Goal: Task Accomplishment & Management: Manage account settings

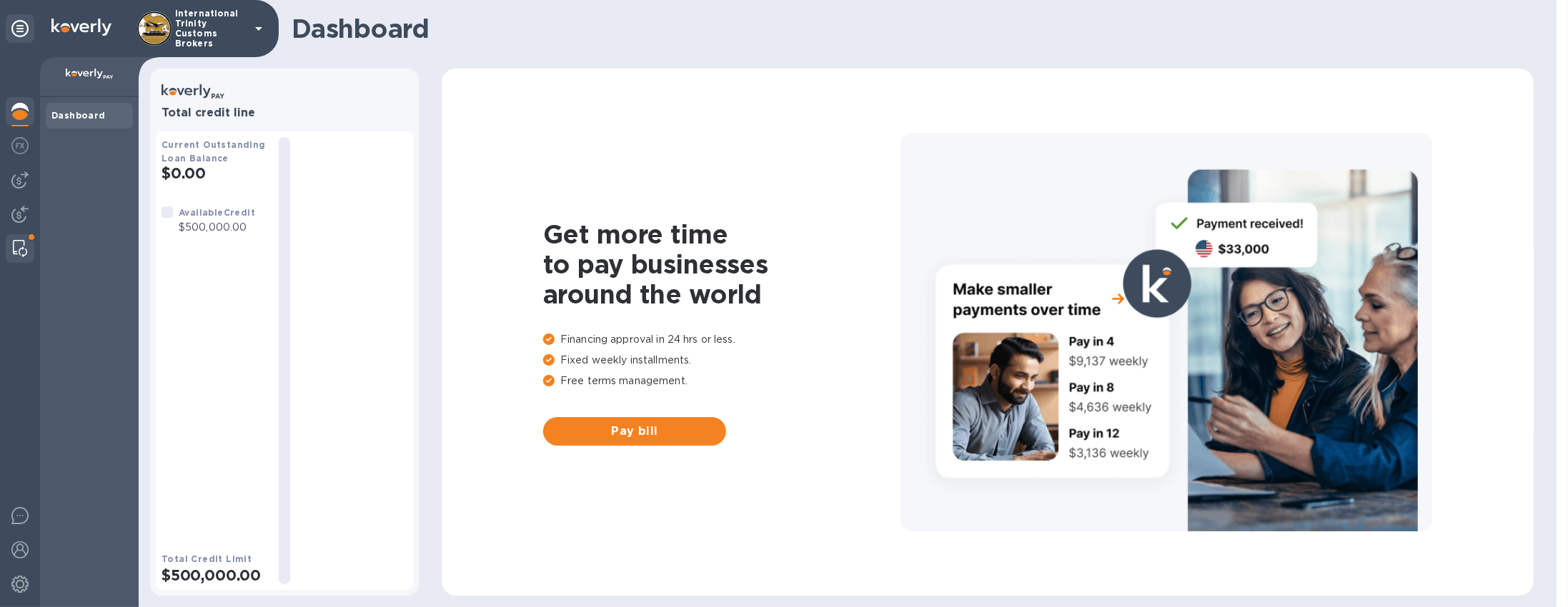
click at [26, 246] on img at bounding box center [20, 248] width 14 height 17
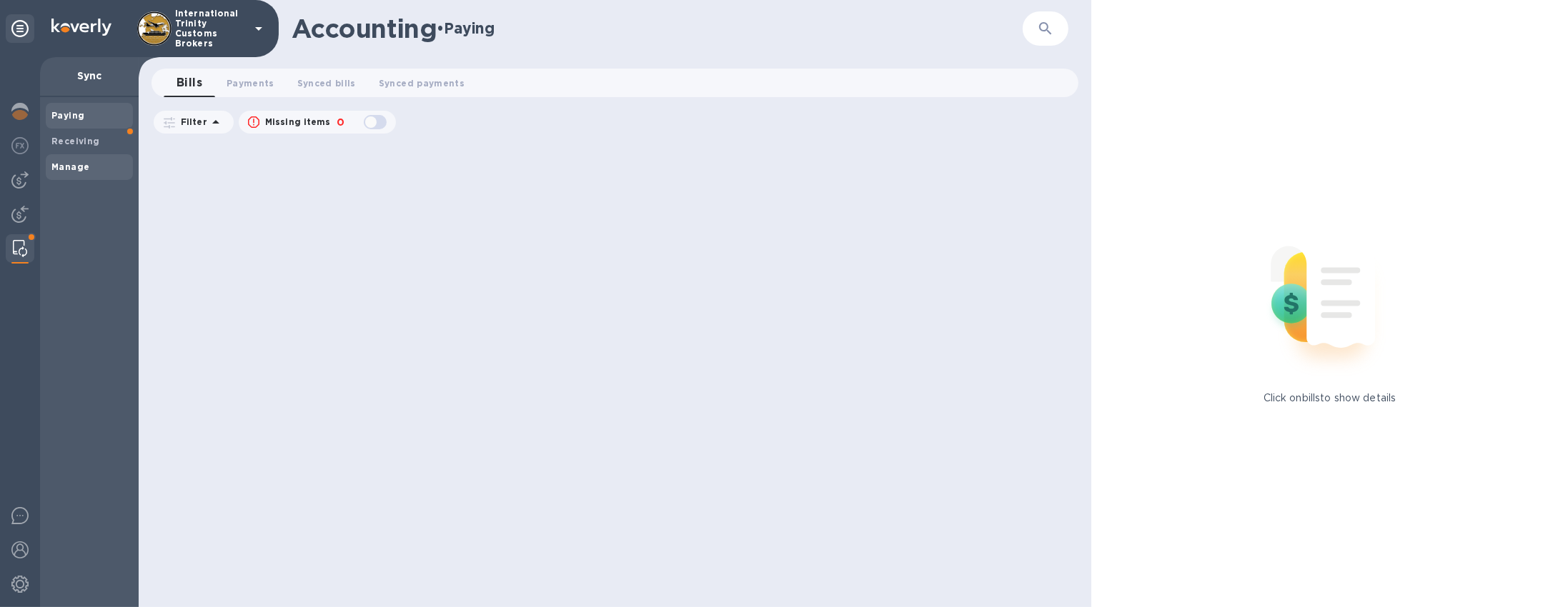
click at [82, 162] on b "Manage" at bounding box center [70, 167] width 38 height 11
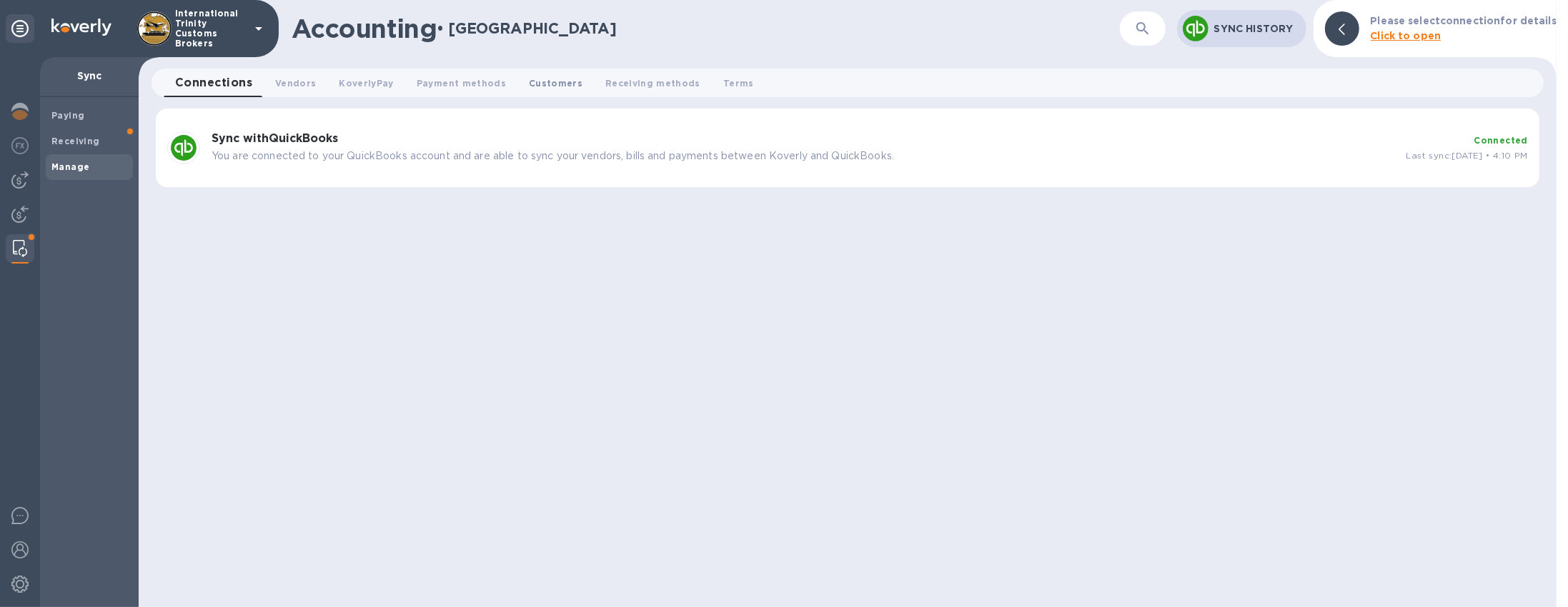
click at [529, 88] on span "Customers 0" at bounding box center [556, 83] width 54 height 15
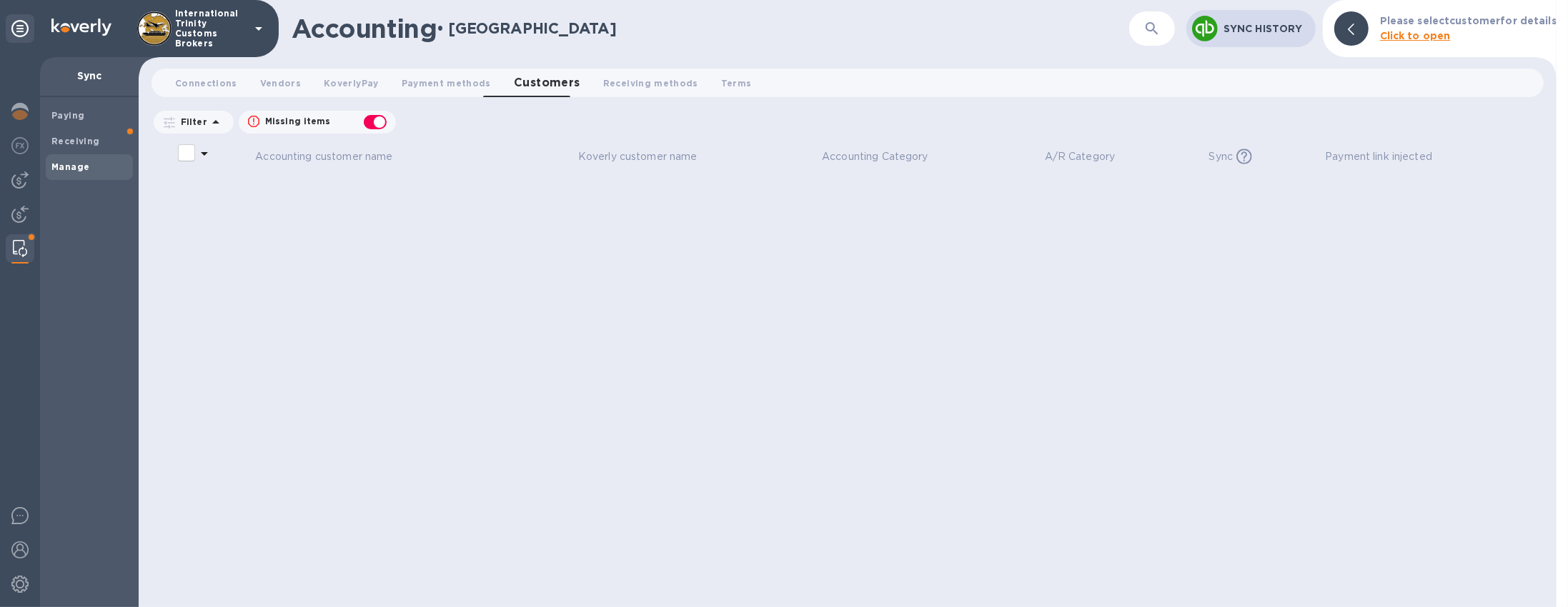
checkbox input "false"
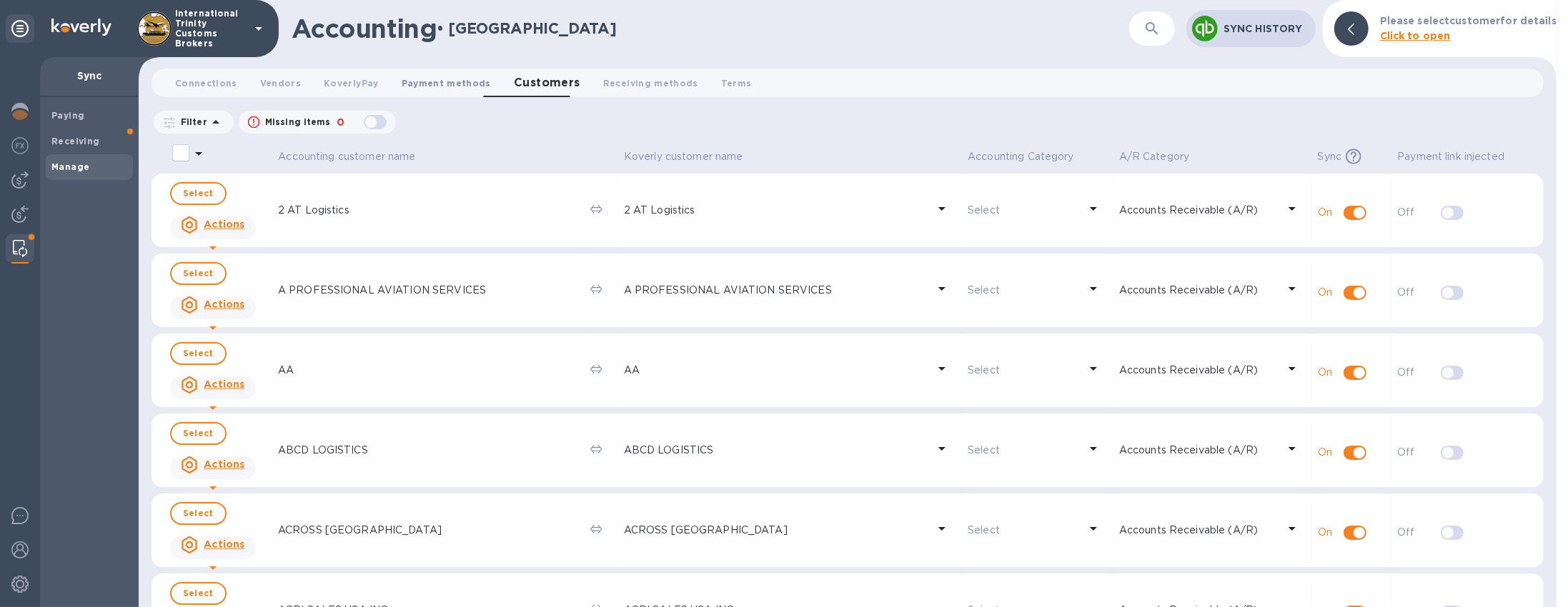
click at [456, 78] on span "Payment methods 0" at bounding box center [446, 83] width 89 height 15
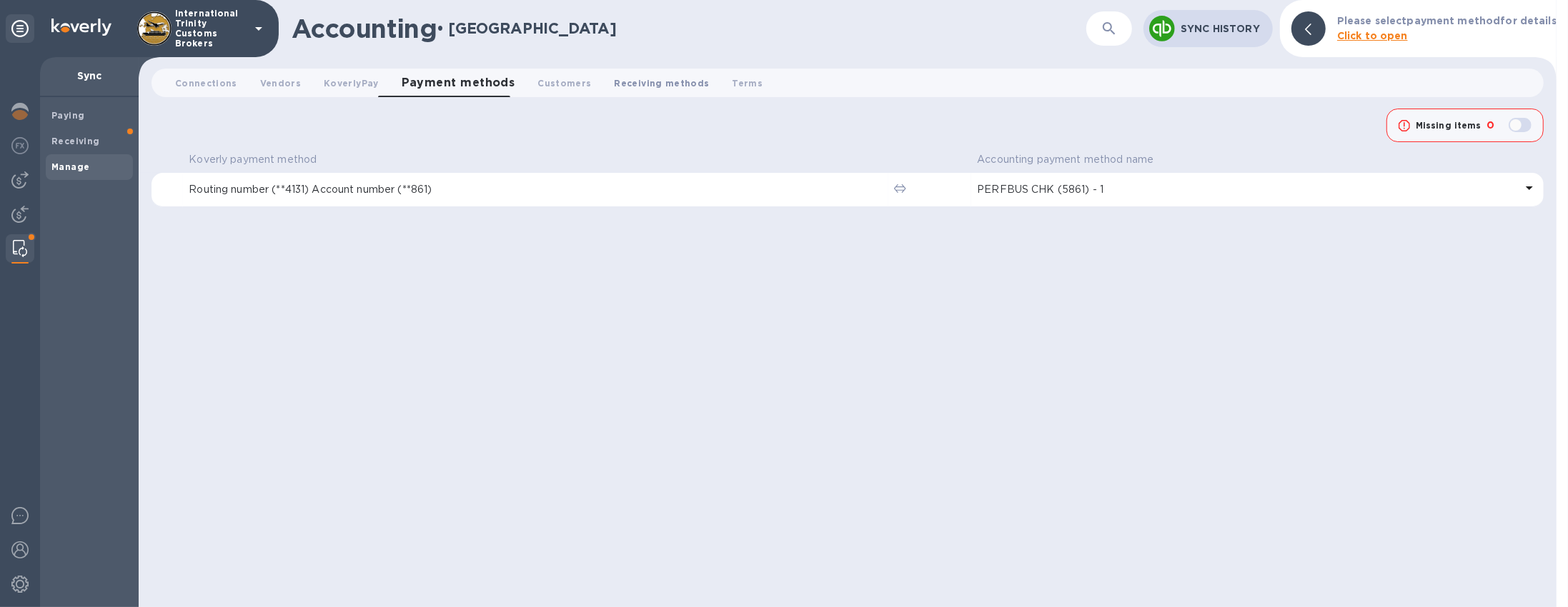
click at [624, 83] on span "Receiving methods 0" at bounding box center [662, 83] width 95 height 15
click at [287, 77] on span "Vendors 0" at bounding box center [280, 83] width 41 height 15
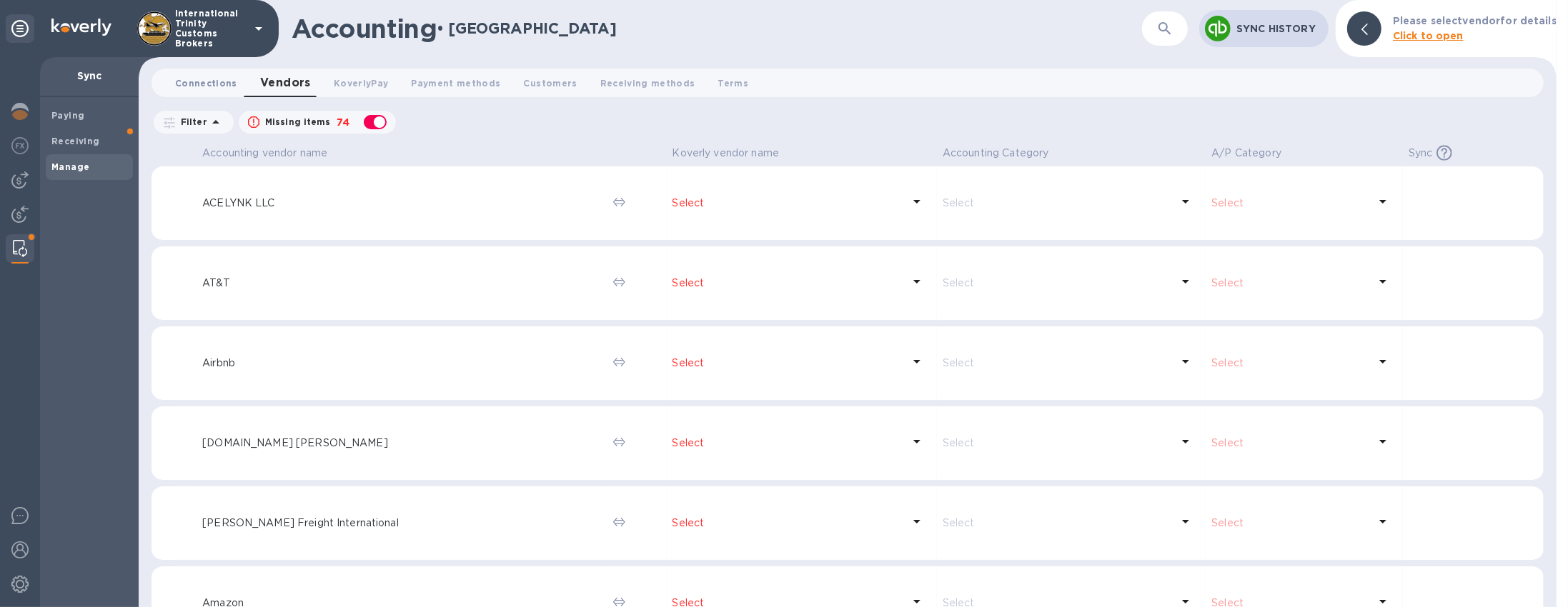
click at [218, 79] on span "Connections 0" at bounding box center [206, 83] width 62 height 15
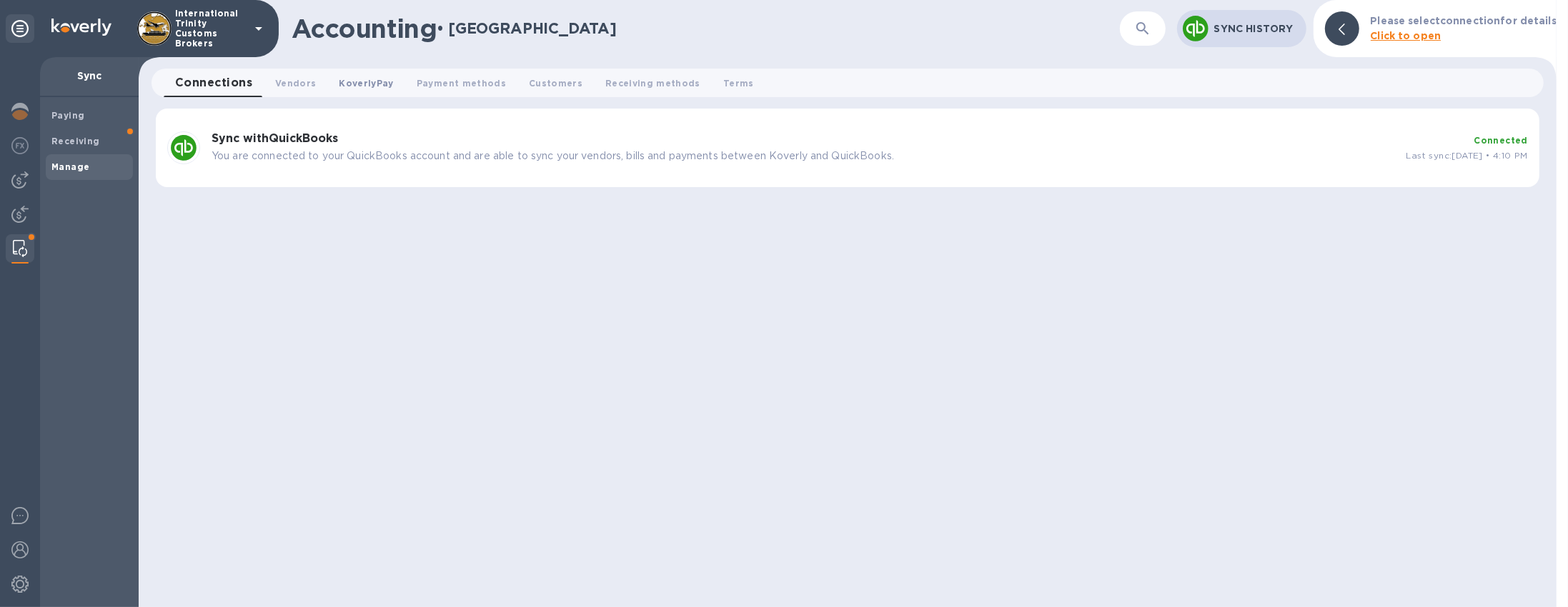
click at [338, 83] on span "KoverlyPay 0" at bounding box center [365, 83] width 54 height 15
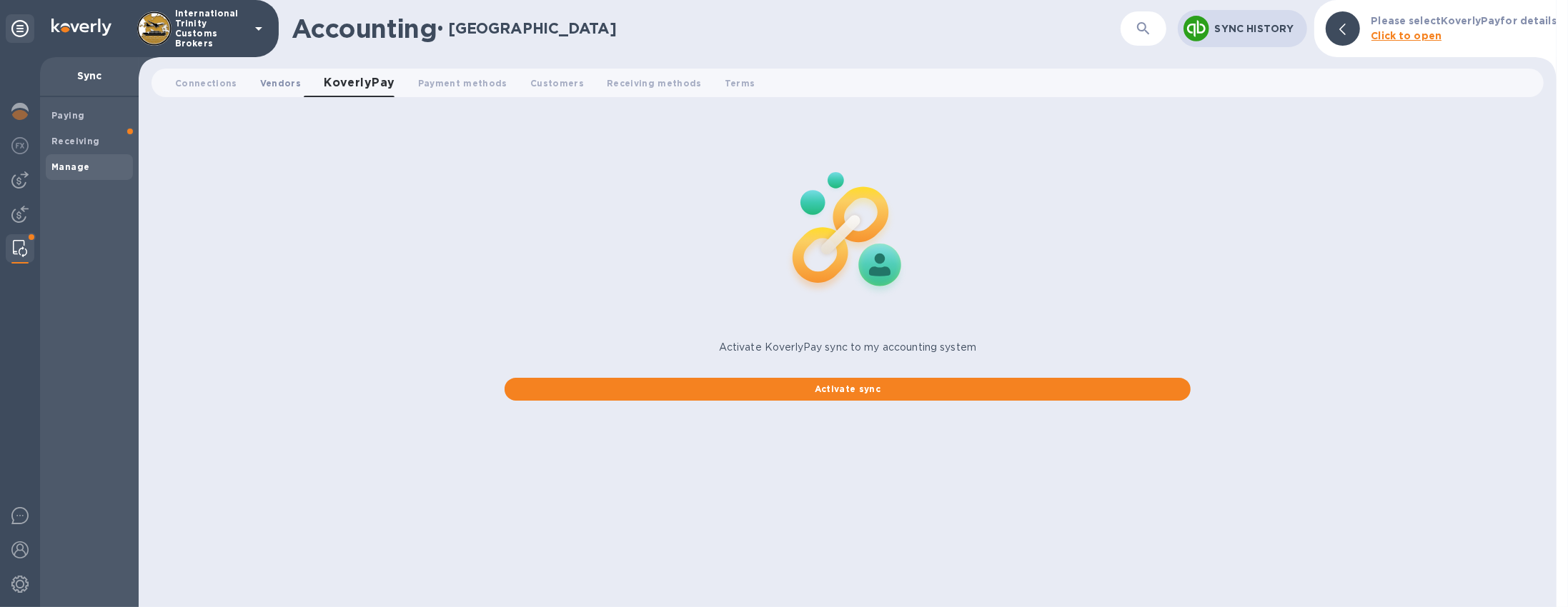
click at [291, 74] on button "Vendors 0" at bounding box center [280, 83] width 64 height 29
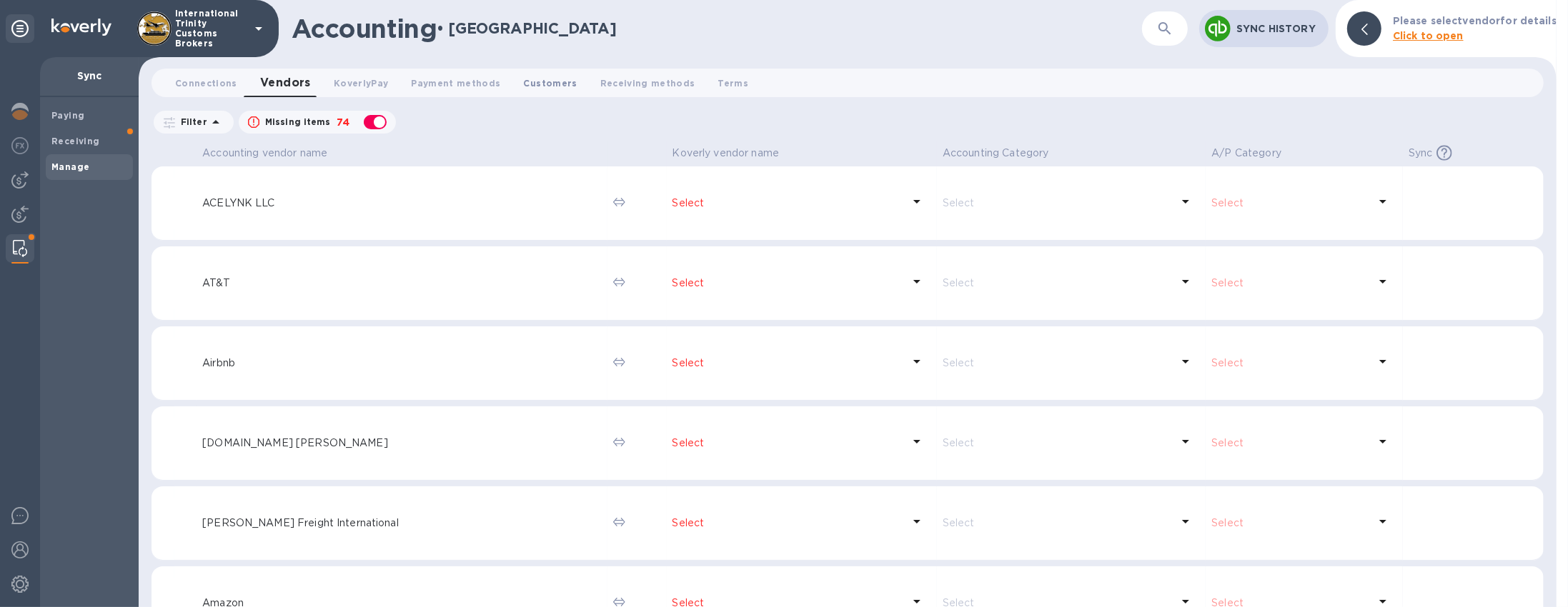
click at [534, 91] on button "Customers 0" at bounding box center [551, 83] width 77 height 29
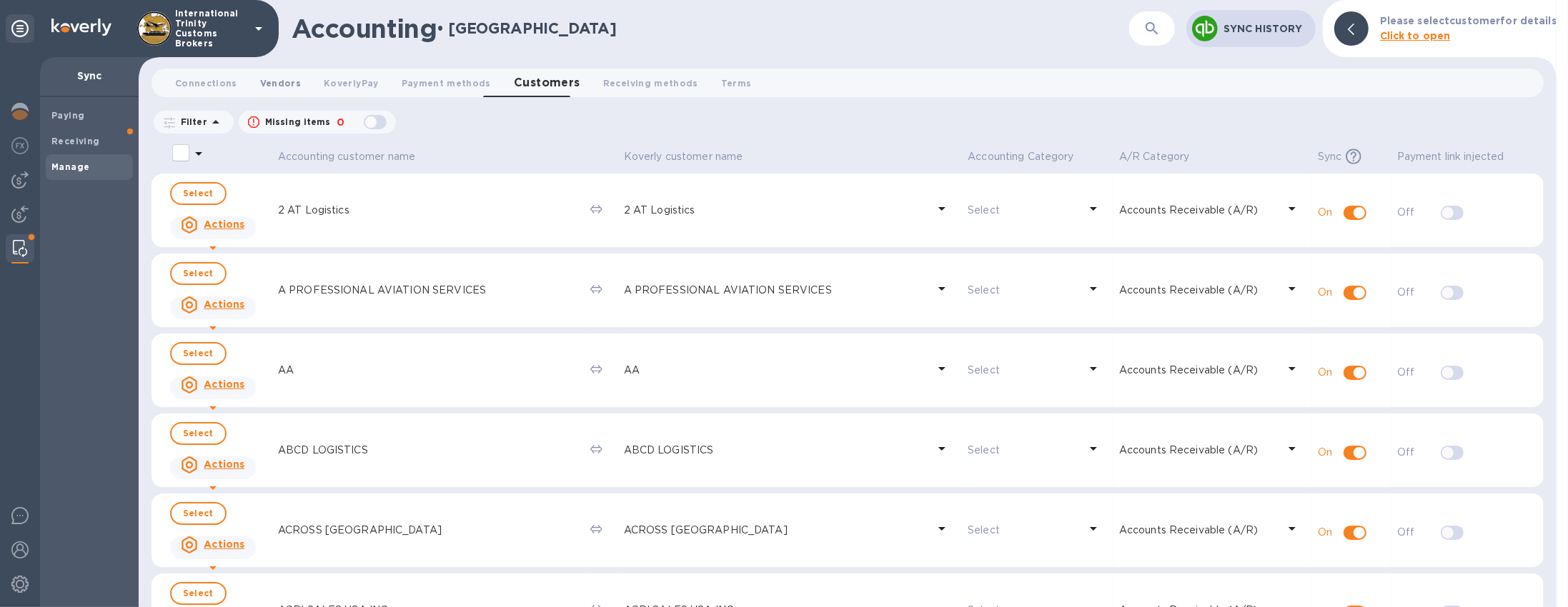
click at [274, 83] on span "Vendors 0" at bounding box center [280, 83] width 41 height 15
checkbox input "true"
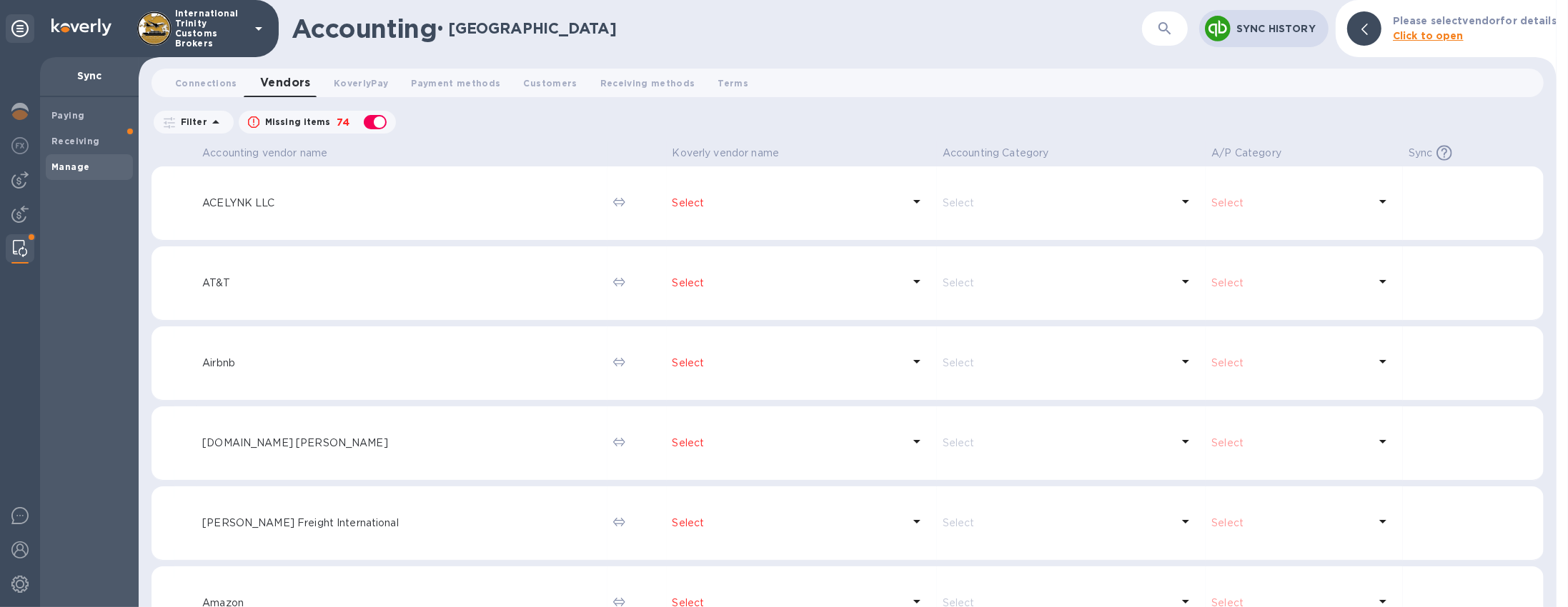
click at [1217, 196] on p "Select" at bounding box center [1290, 203] width 157 height 15
click at [1249, 208] on p "Select" at bounding box center [1290, 203] width 157 height 15
click at [1378, 204] on icon at bounding box center [1382, 201] width 17 height 17
click at [446, 83] on span "Payment methods 0" at bounding box center [455, 83] width 89 height 15
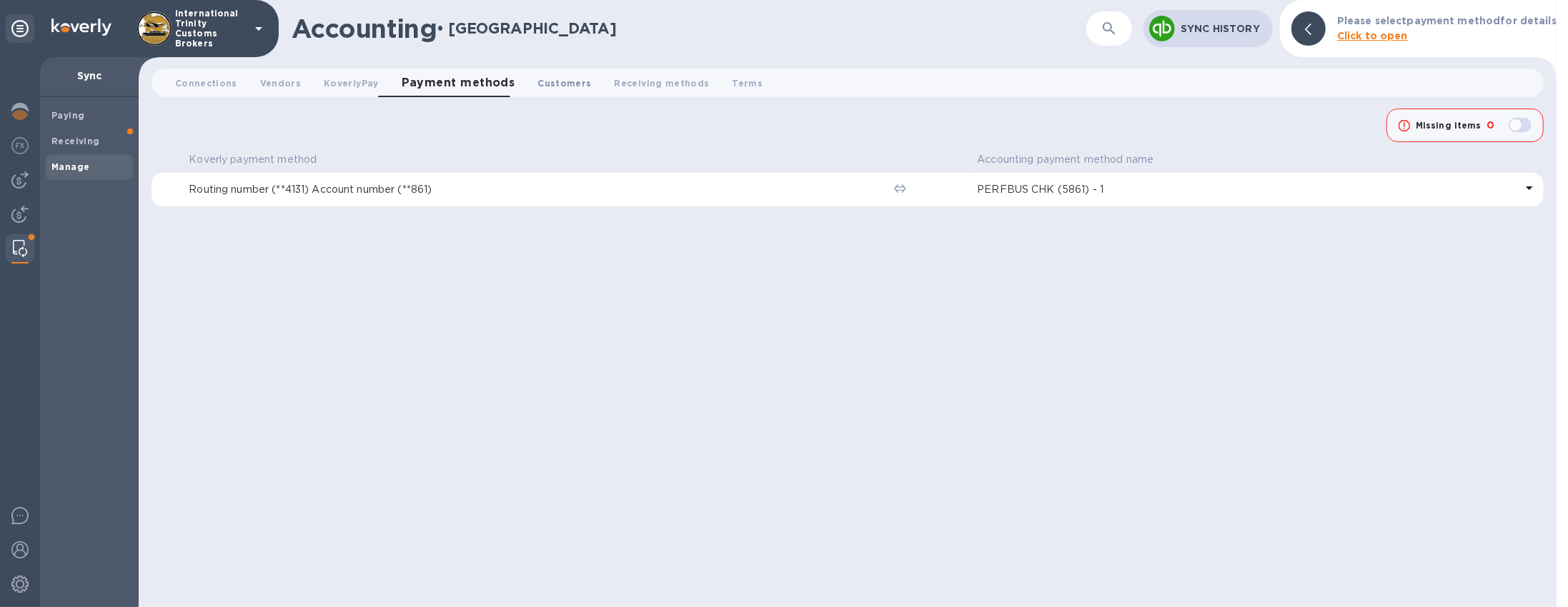
click at [549, 88] on span "Customers 0" at bounding box center [564, 83] width 54 height 15
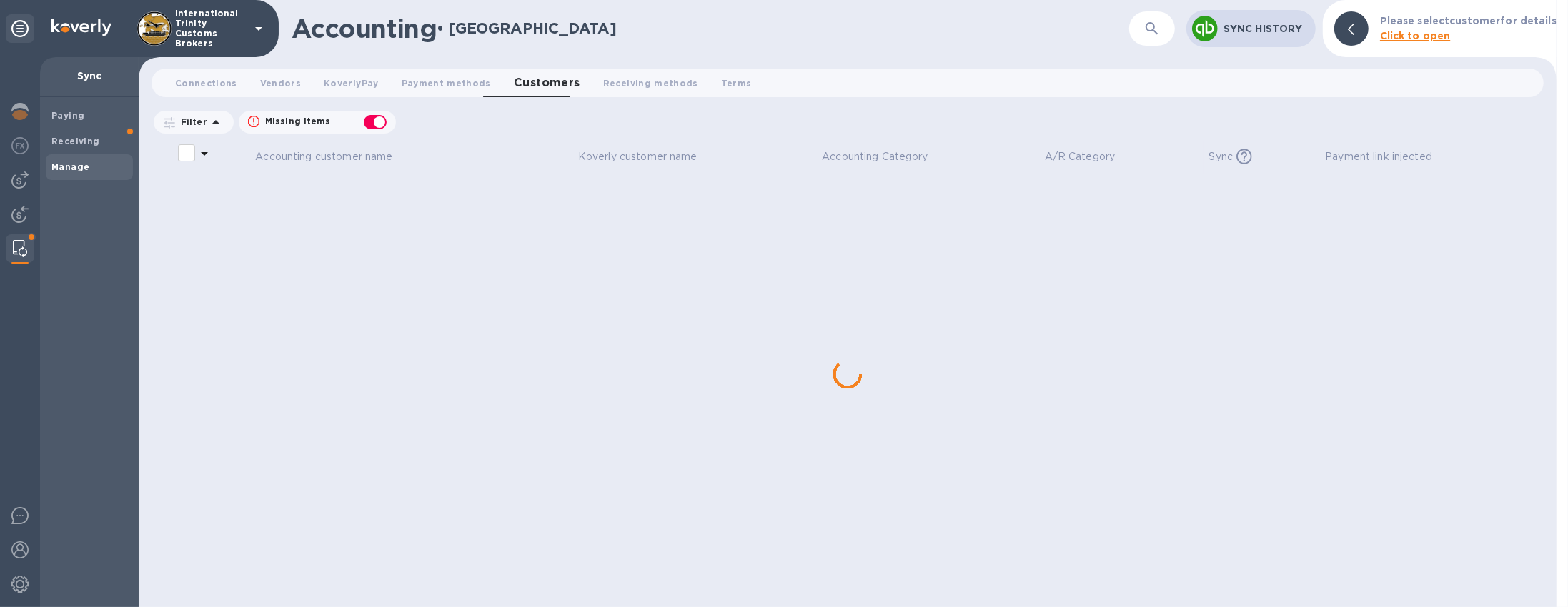
checkbox input "false"
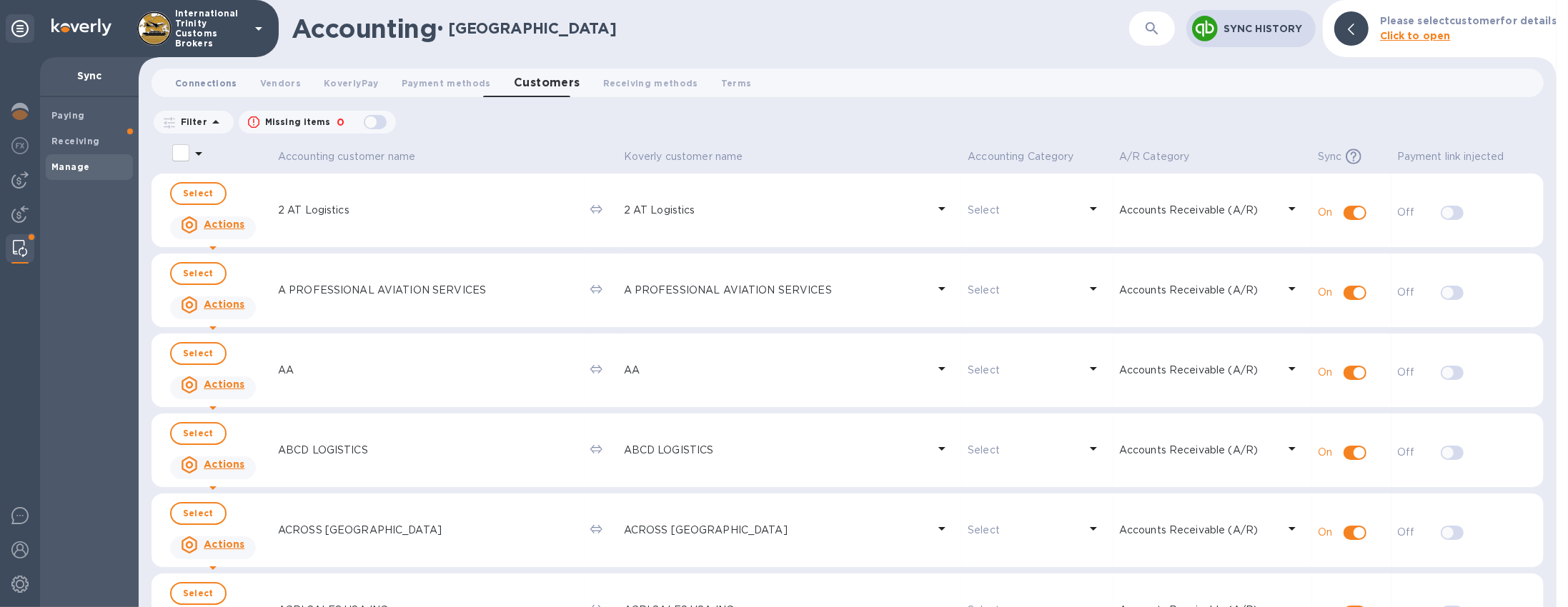
click at [208, 94] on button "Connections 0" at bounding box center [206, 83] width 85 height 29
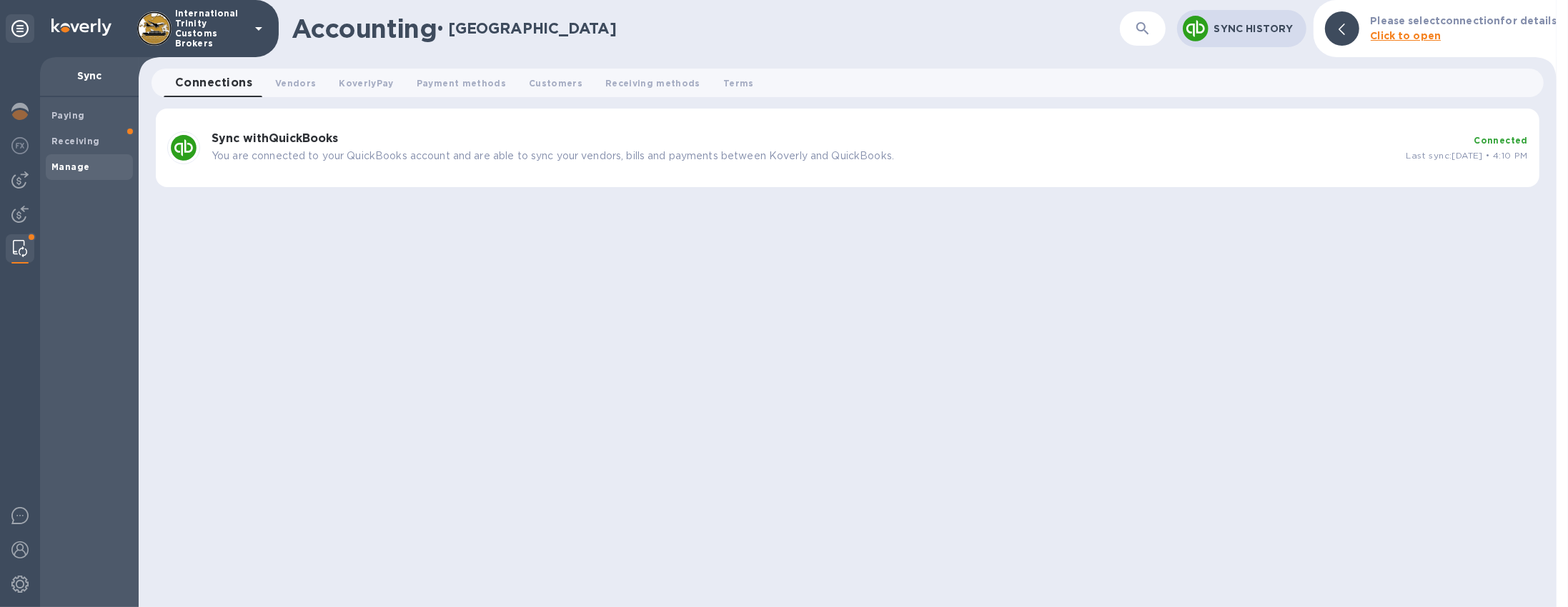
click at [433, 138] on h3 "Sync with QuickBooks" at bounding box center [804, 139] width 1184 height 14
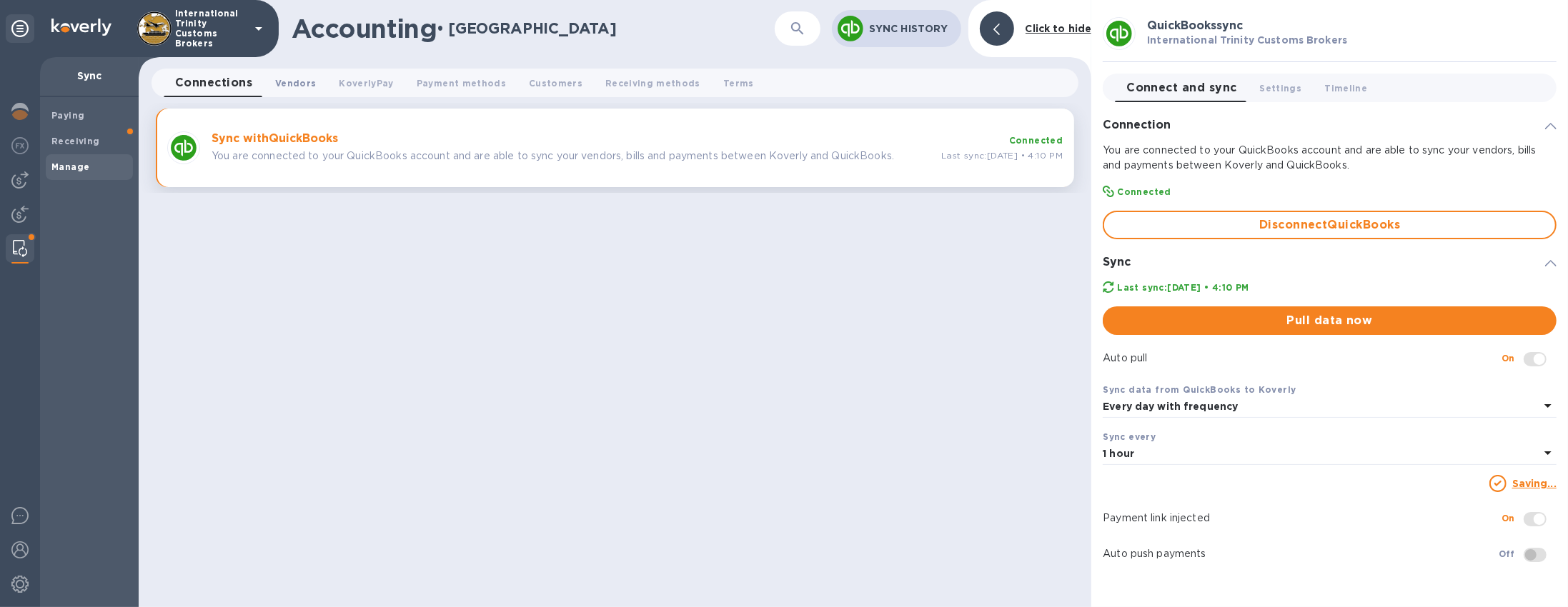
click at [289, 78] on span "Vendors 0" at bounding box center [296, 83] width 41 height 15
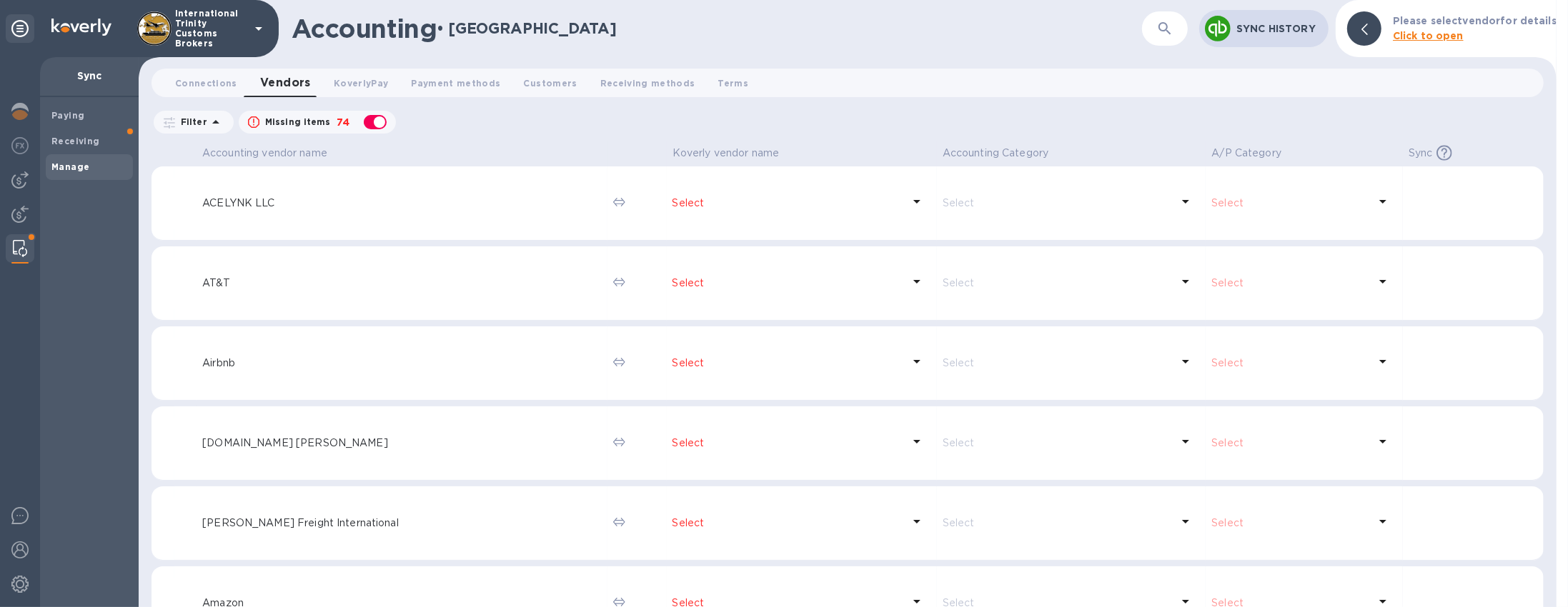
click at [392, 199] on p "ACELYNK LLC" at bounding box center [401, 203] width 399 height 15
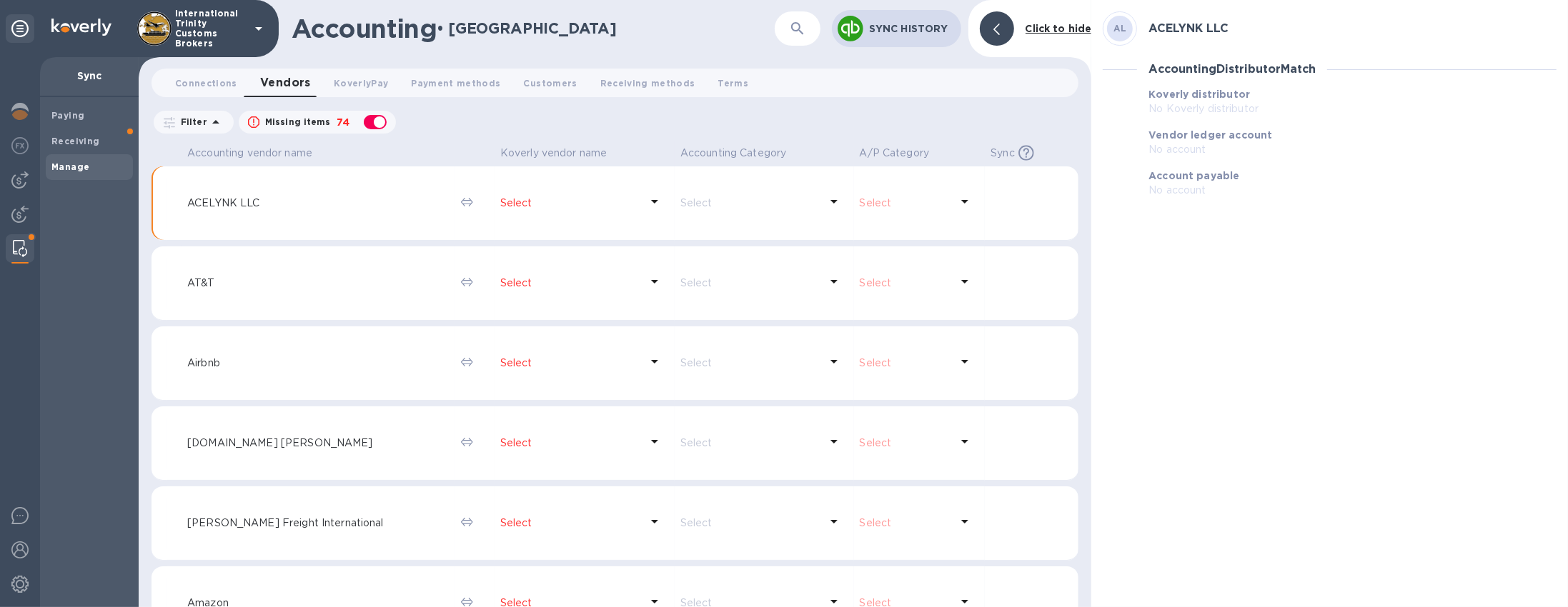
click at [985, 33] on div at bounding box center [997, 29] width 34 height 34
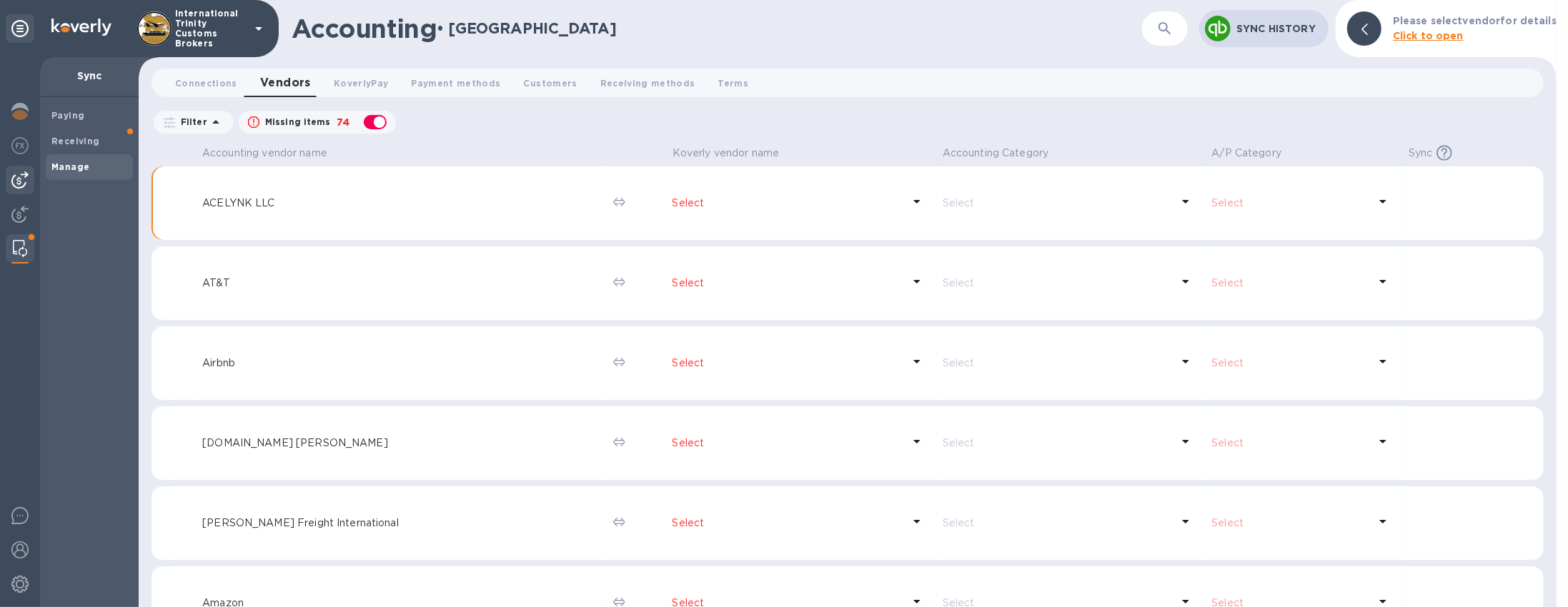
click at [20, 193] on div at bounding box center [20, 180] width 29 height 29
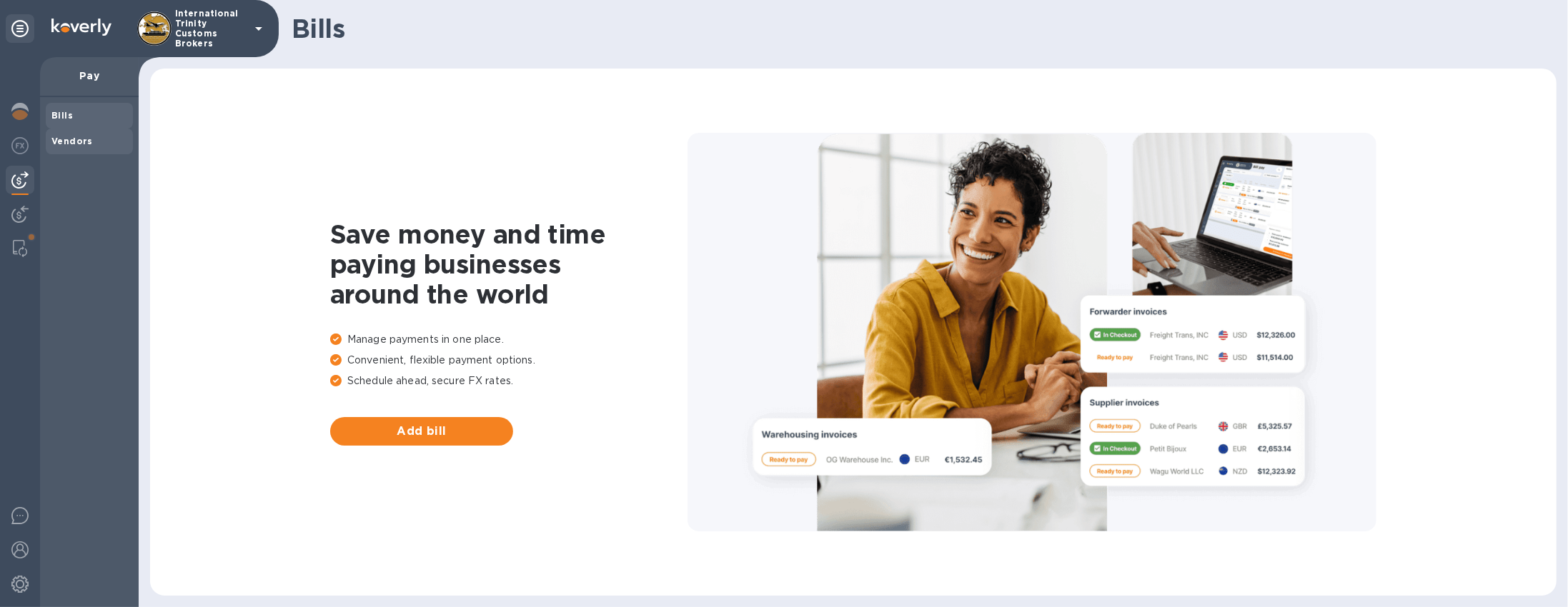
click at [72, 154] on div "Vendors" at bounding box center [89, 141] width 87 height 25
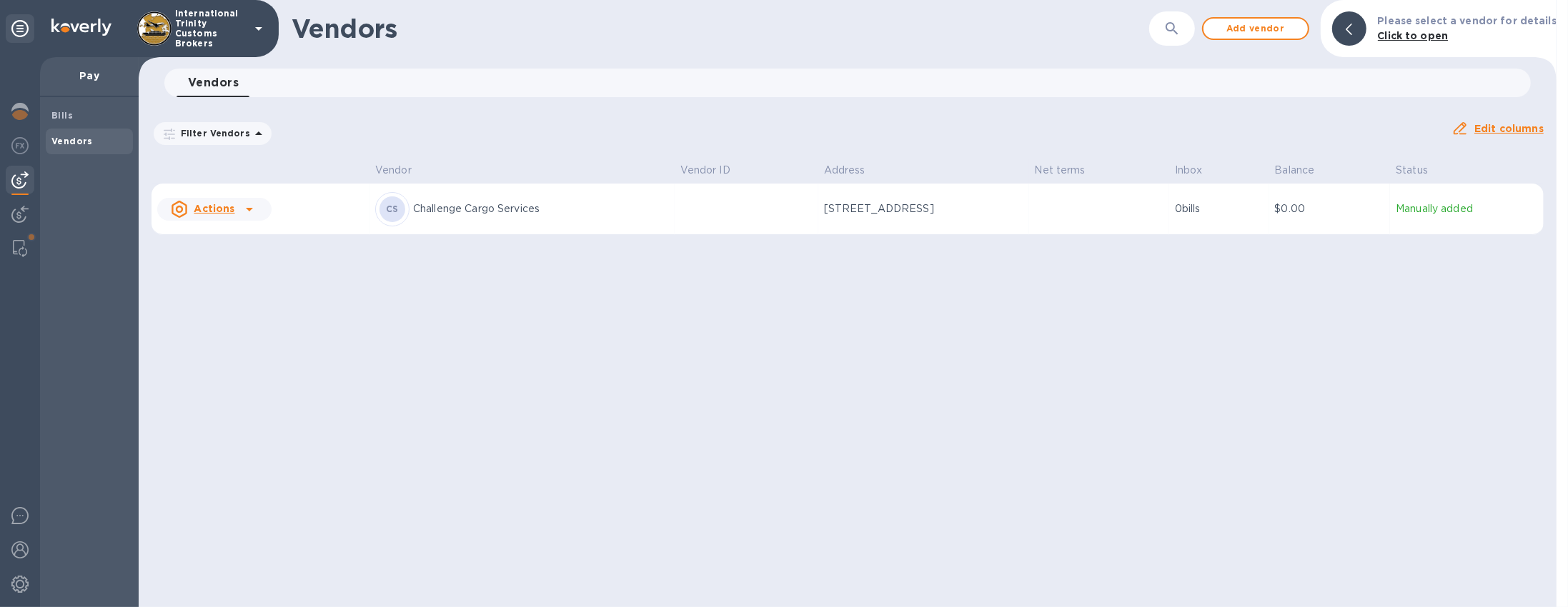
click at [708, 208] on td at bounding box center [746, 209] width 144 height 51
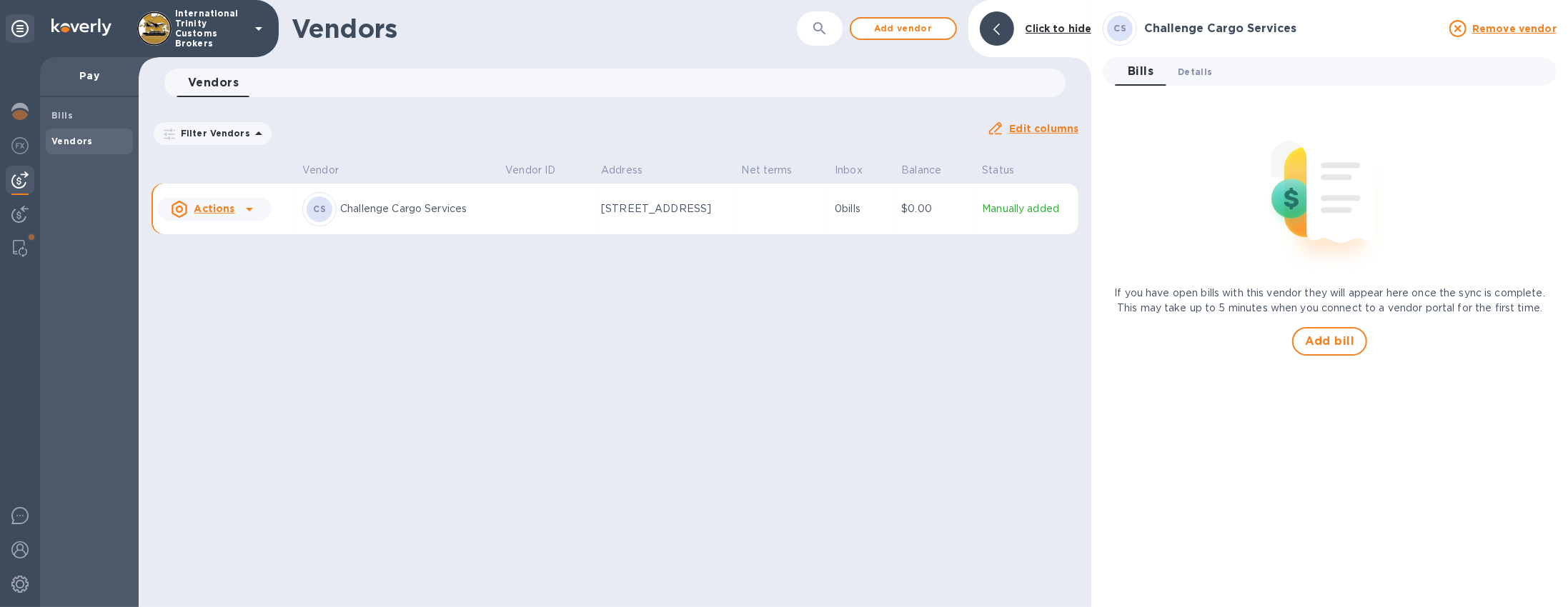
click at [1199, 60] on button "Details 0" at bounding box center [1195, 71] width 57 height 29
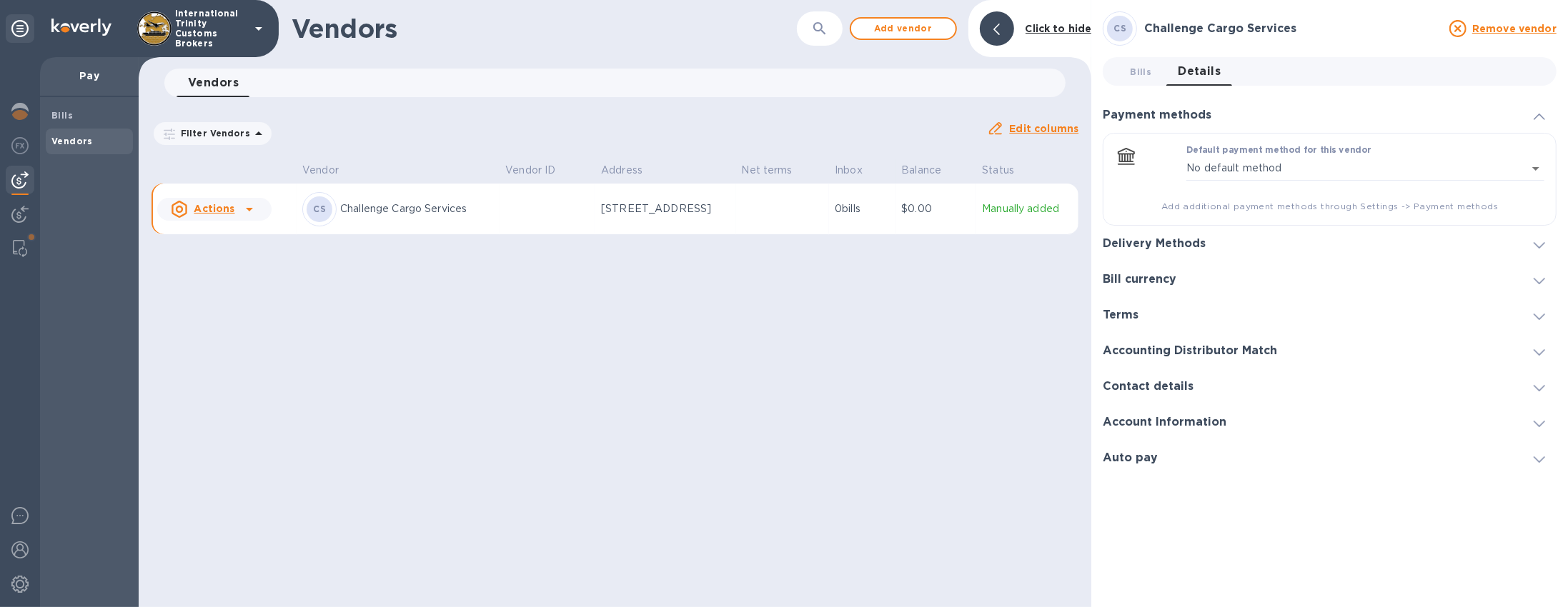
click at [1178, 243] on h3 "Delivery Methods" at bounding box center [1154, 243] width 103 height 14
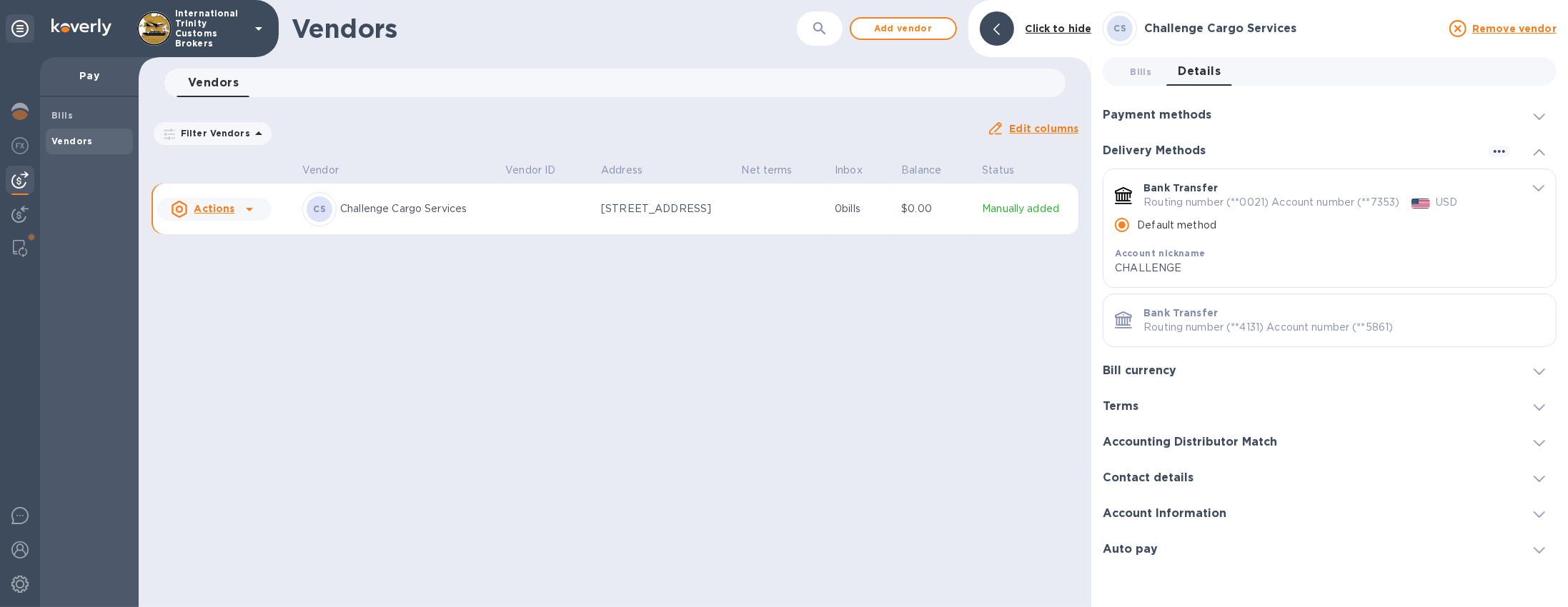
click at [1151, 371] on h3 "Bill currency" at bounding box center [1140, 371] width 74 height 14
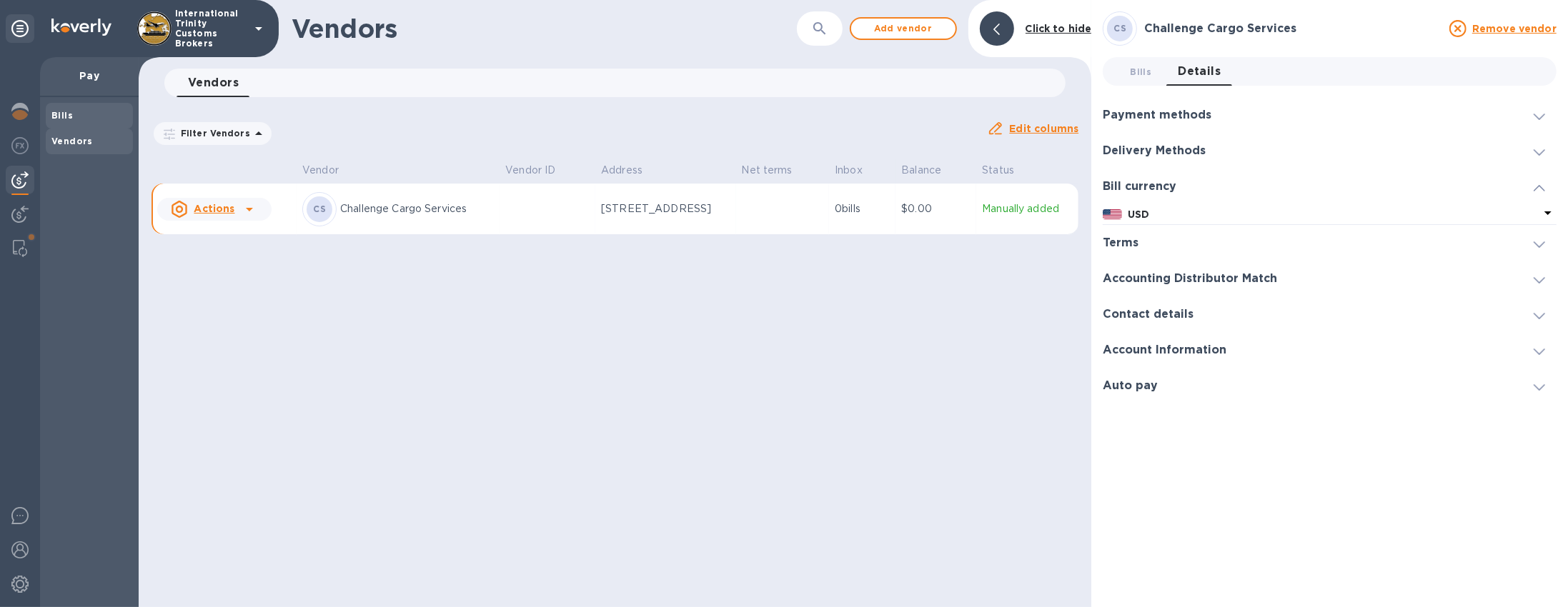
click at [74, 113] on span "Bills" at bounding box center [89, 115] width 76 height 14
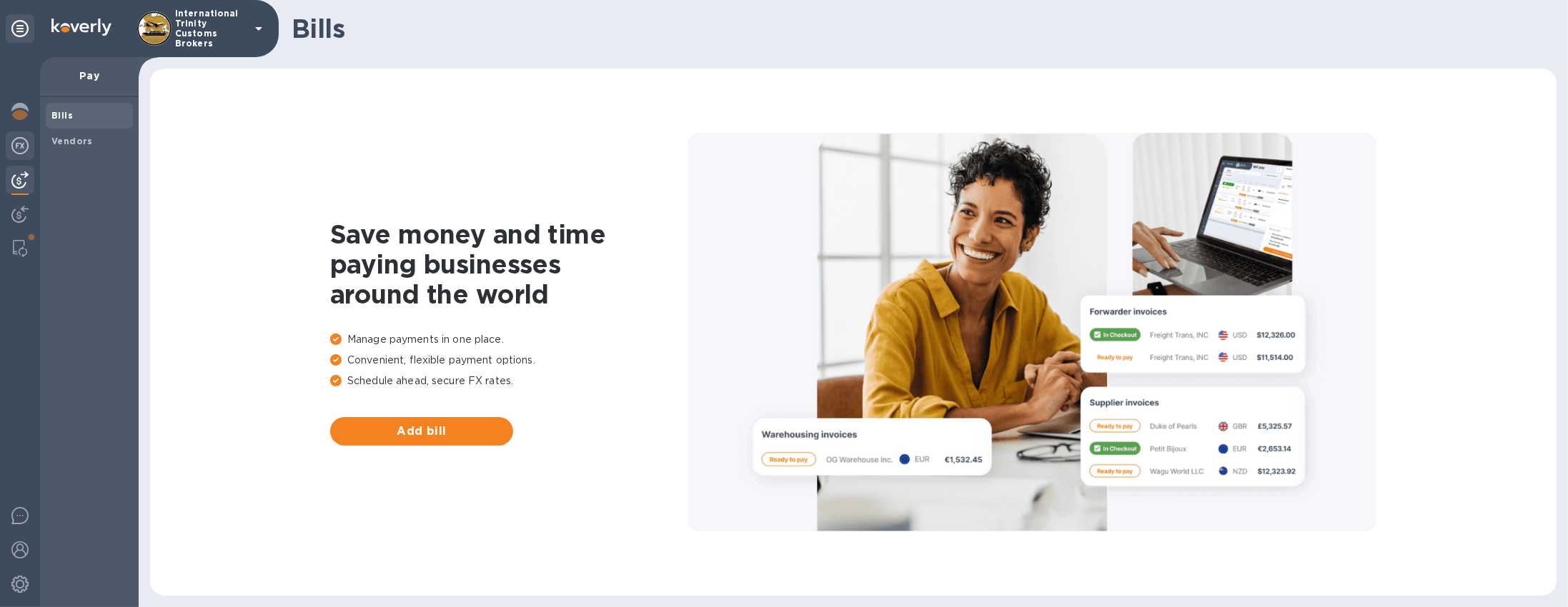
click at [25, 150] on img at bounding box center [20, 145] width 17 height 17
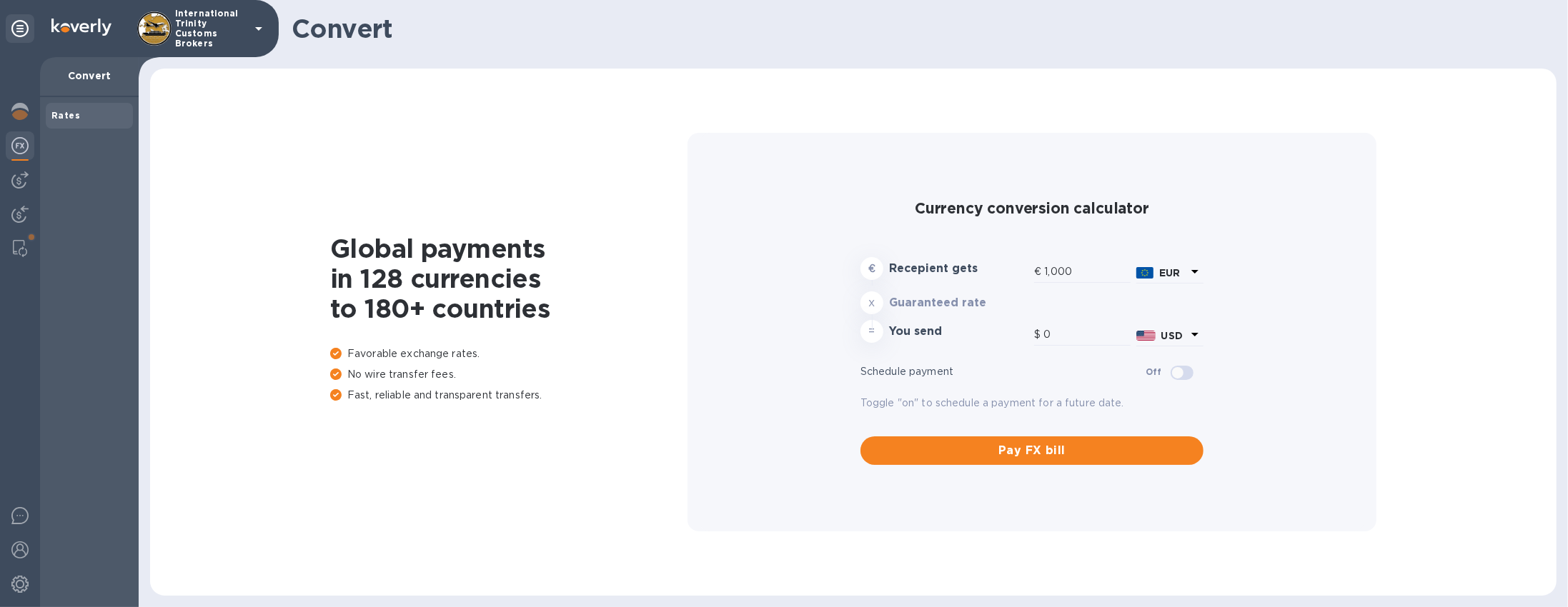
type input "1,174.66"
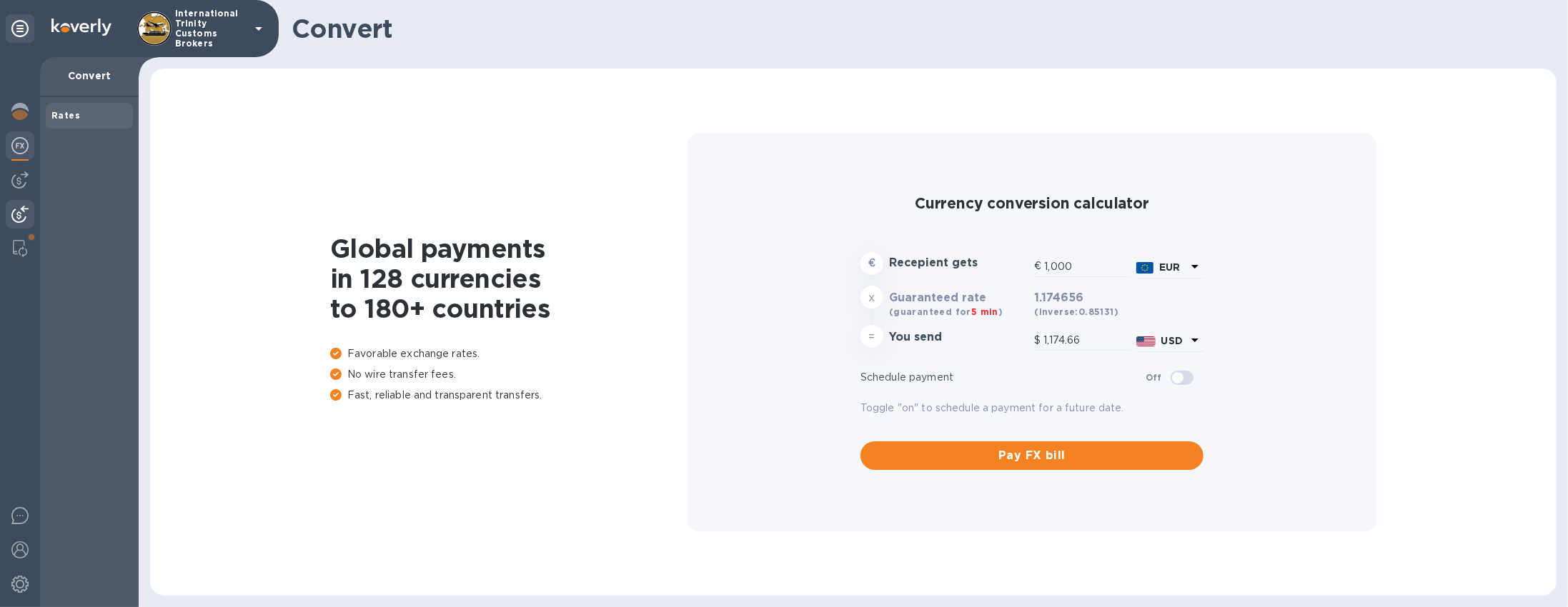
click at [14, 220] on img at bounding box center [20, 214] width 17 height 17
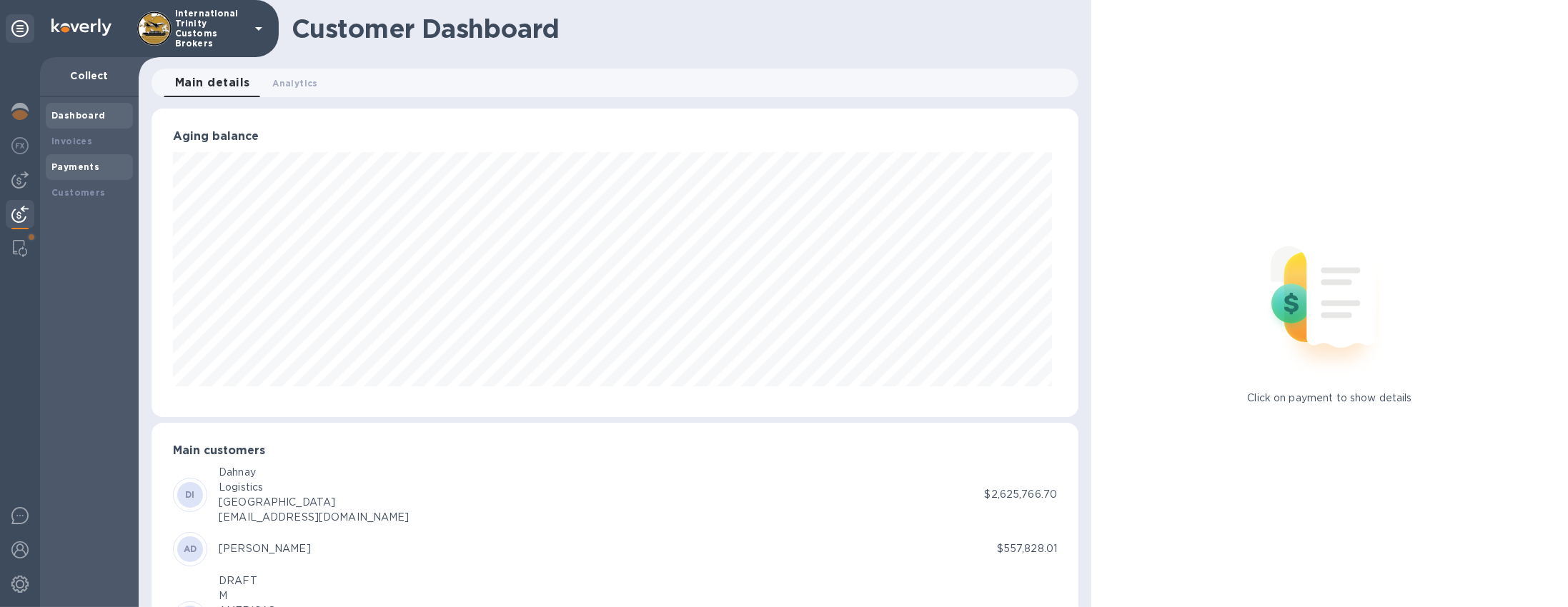
click at [70, 174] on div "Payments" at bounding box center [89, 167] width 87 height 25
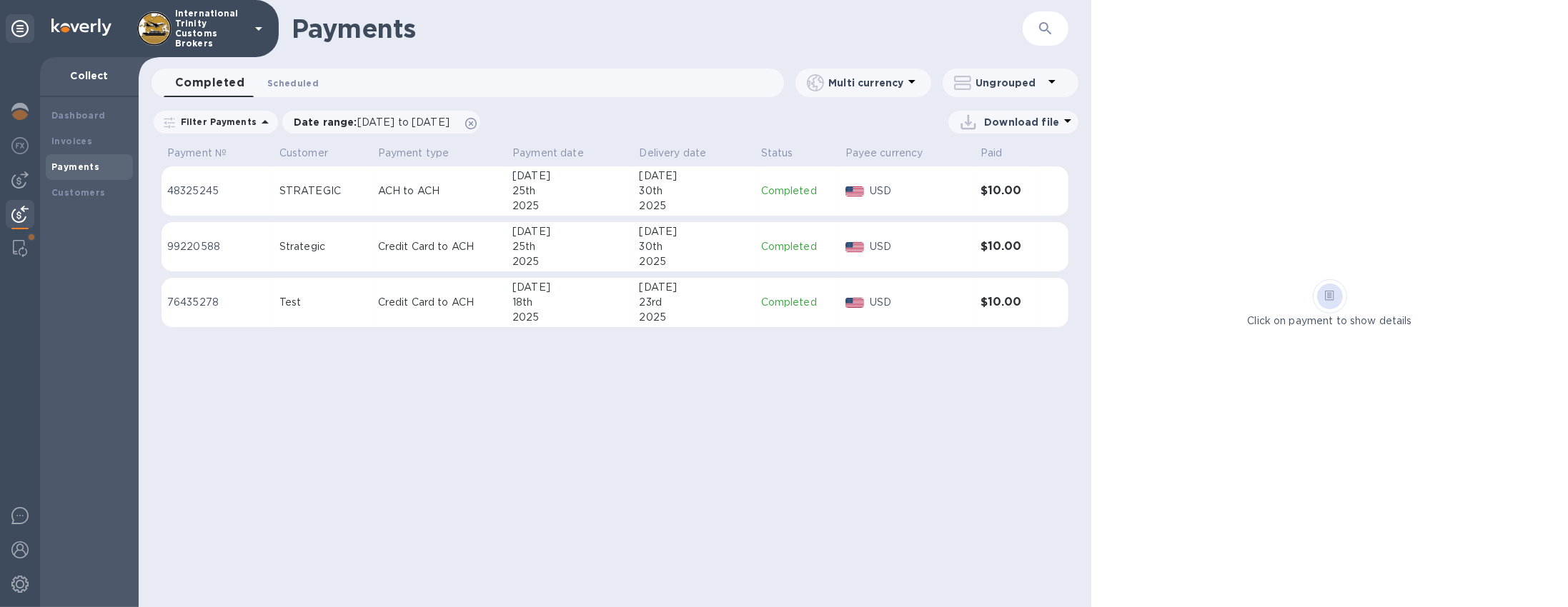
click at [288, 90] on button "Scheduled 0" at bounding box center [293, 83] width 74 height 29
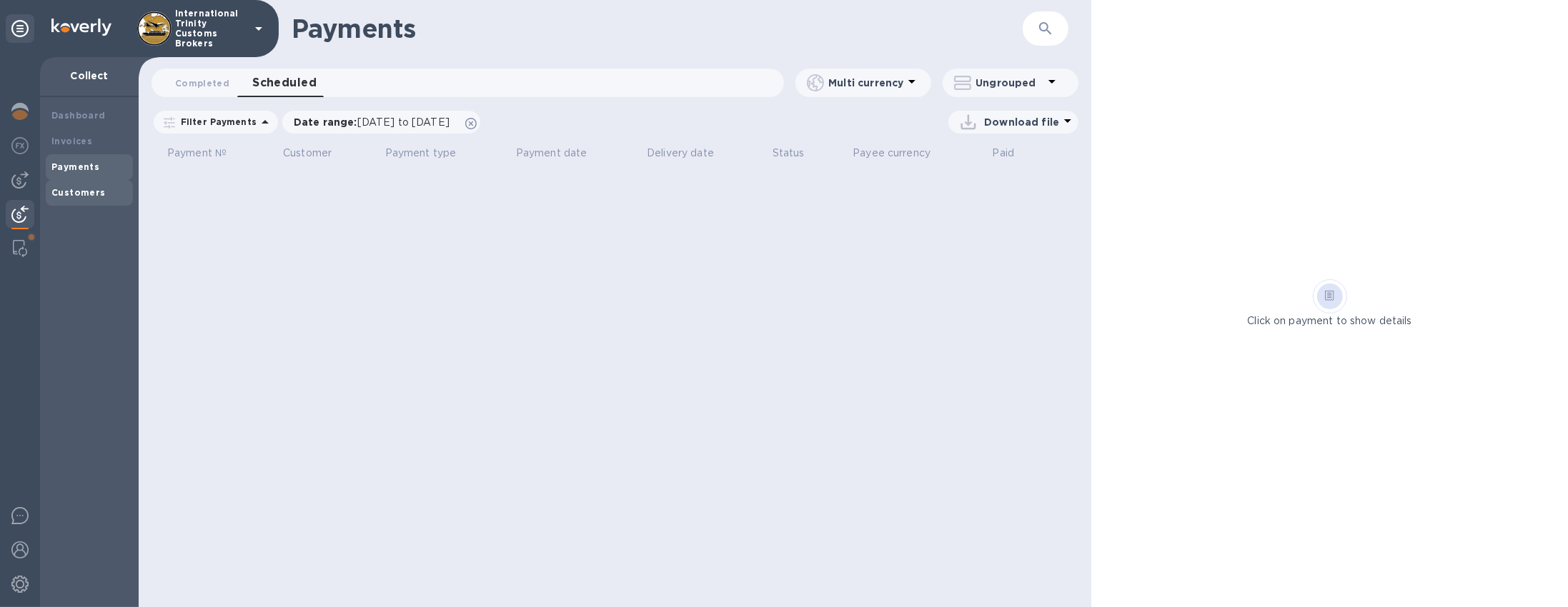
click at [77, 188] on b "Customers" at bounding box center [78, 192] width 54 height 11
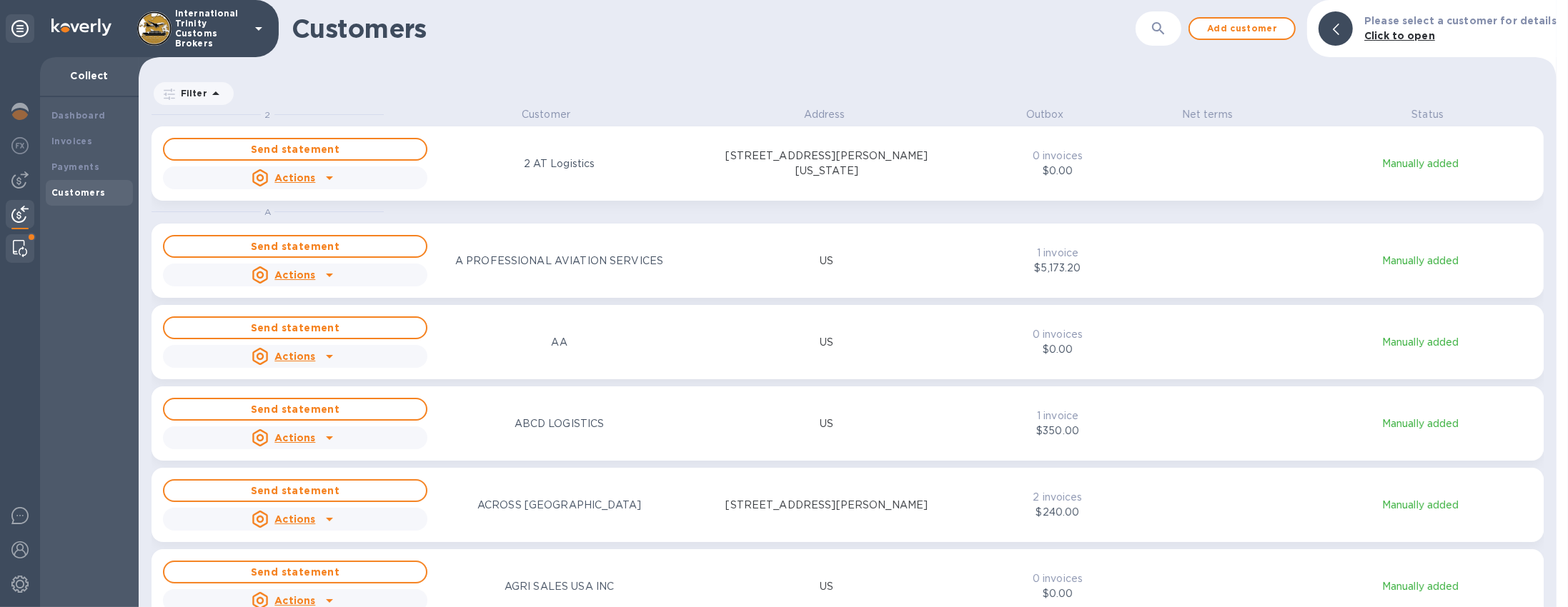
click at [20, 240] on img at bounding box center [20, 248] width 14 height 17
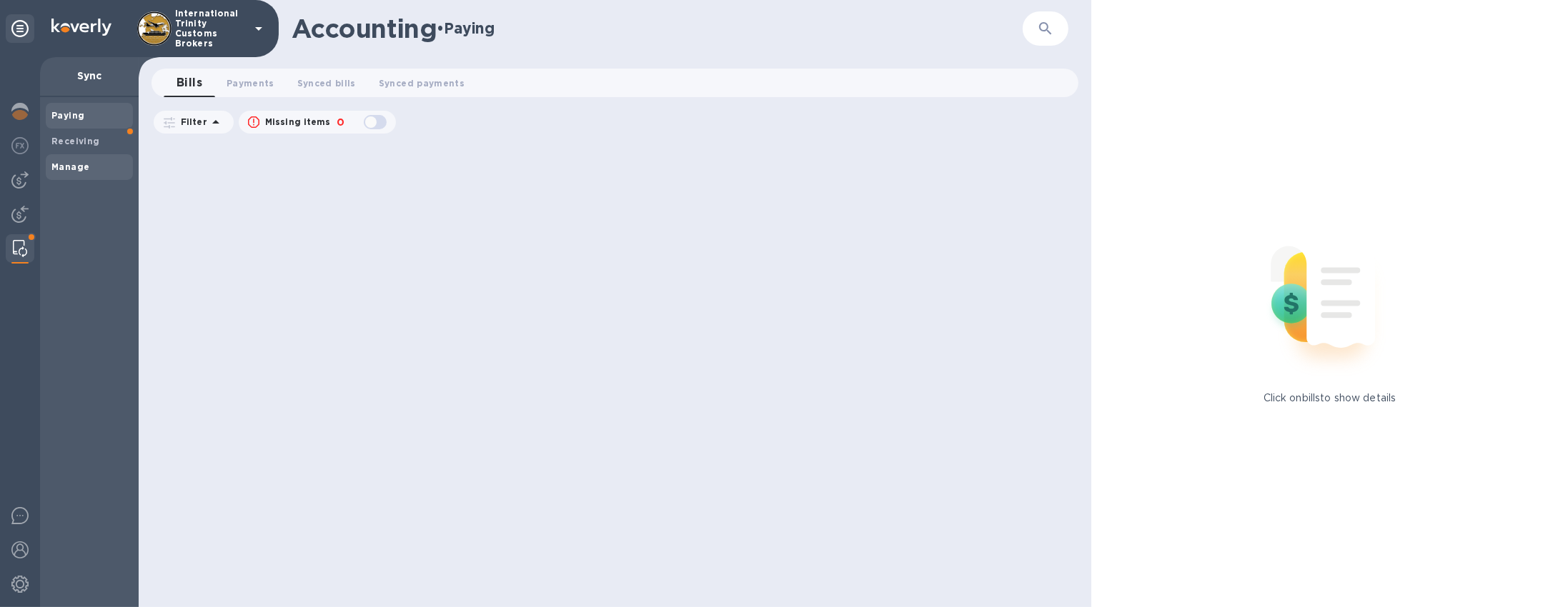
click at [84, 172] on span "Manage" at bounding box center [70, 167] width 38 height 14
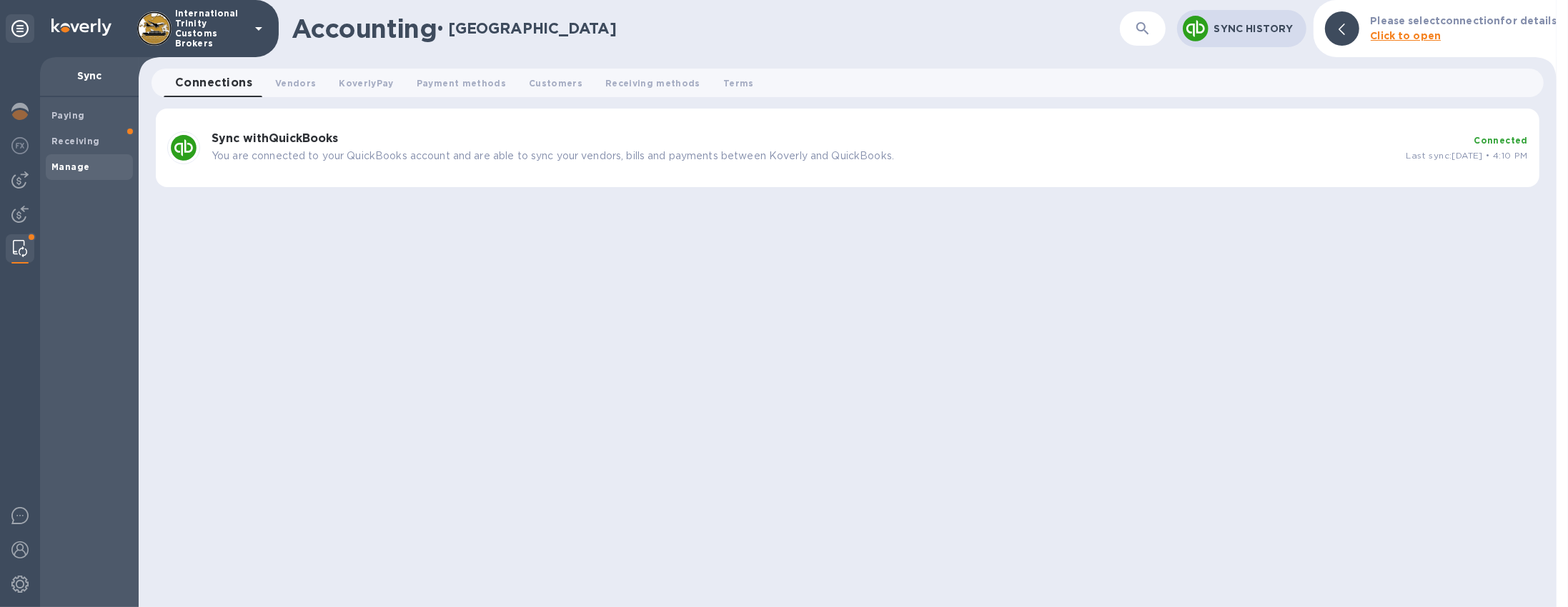
click at [489, 159] on p "You are connected to your QuickBooks account and are able to sync your vendors,…" at bounding box center [804, 156] width 1184 height 15
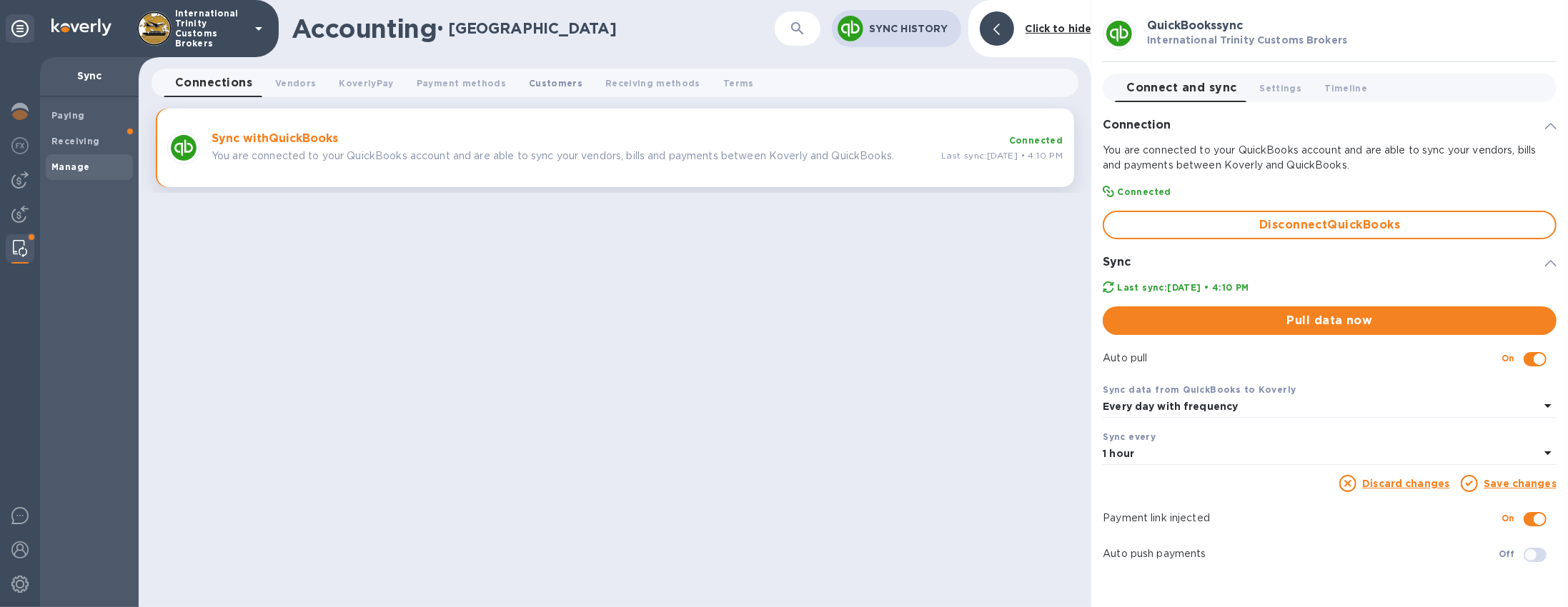
click at [529, 87] on span "Customers 0" at bounding box center [556, 83] width 54 height 15
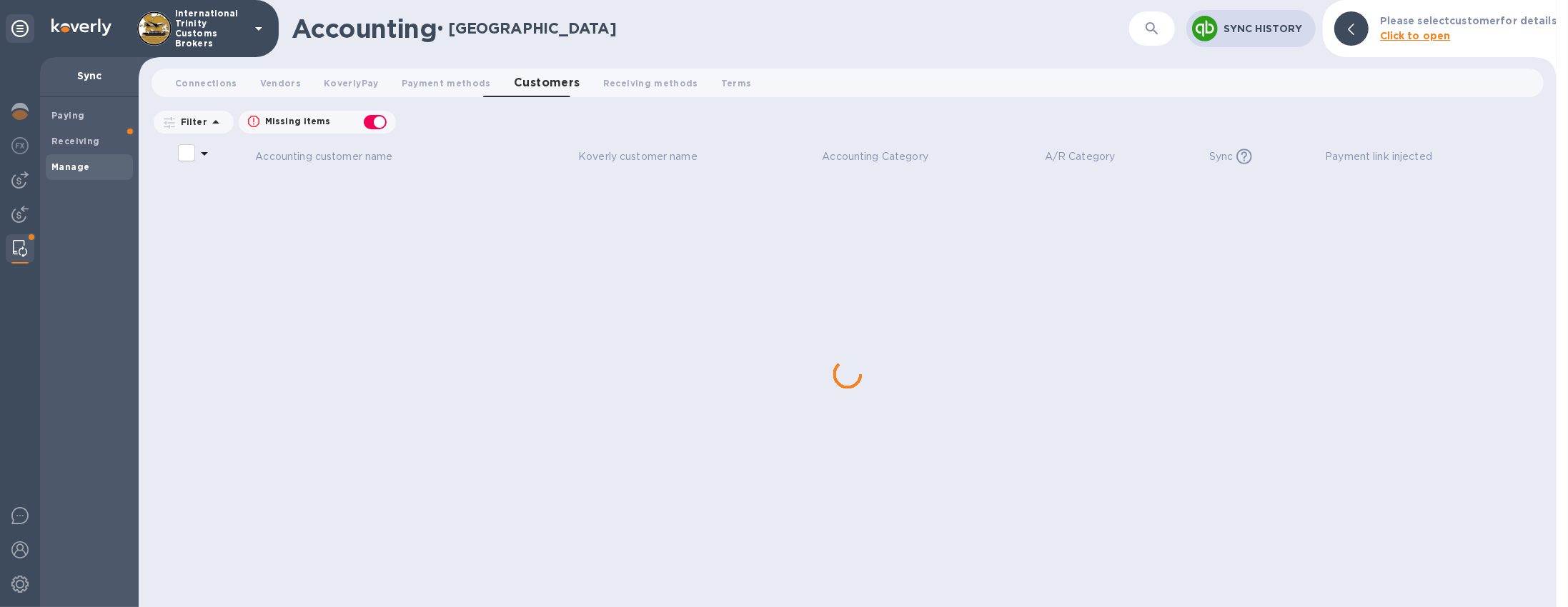
checkbox input "false"
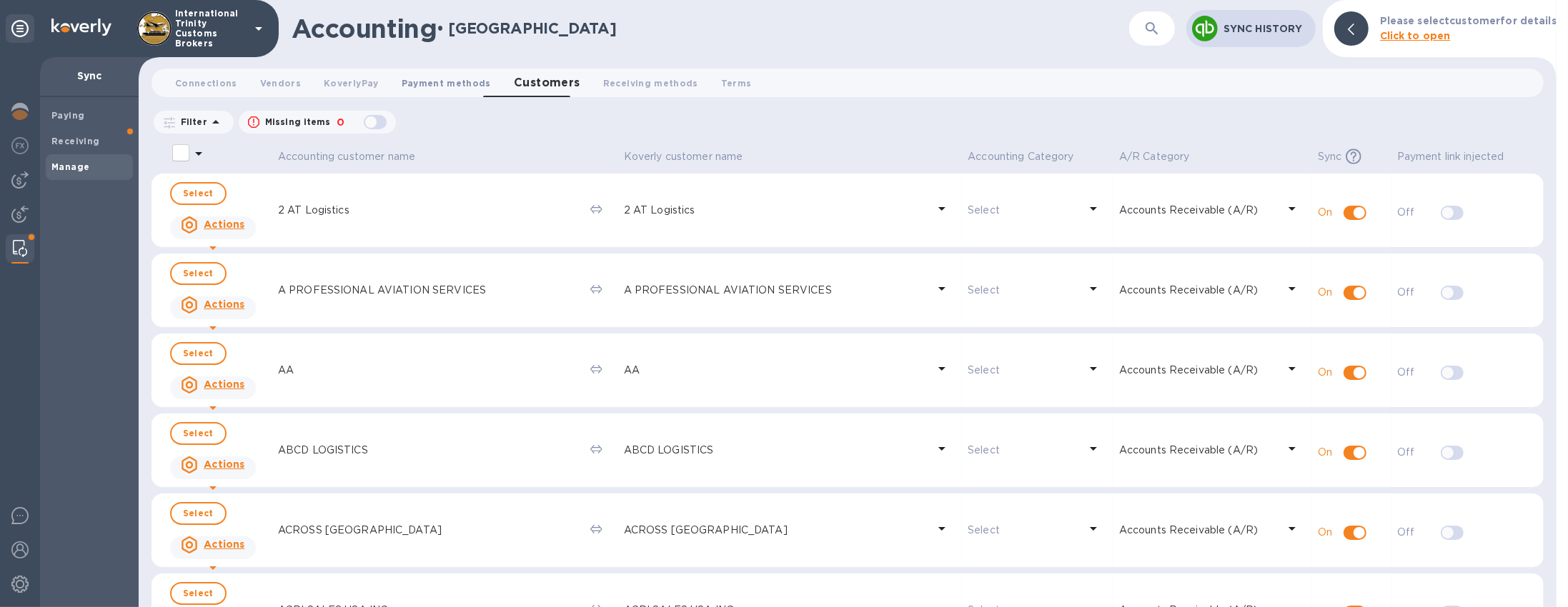
click at [445, 91] on button "Payment methods 0" at bounding box center [446, 83] width 112 height 29
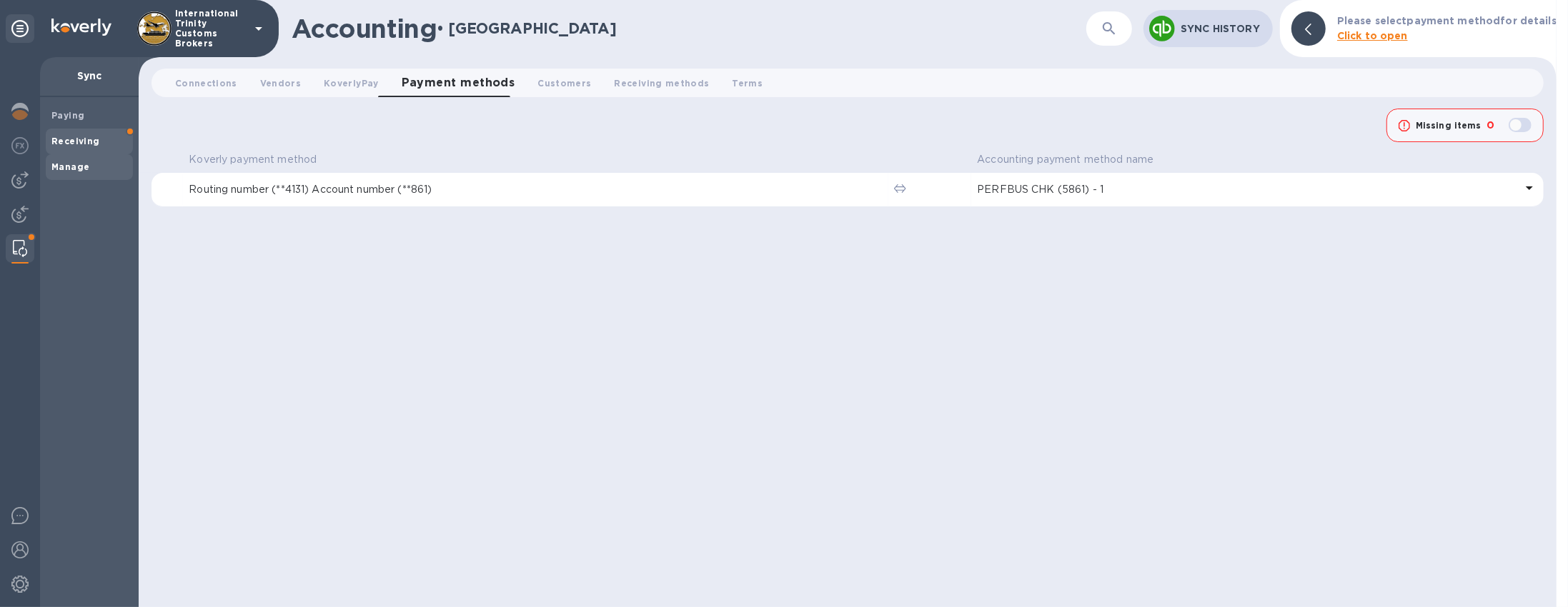
click at [107, 133] on div "Receiving" at bounding box center [89, 141] width 87 height 25
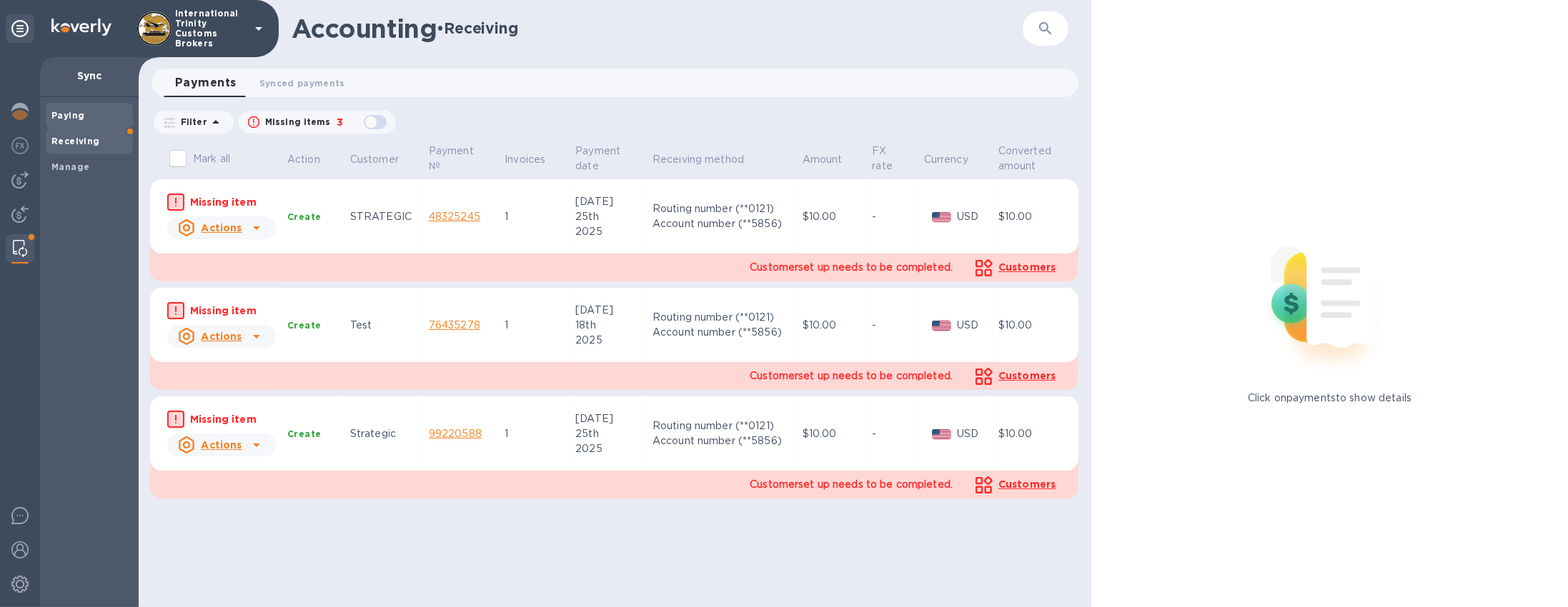
click at [87, 118] on span "Paying" at bounding box center [89, 115] width 76 height 14
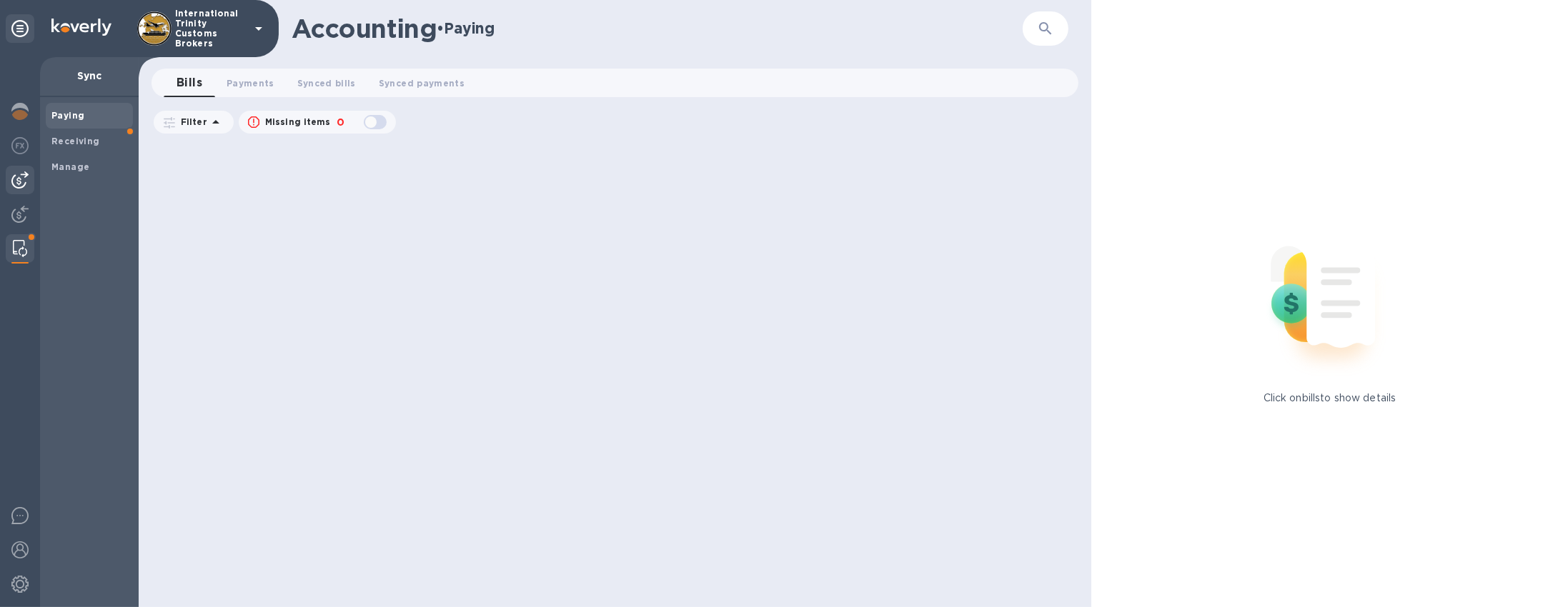
click at [20, 176] on img at bounding box center [20, 180] width 17 height 17
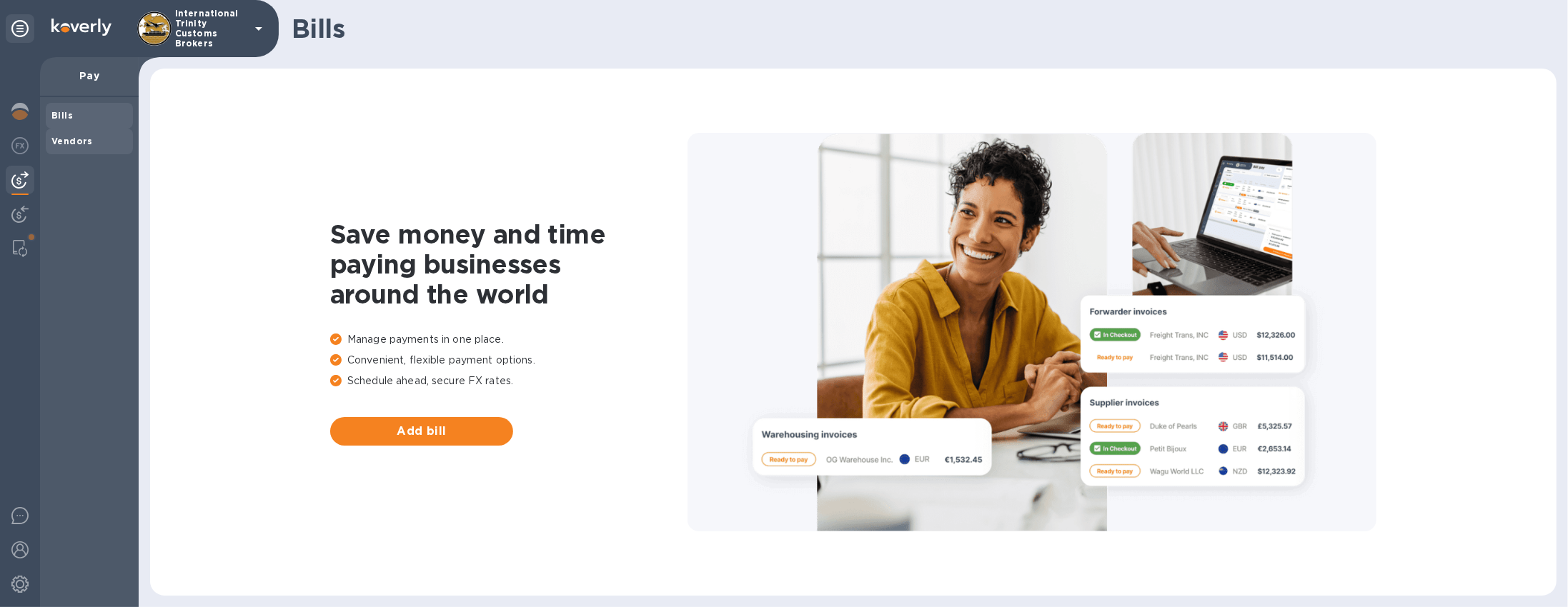
click at [82, 132] on div "Vendors" at bounding box center [89, 141] width 87 height 25
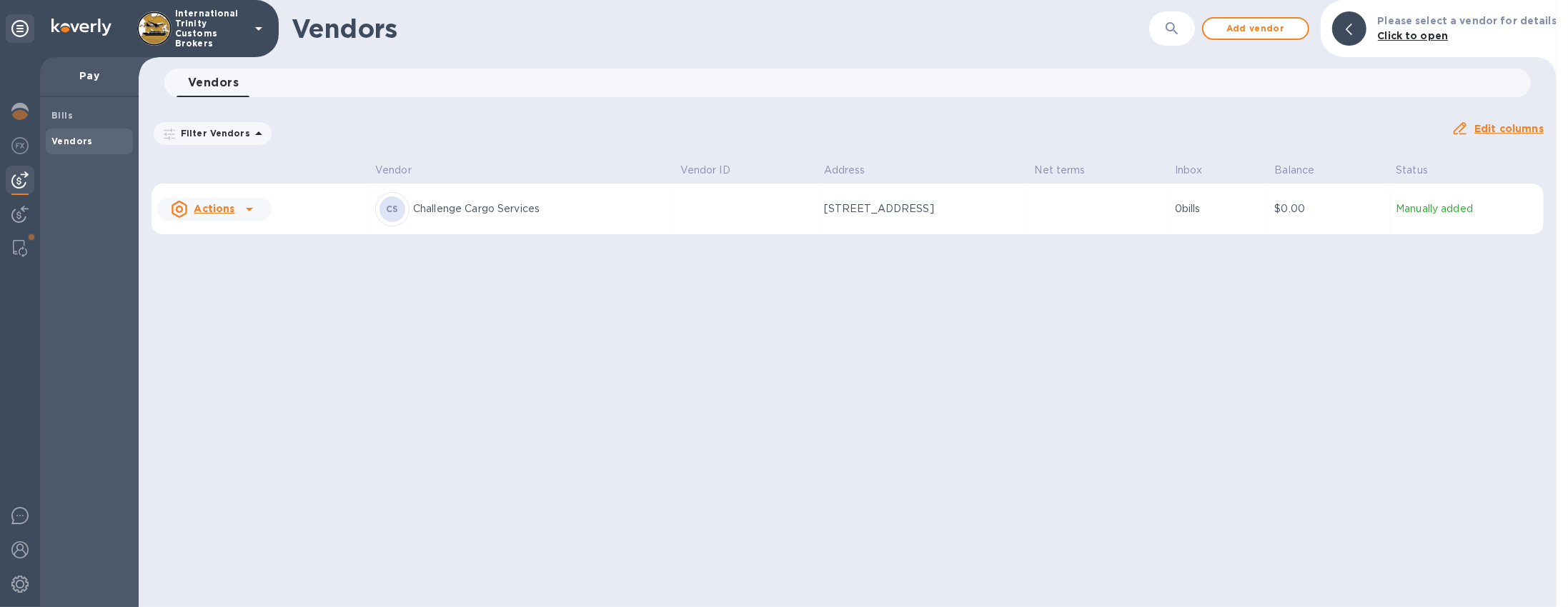
click at [538, 225] on div "CS Challenge Cargo Services" at bounding box center [522, 209] width 293 height 34
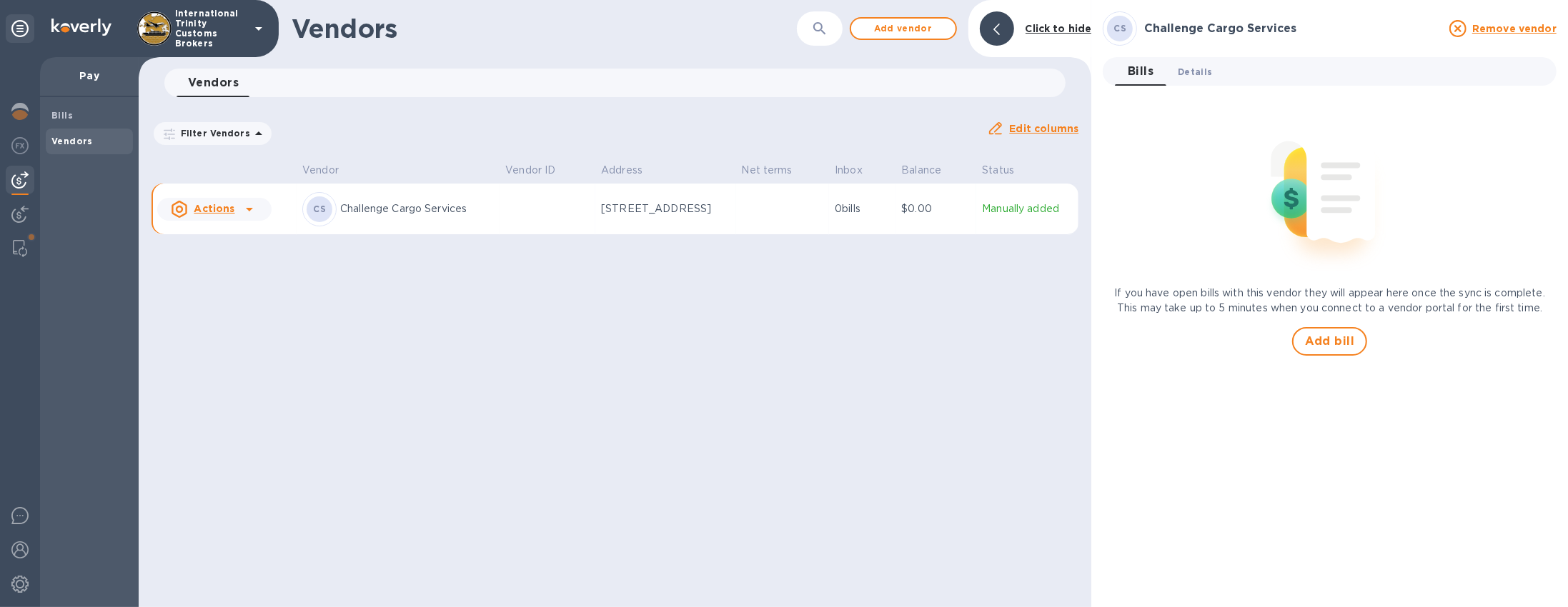
click at [1198, 71] on span "Details 0" at bounding box center [1195, 72] width 34 height 15
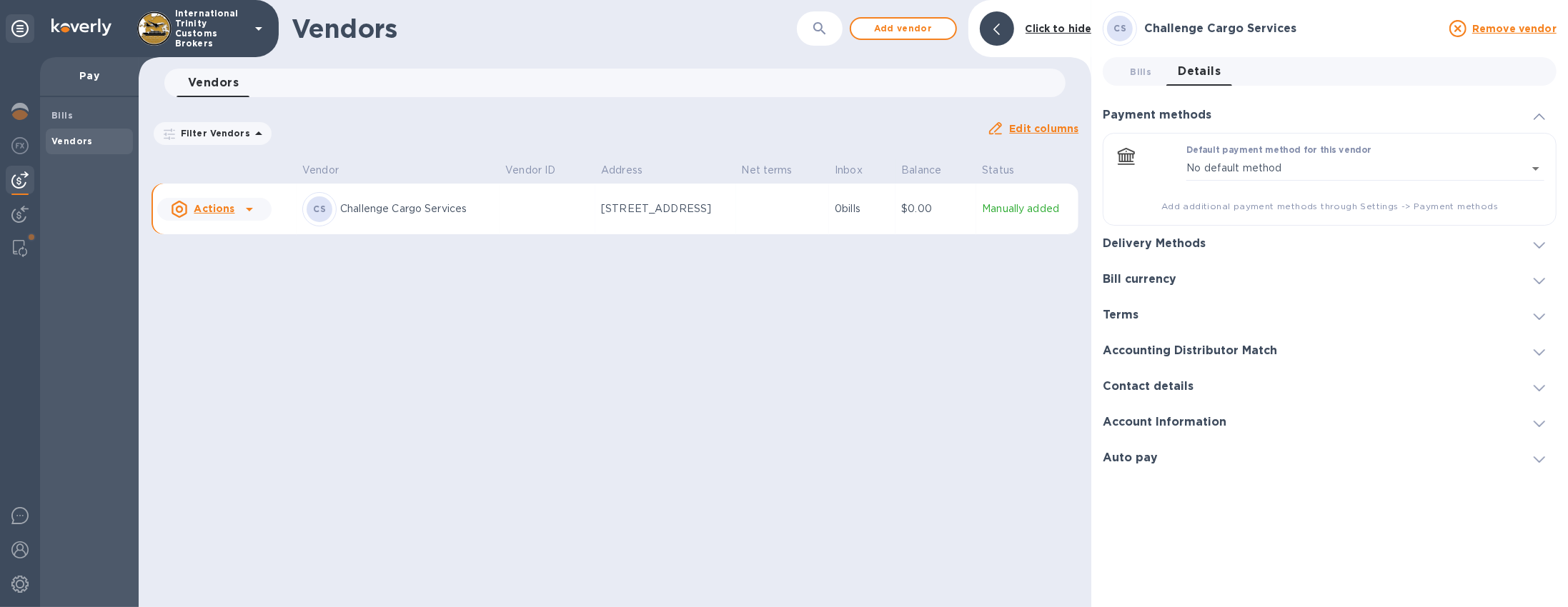
click at [997, 31] on icon at bounding box center [997, 29] width 7 height 11
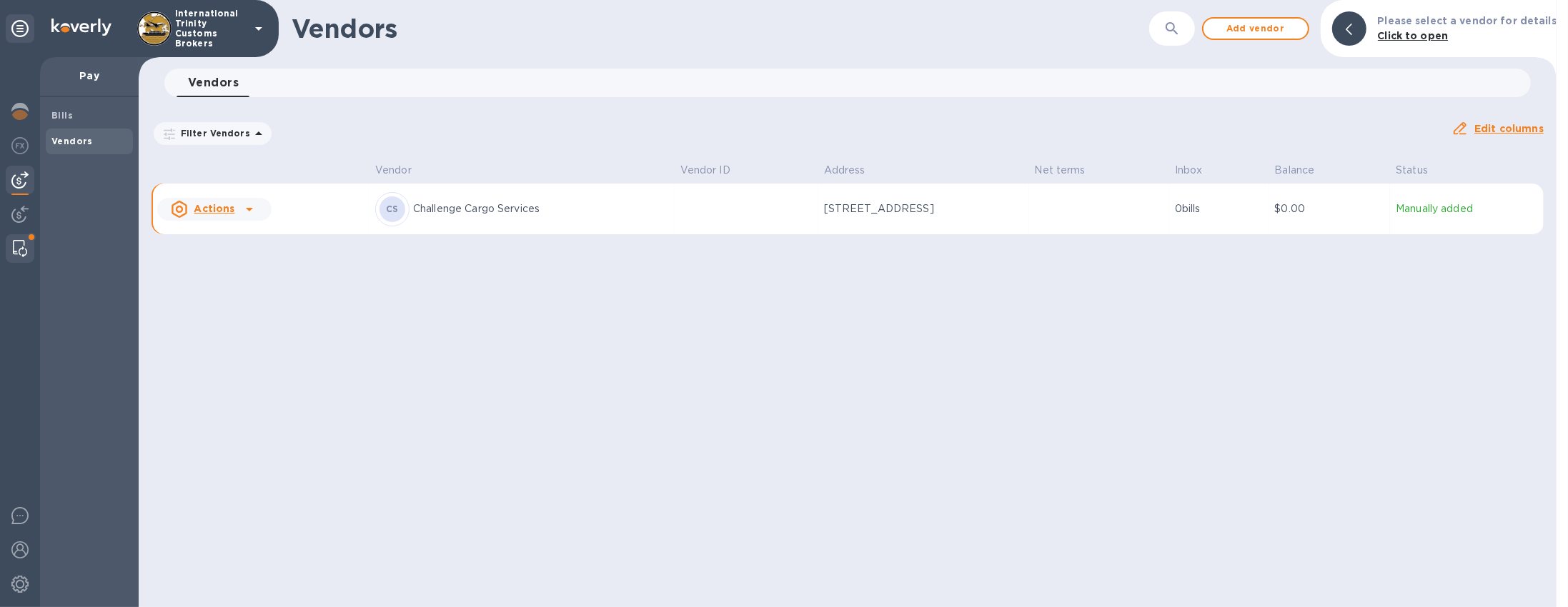
click at [15, 242] on img at bounding box center [20, 248] width 14 height 17
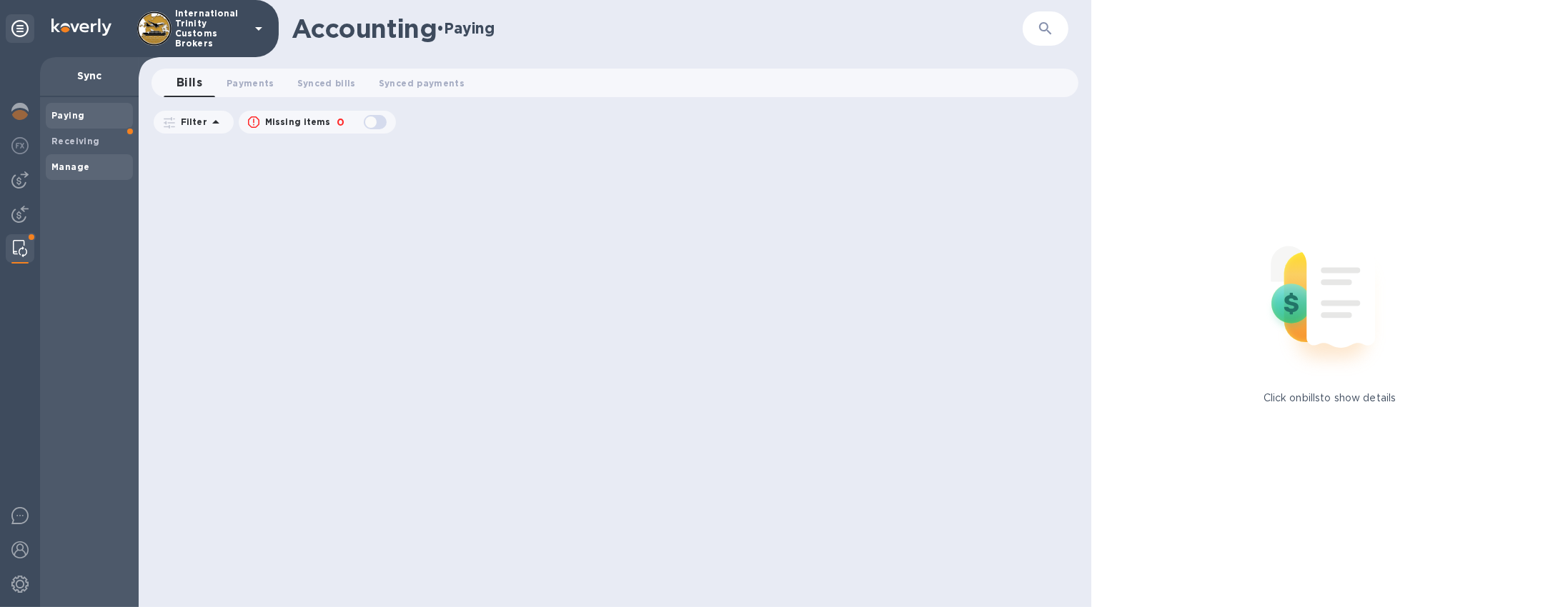
click at [63, 162] on b "Manage" at bounding box center [70, 167] width 38 height 11
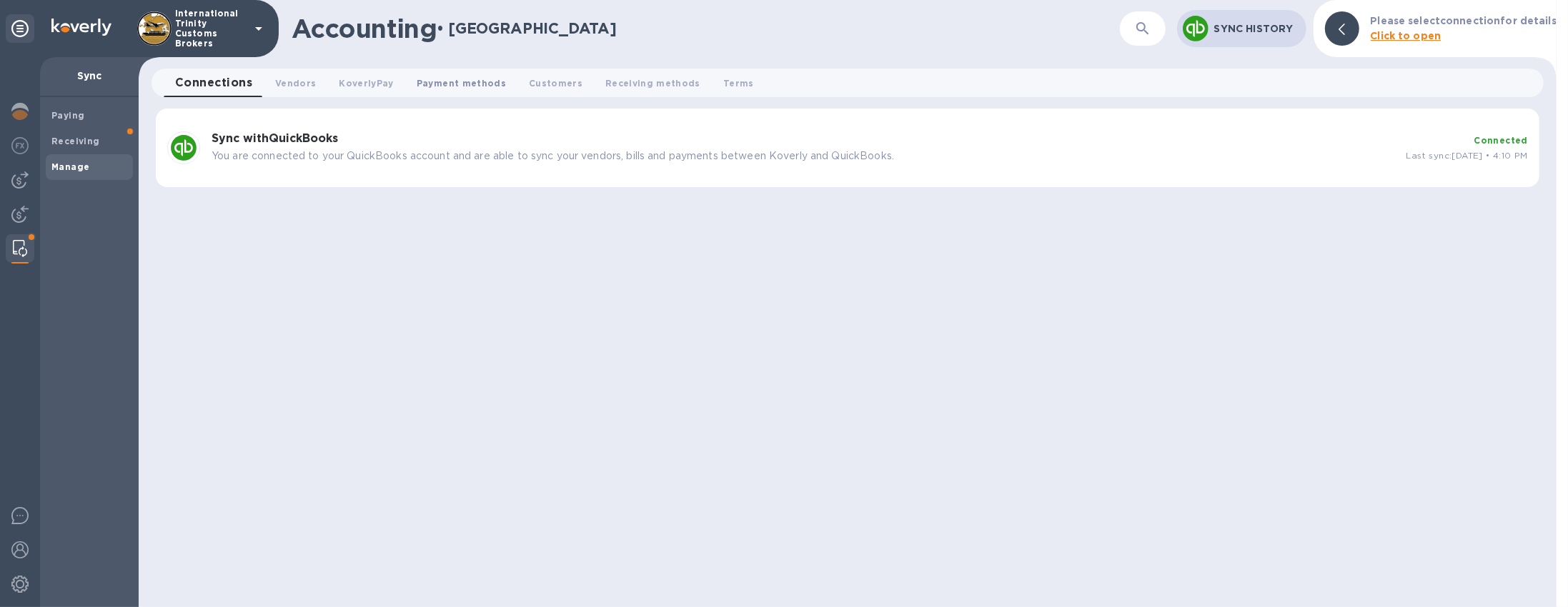
click at [459, 78] on span "Payment methods 0" at bounding box center [461, 83] width 89 height 15
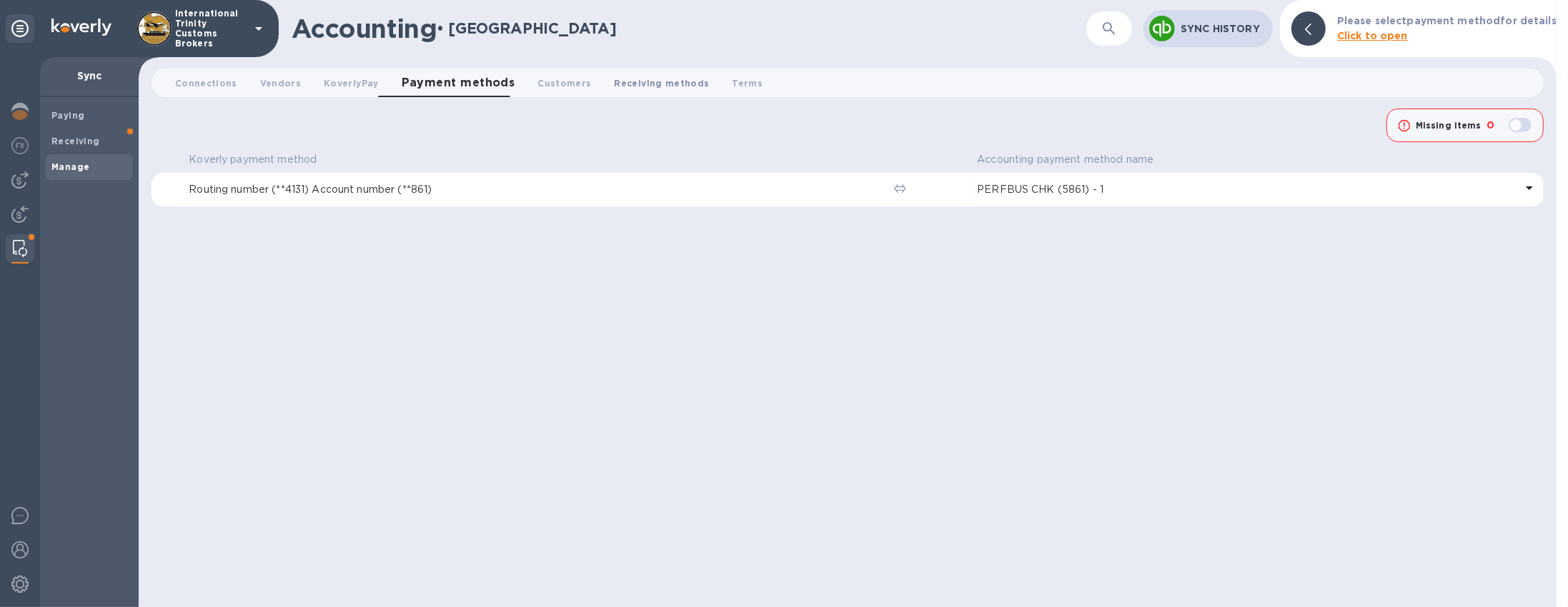
click at [615, 84] on span "Receiving methods 0" at bounding box center [662, 83] width 95 height 15
click at [737, 87] on button "Terms 0" at bounding box center [748, 83] width 54 height 29
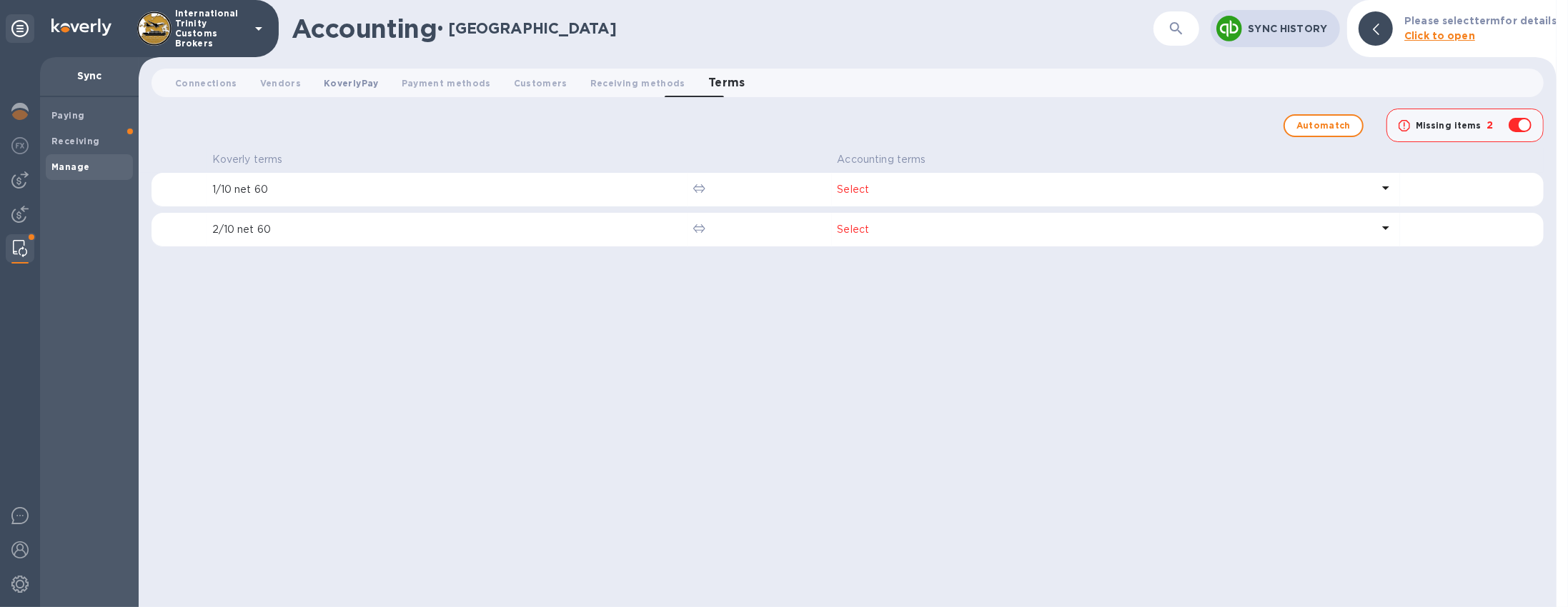
click at [340, 83] on span "KoverlyPay 0" at bounding box center [351, 83] width 54 height 15
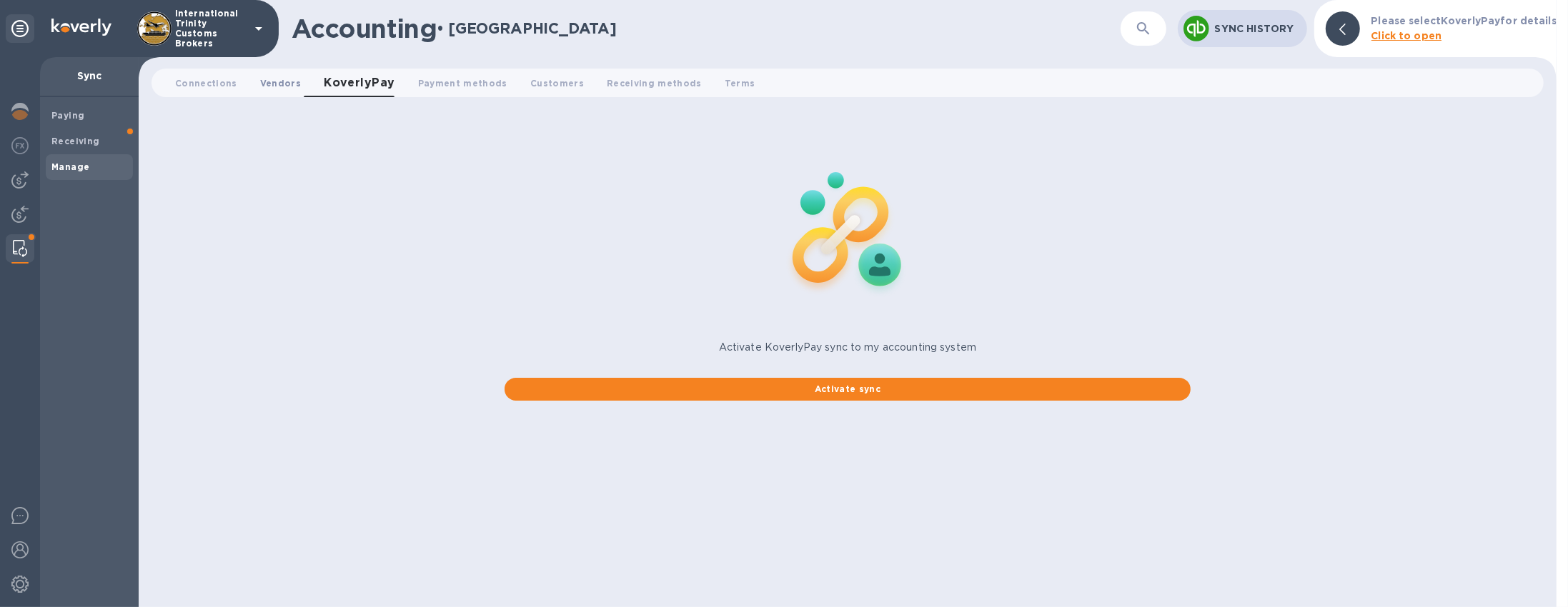
click at [276, 82] on span "Vendors 0" at bounding box center [280, 83] width 41 height 15
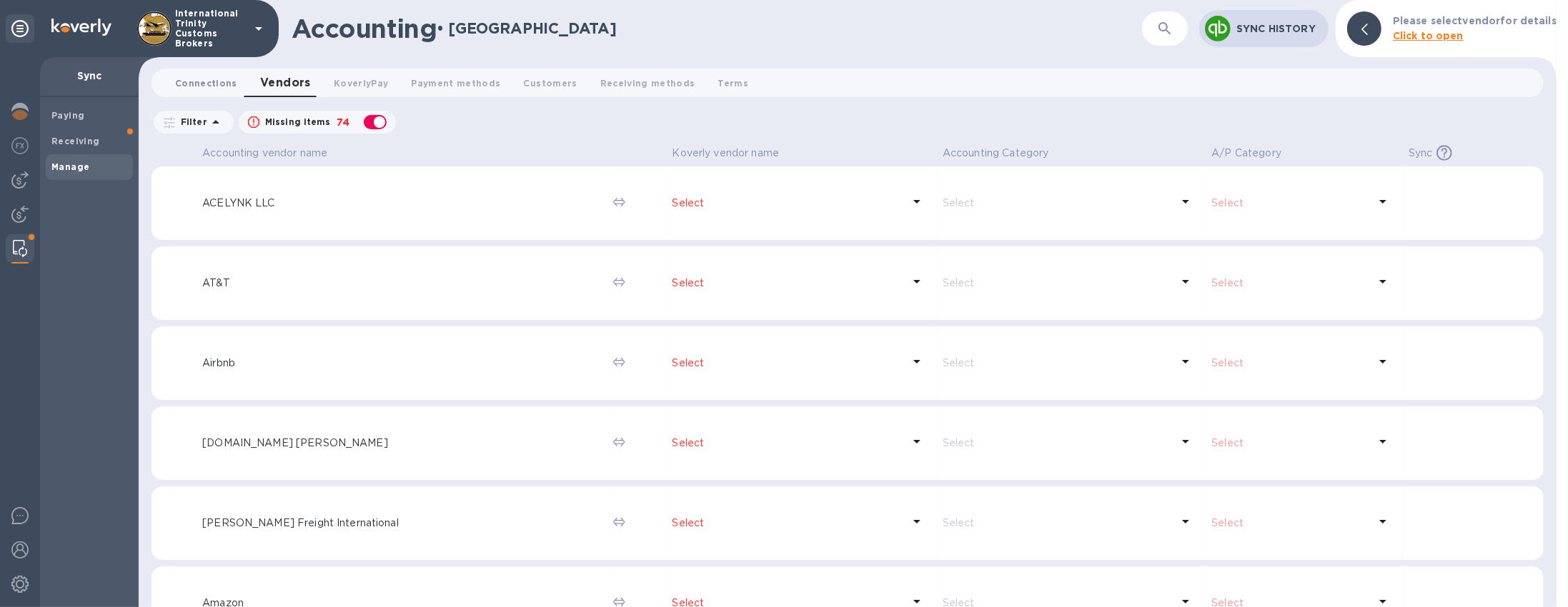
click at [183, 79] on span "Connections 0" at bounding box center [206, 83] width 62 height 15
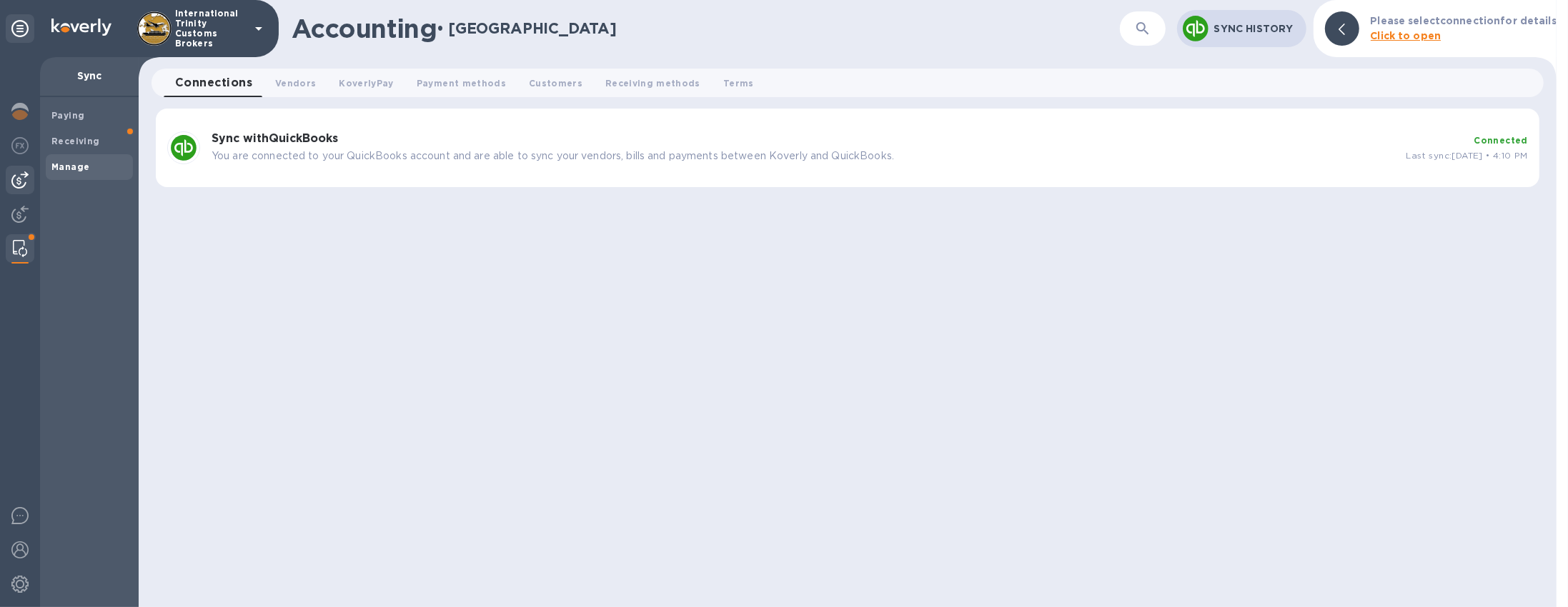
click at [20, 183] on img at bounding box center [20, 180] width 17 height 17
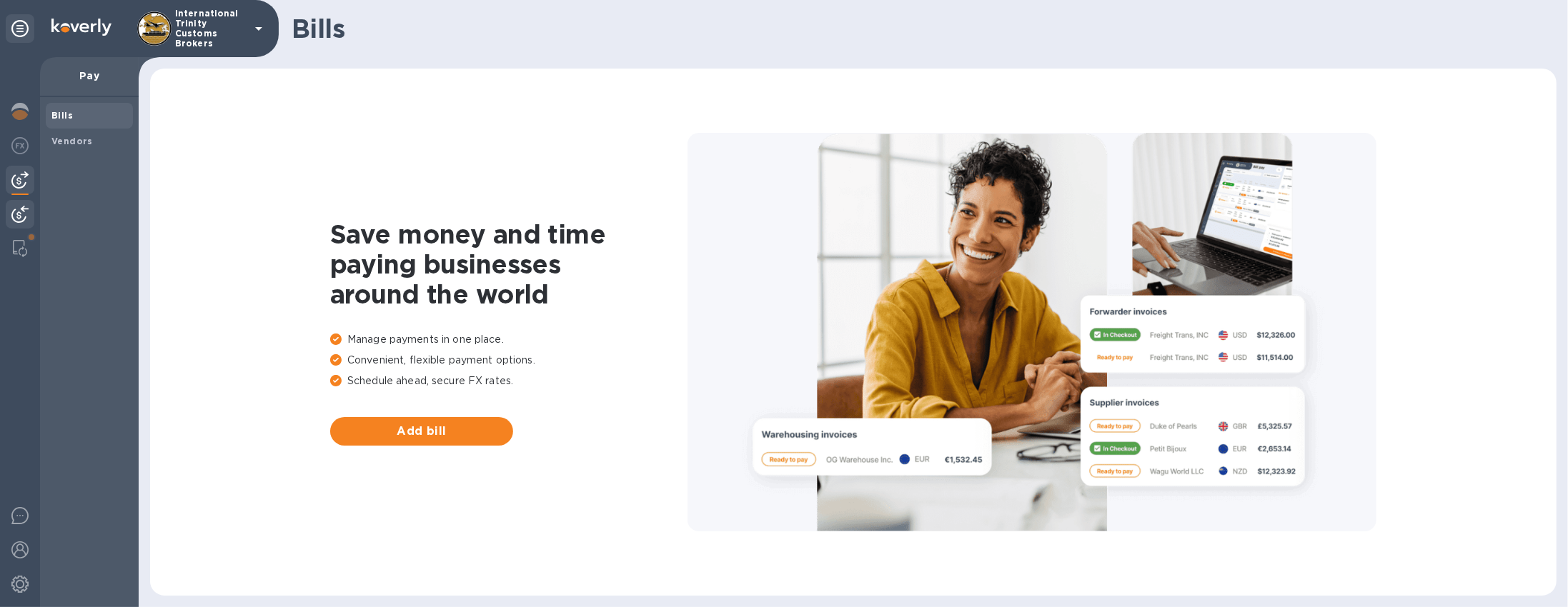
click at [13, 208] on img at bounding box center [20, 214] width 17 height 17
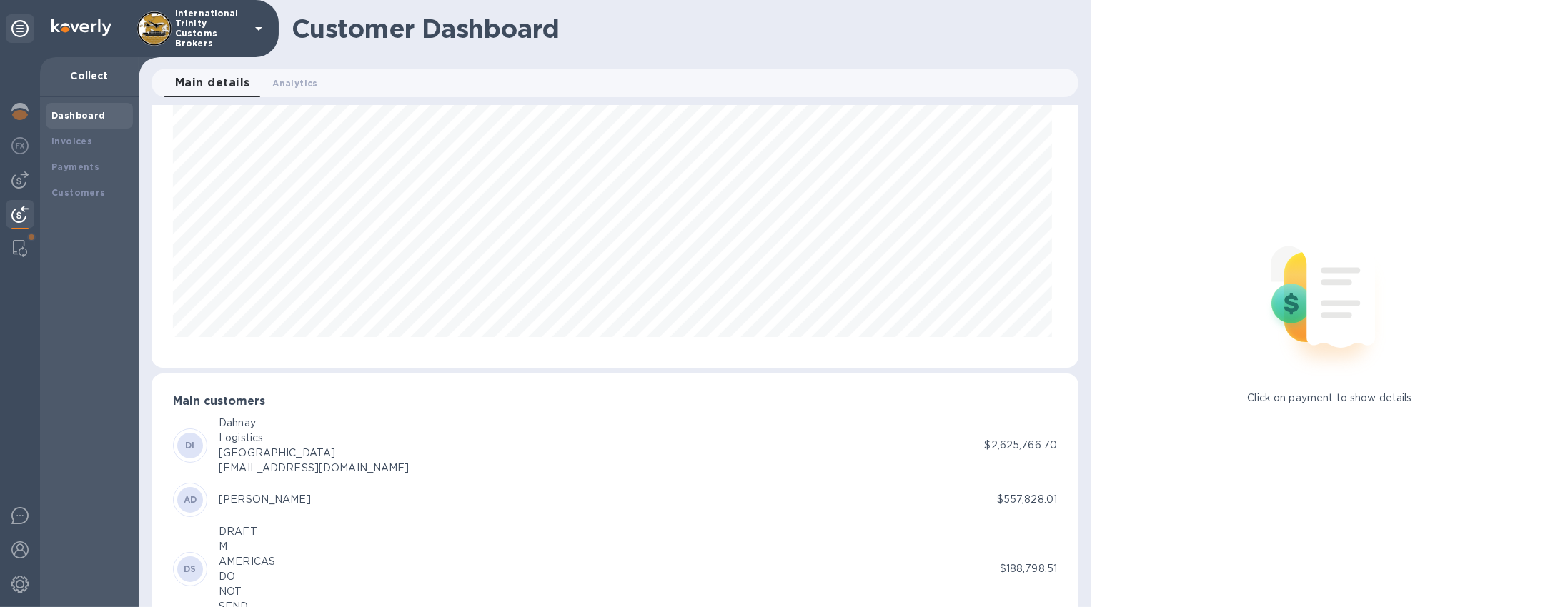
scroll to position [31, 0]
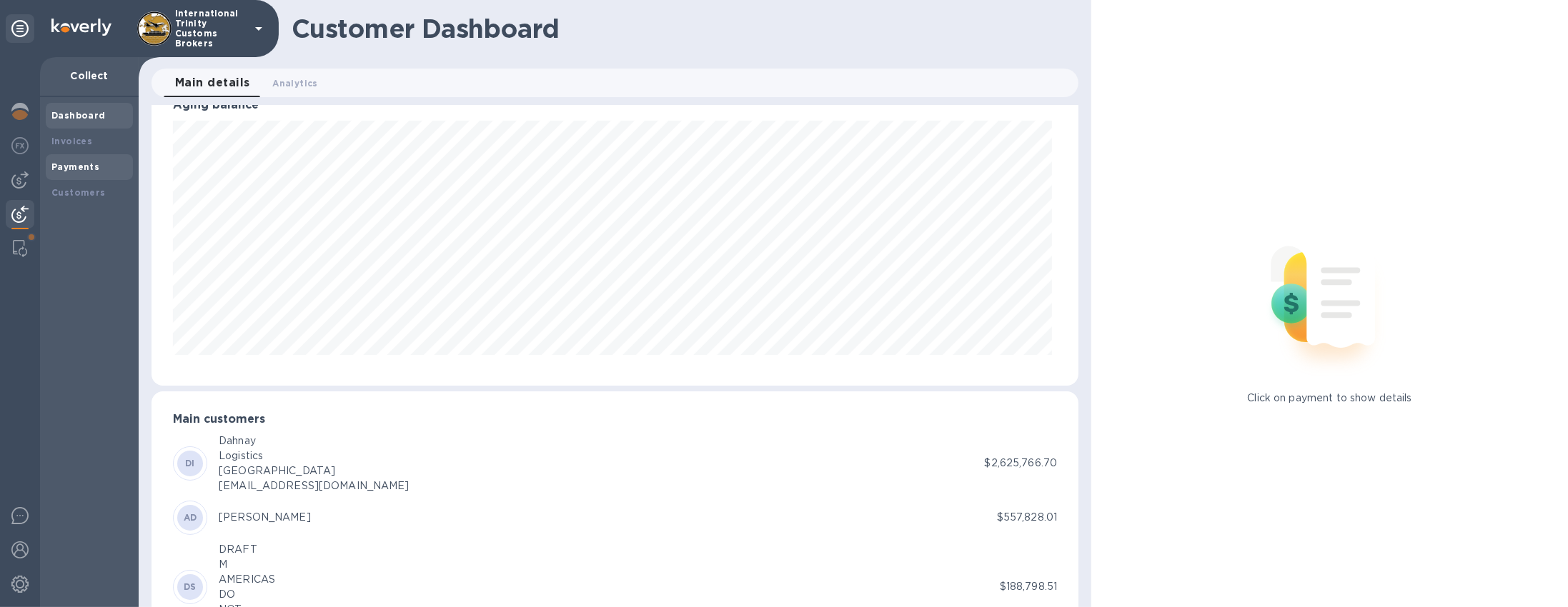
click at [82, 175] on div "Payments" at bounding box center [89, 167] width 87 height 25
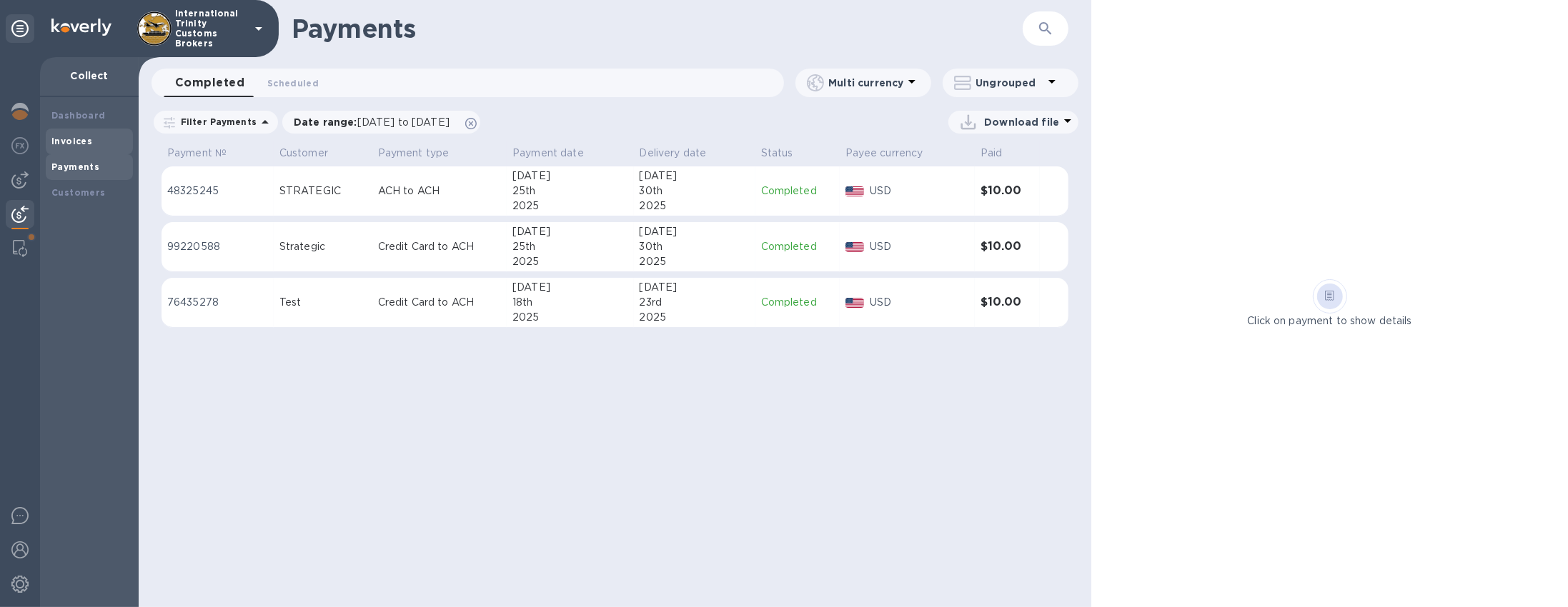
click at [78, 145] on b "Invoices" at bounding box center [72, 141] width 41 height 11
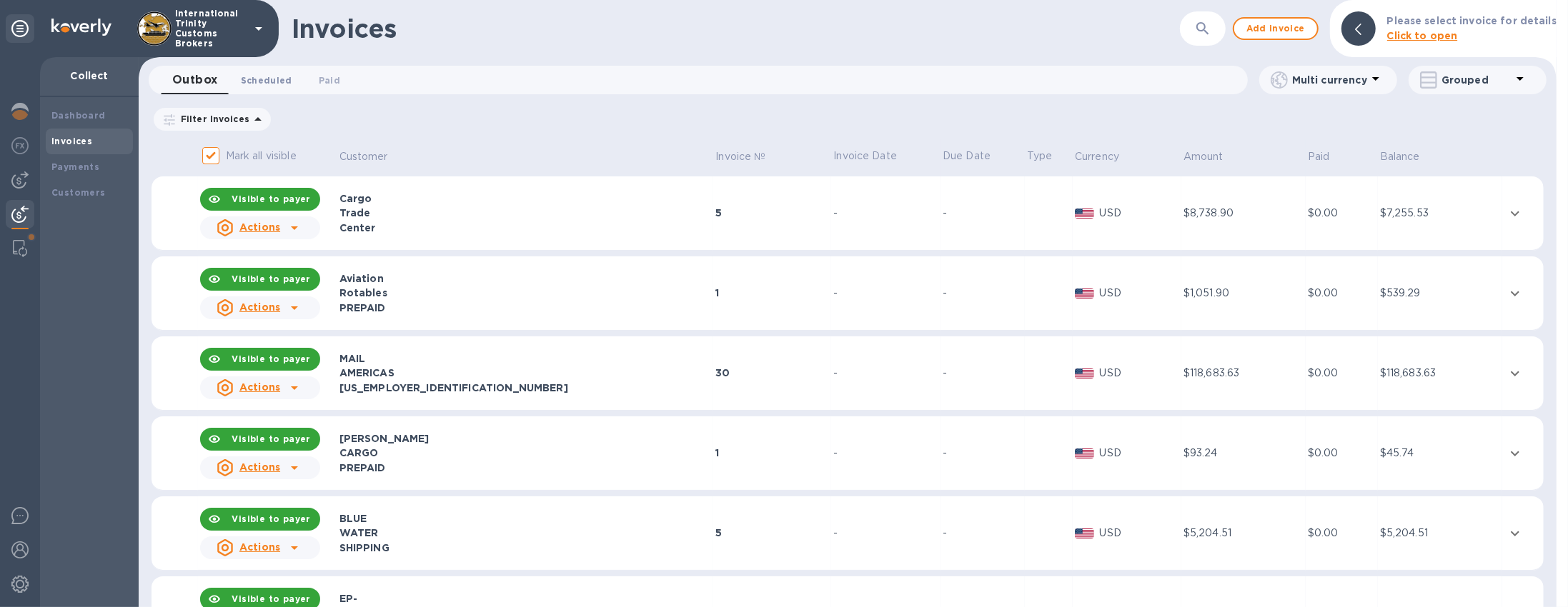
click at [268, 75] on span "Scheduled 0" at bounding box center [267, 80] width 52 height 15
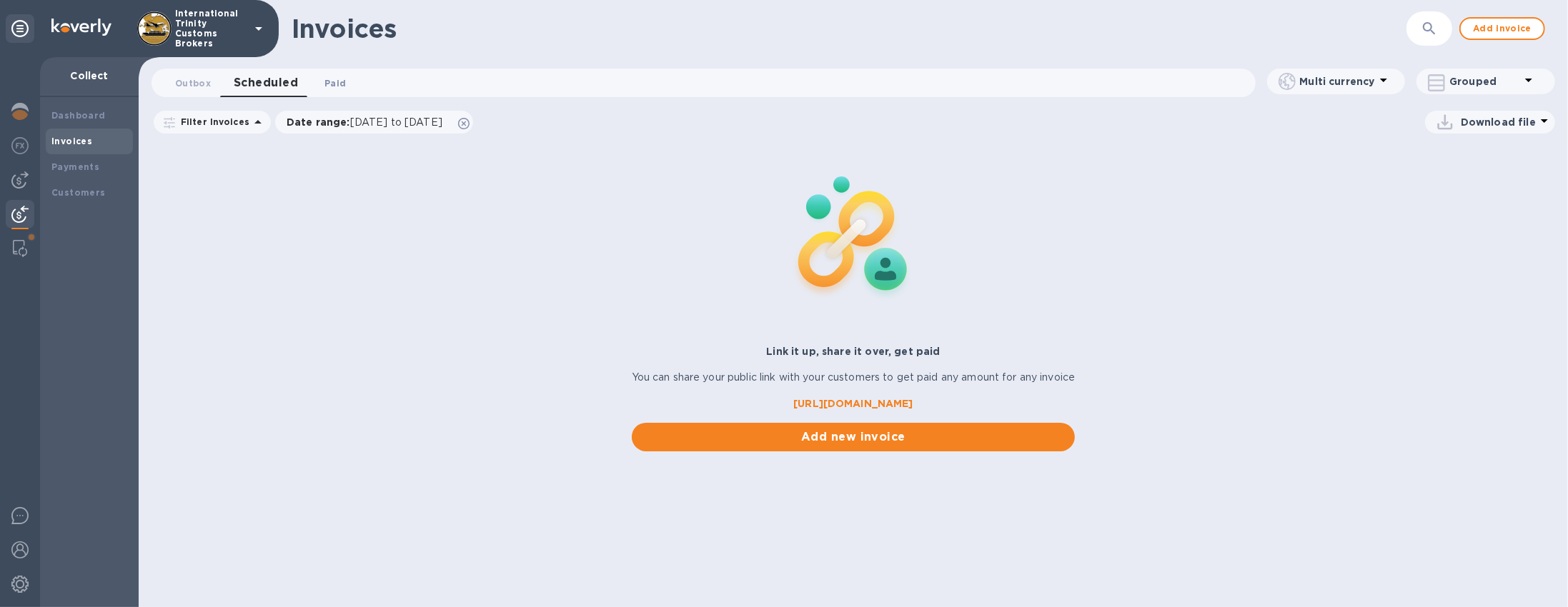
click at [328, 82] on span "Paid 0" at bounding box center [335, 83] width 21 height 15
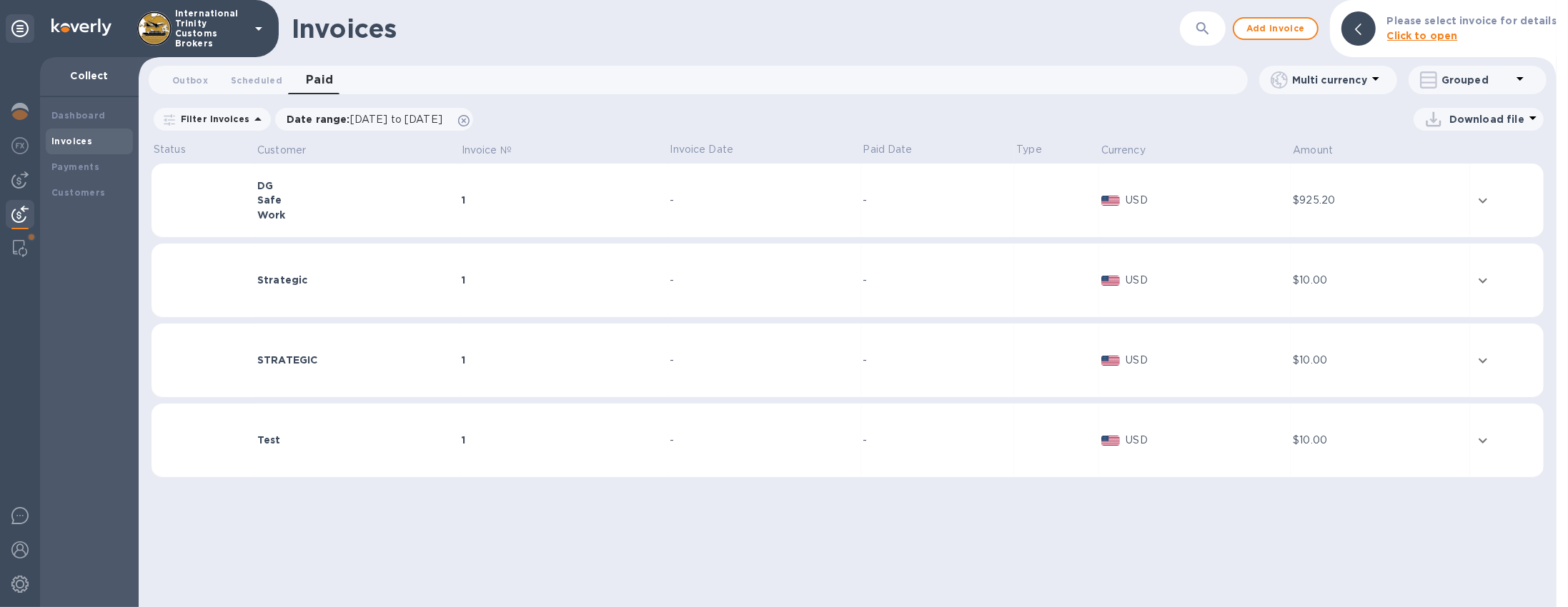
click at [366, 193] on div "Safe" at bounding box center [357, 199] width 200 height 14
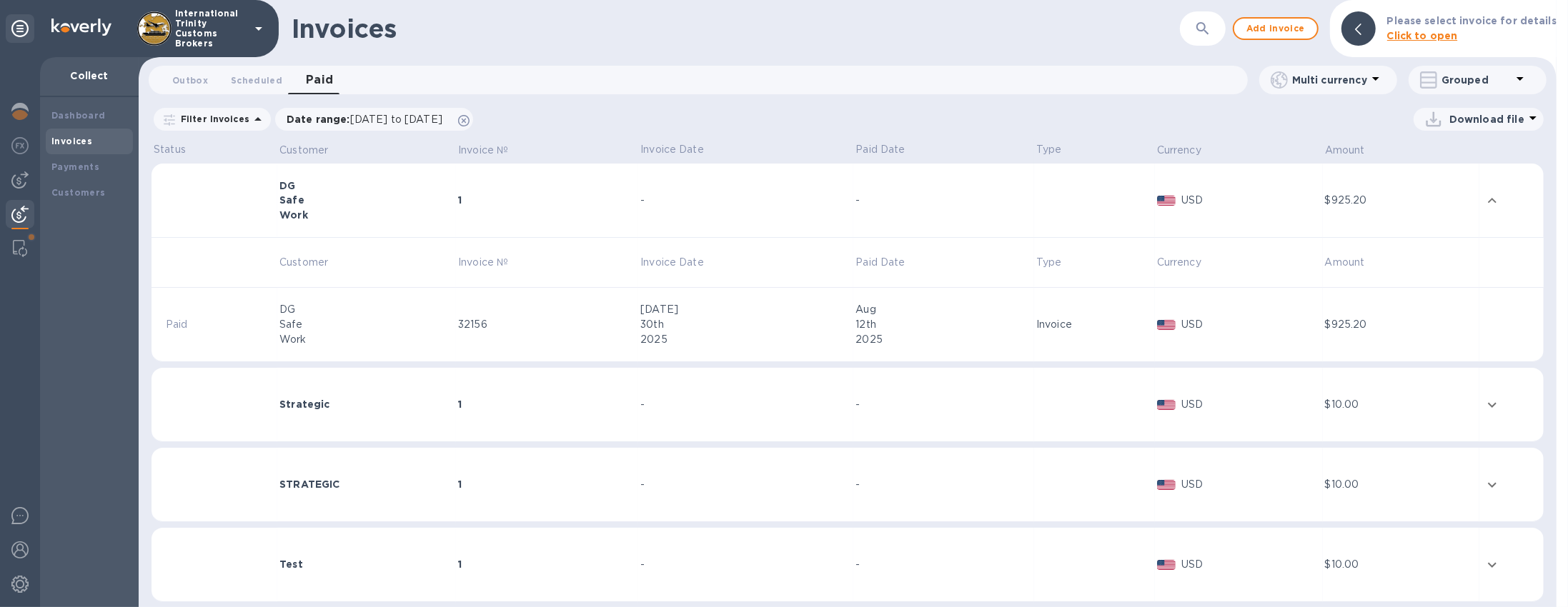
click at [1068, 330] on div "Invoice" at bounding box center [1095, 324] width 117 height 15
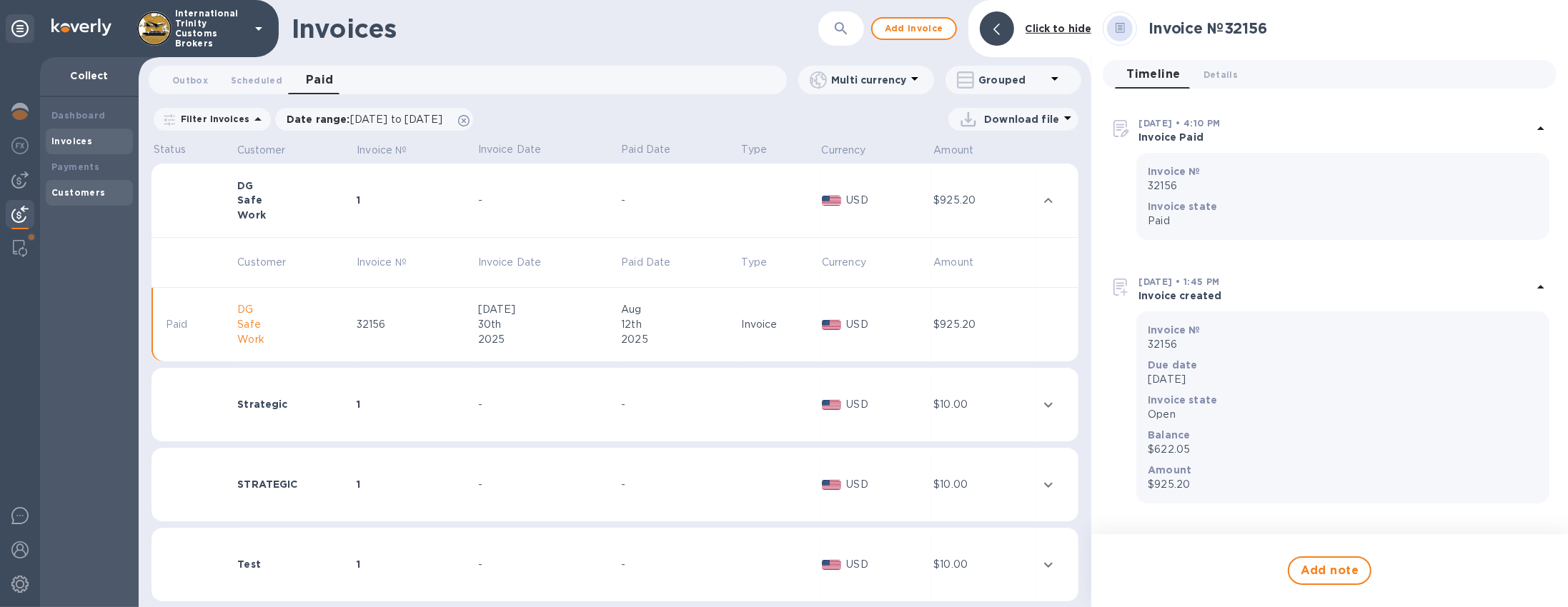
click at [60, 195] on b "Customers" at bounding box center [78, 192] width 54 height 11
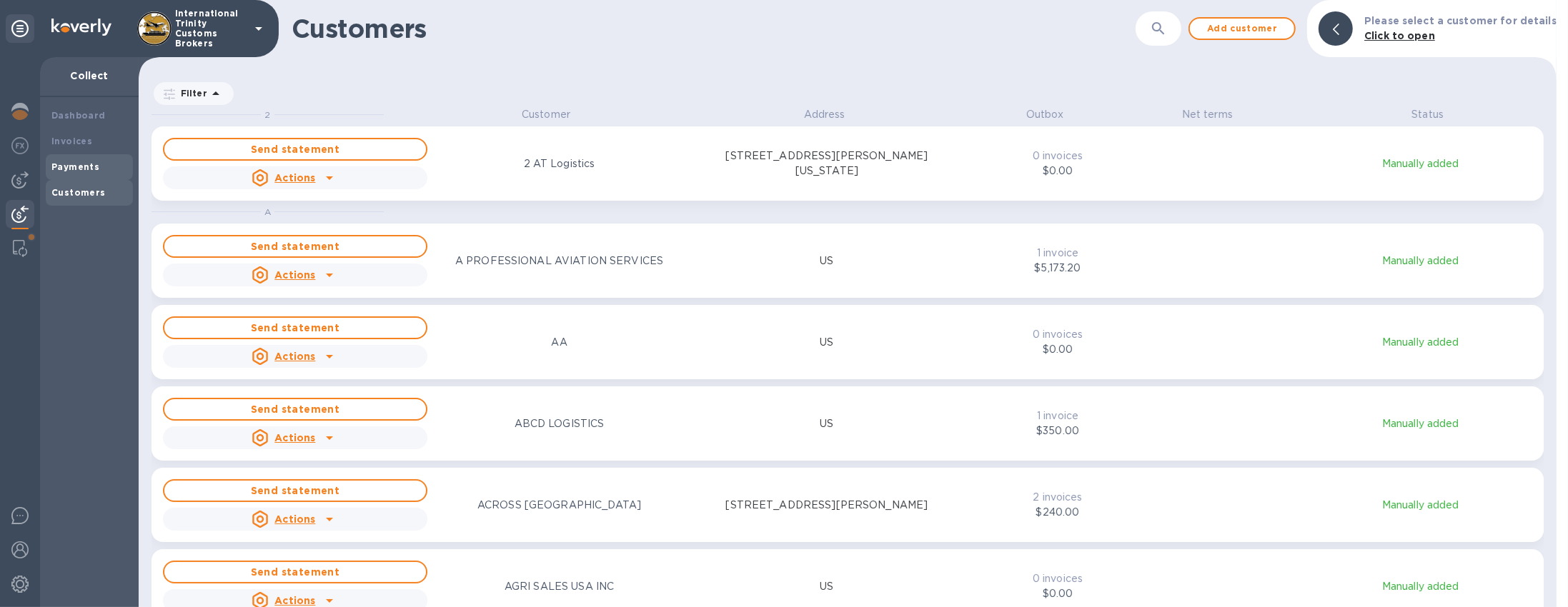
click at [87, 173] on div "Payments" at bounding box center [89, 167] width 76 height 14
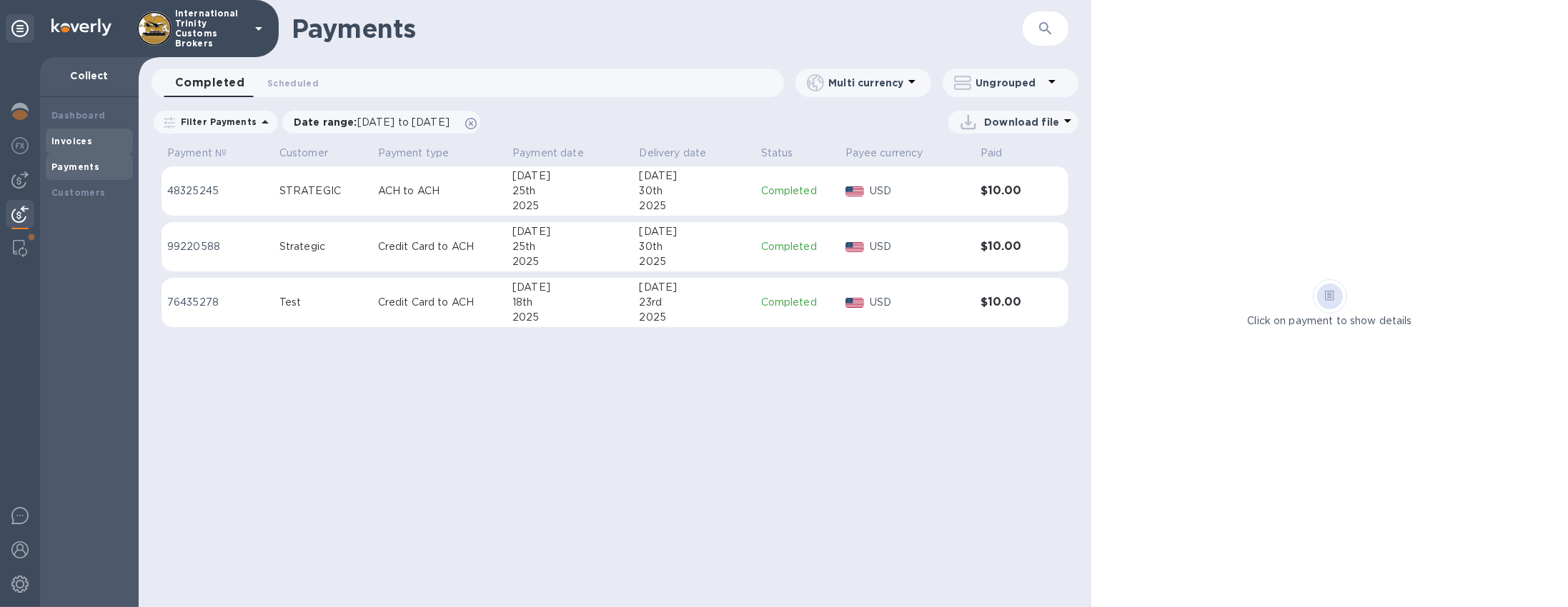
click at [77, 134] on div "Invoices" at bounding box center [89, 141] width 76 height 14
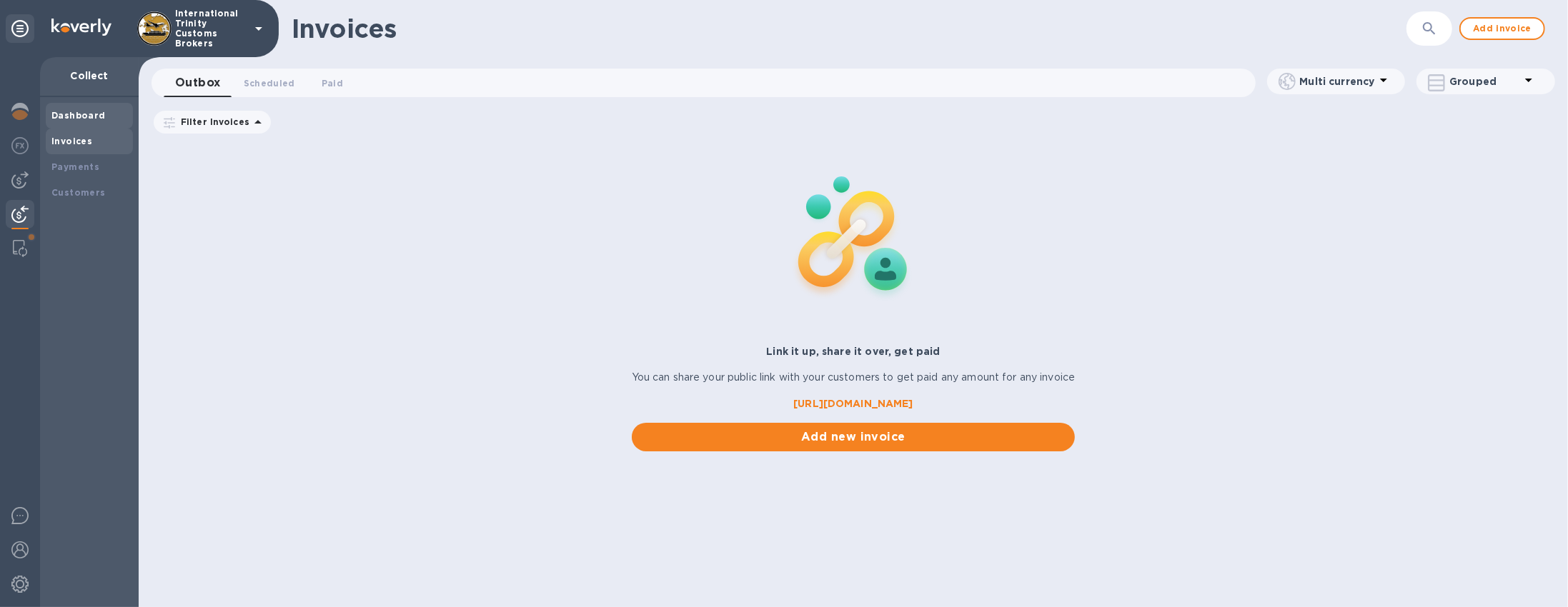
click at [66, 111] on b "Dashboard" at bounding box center [78, 115] width 54 height 11
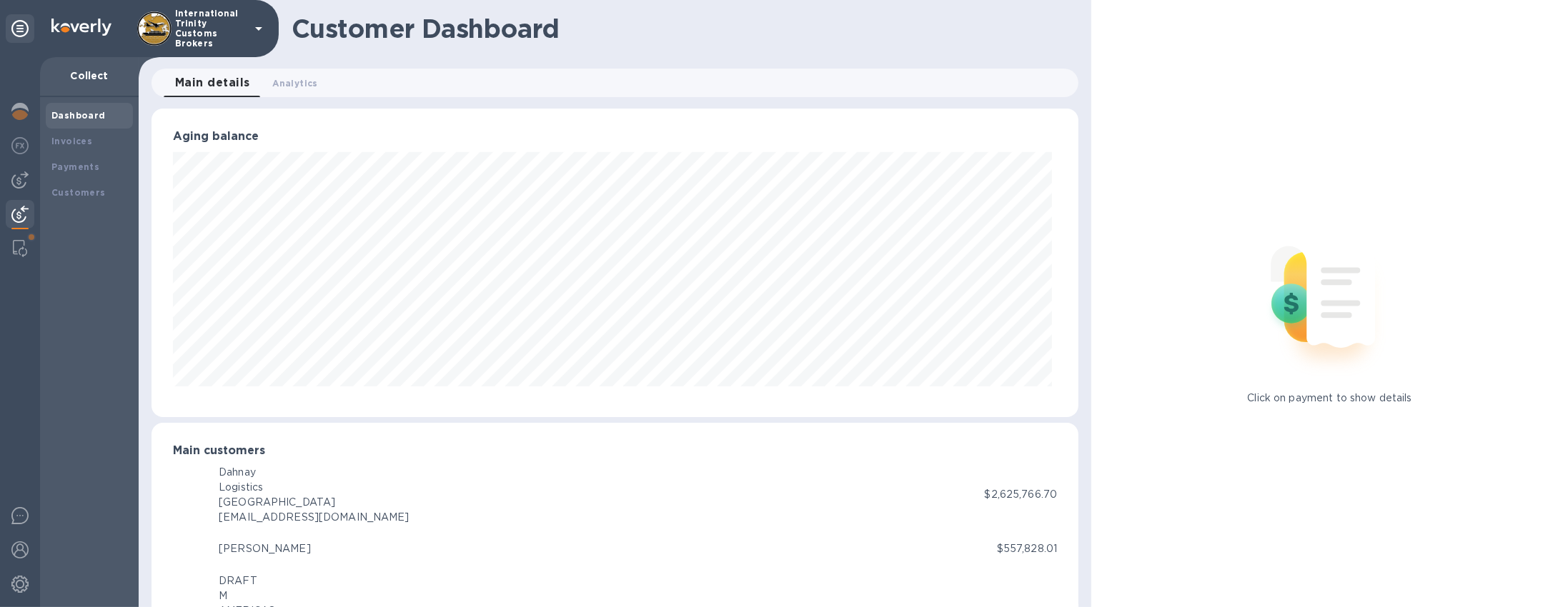
scroll to position [713914, 713790]
click at [16, 120] on div at bounding box center [20, 113] width 29 height 31
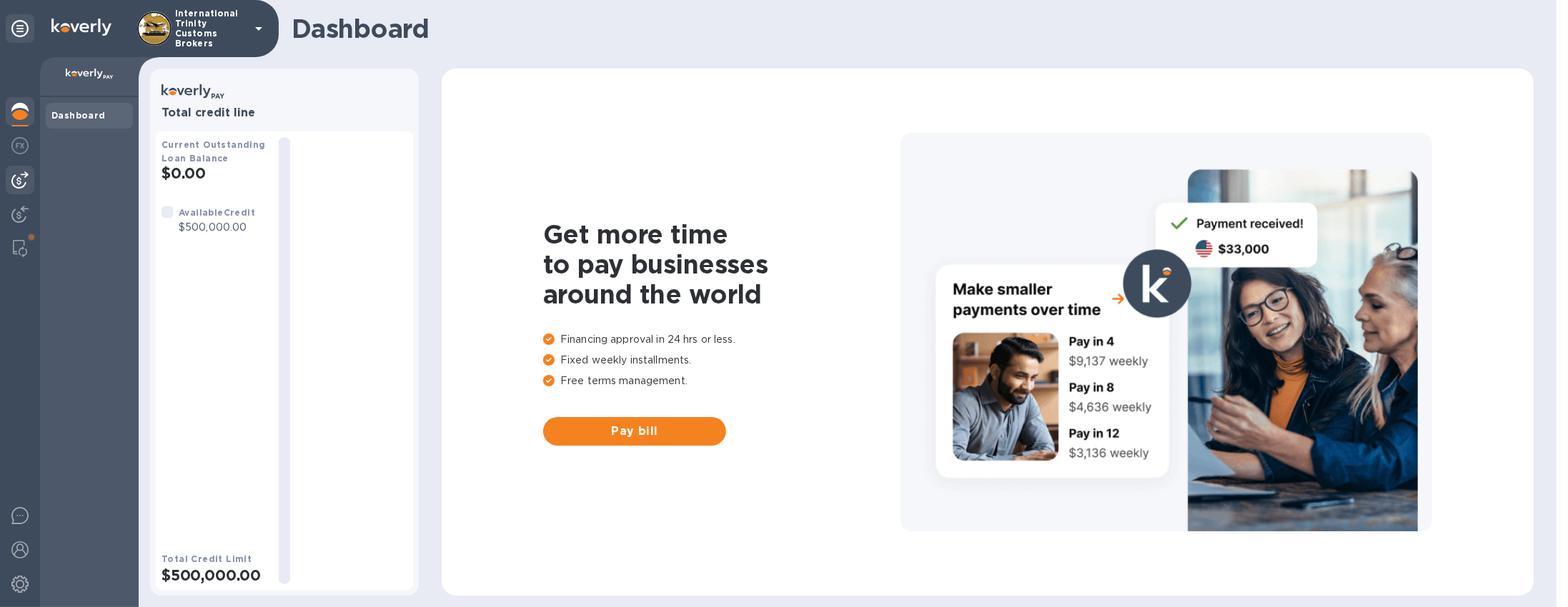
click at [8, 173] on div at bounding box center [20, 180] width 29 height 29
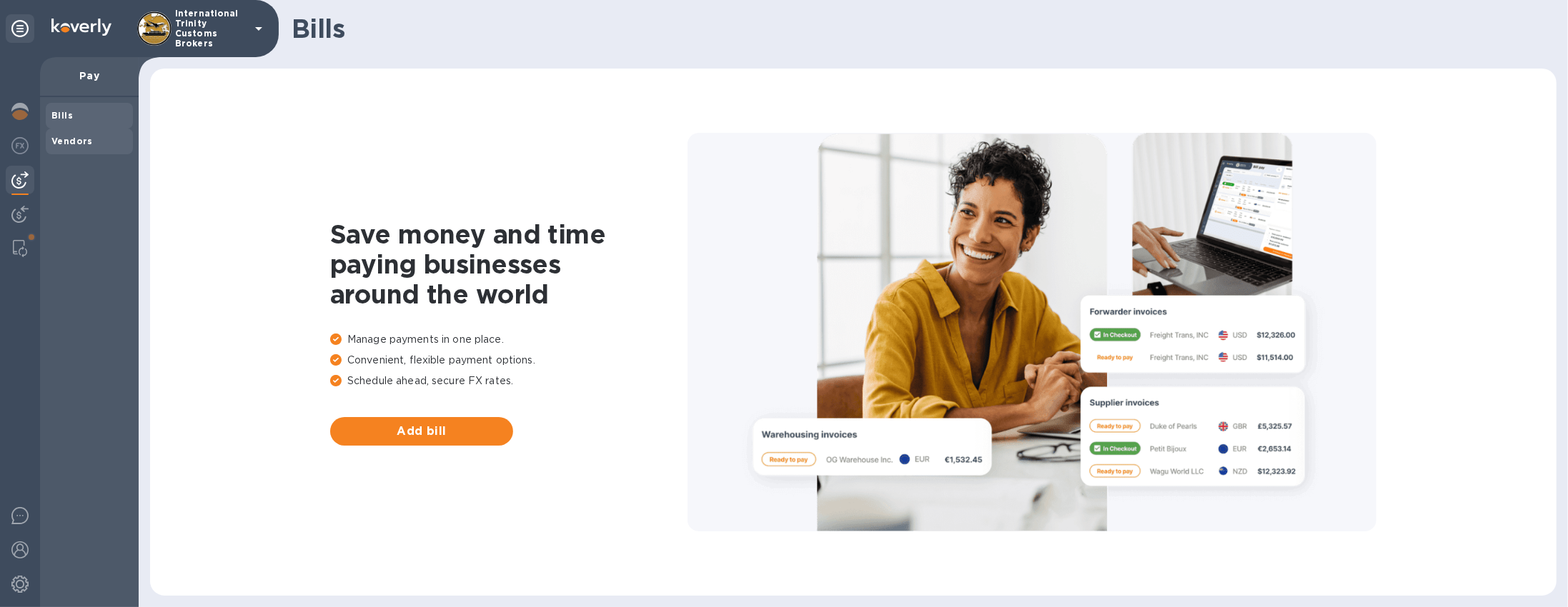
click at [76, 150] on div "Vendors" at bounding box center [89, 141] width 87 height 25
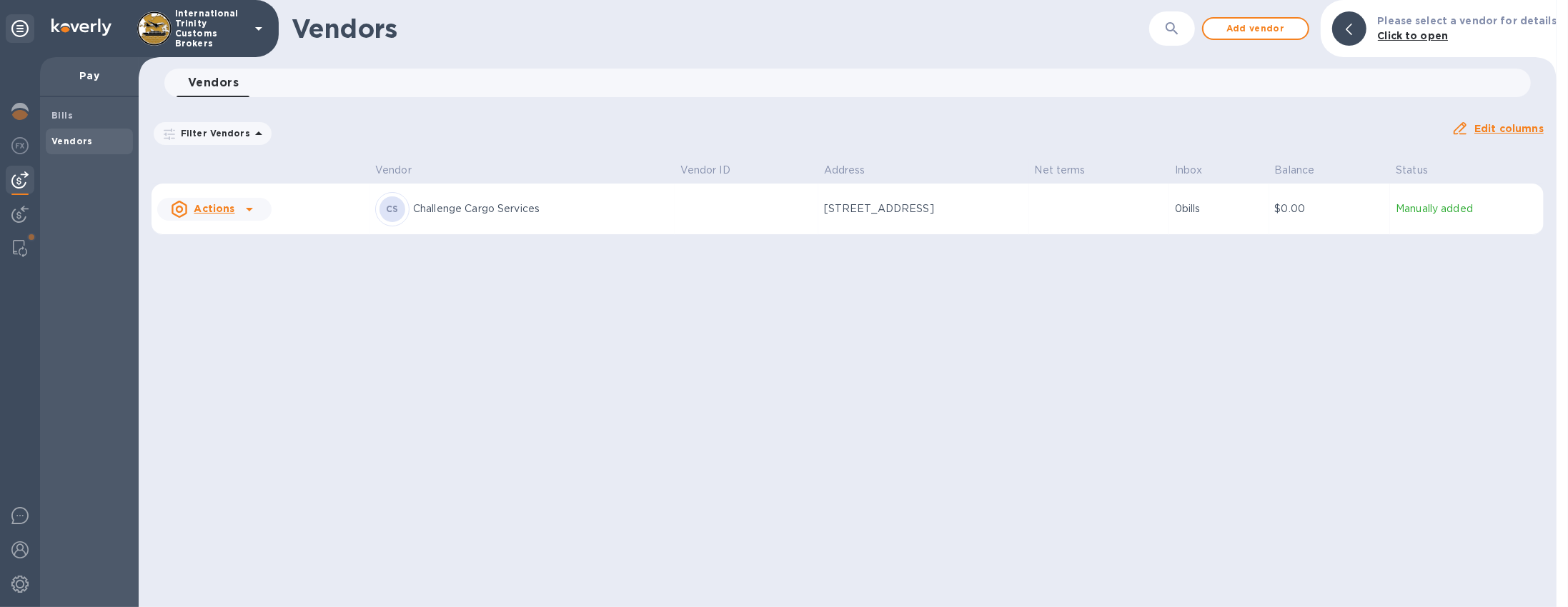
click at [840, 211] on p "[STREET_ADDRESS]" at bounding box center [895, 209] width 143 height 15
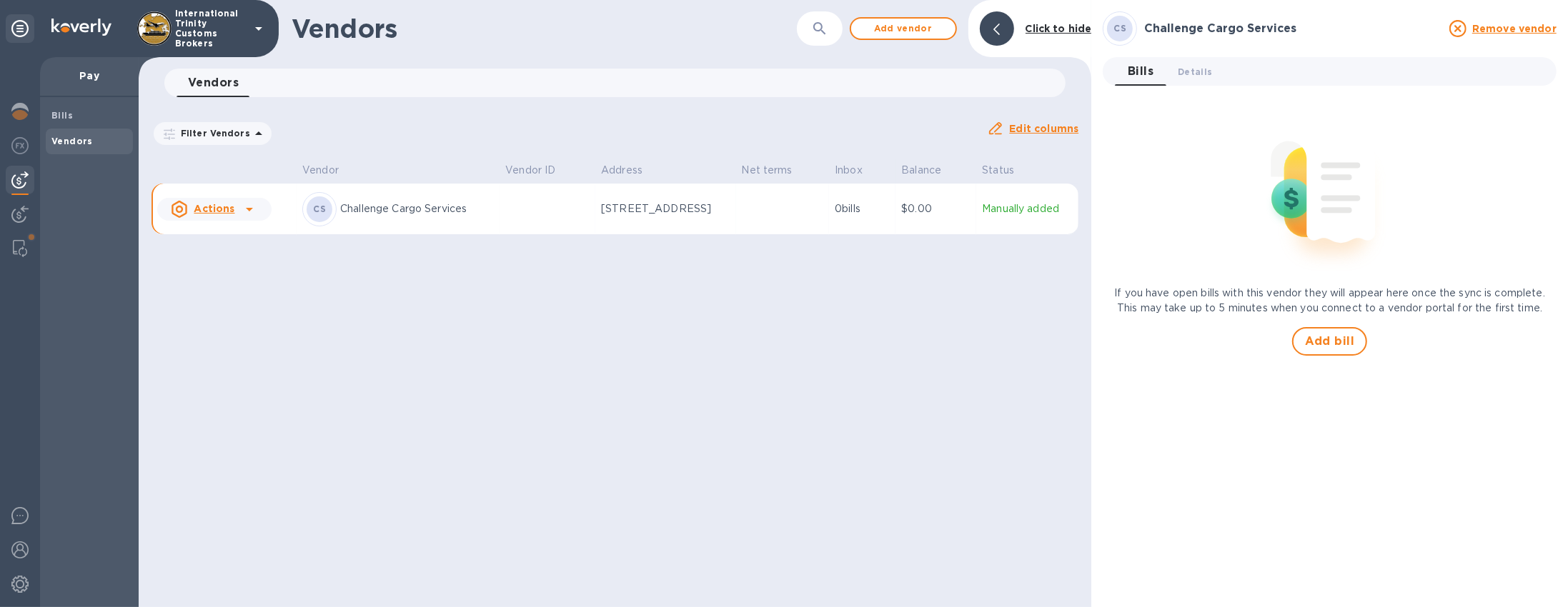
click at [991, 33] on div at bounding box center [997, 29] width 34 height 34
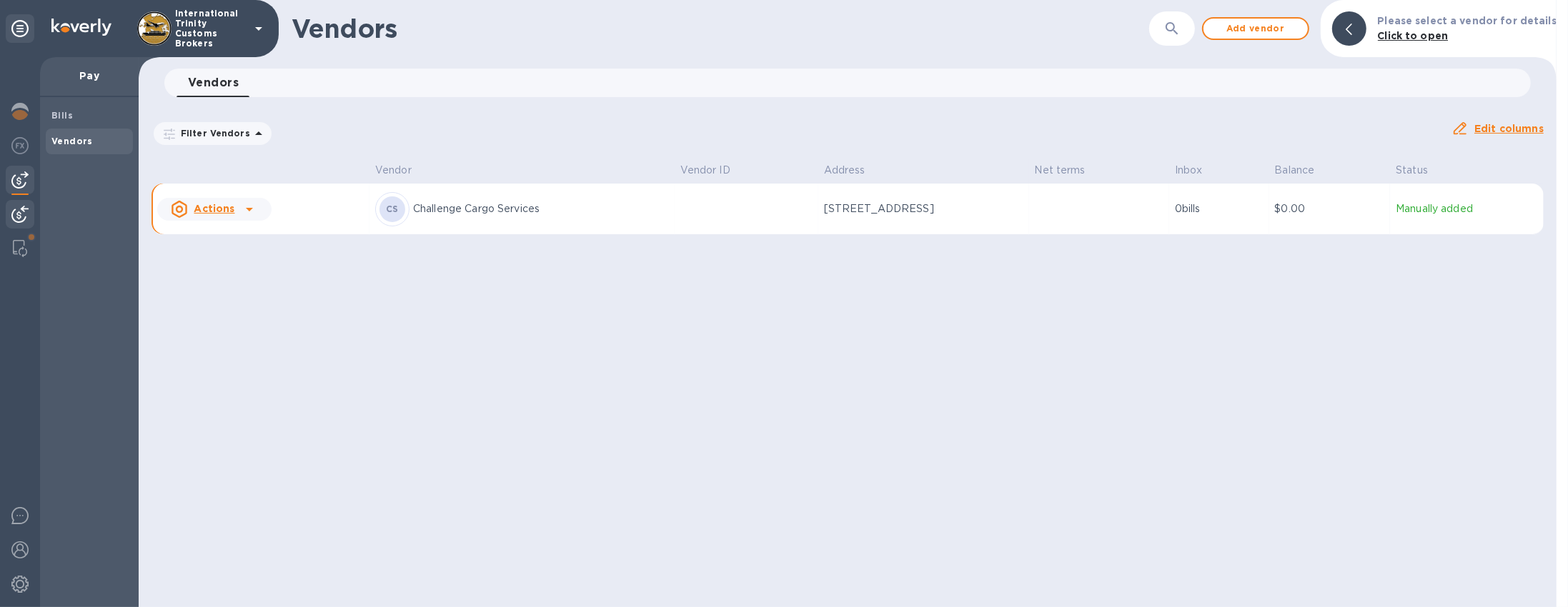
click at [20, 222] on img at bounding box center [20, 214] width 17 height 17
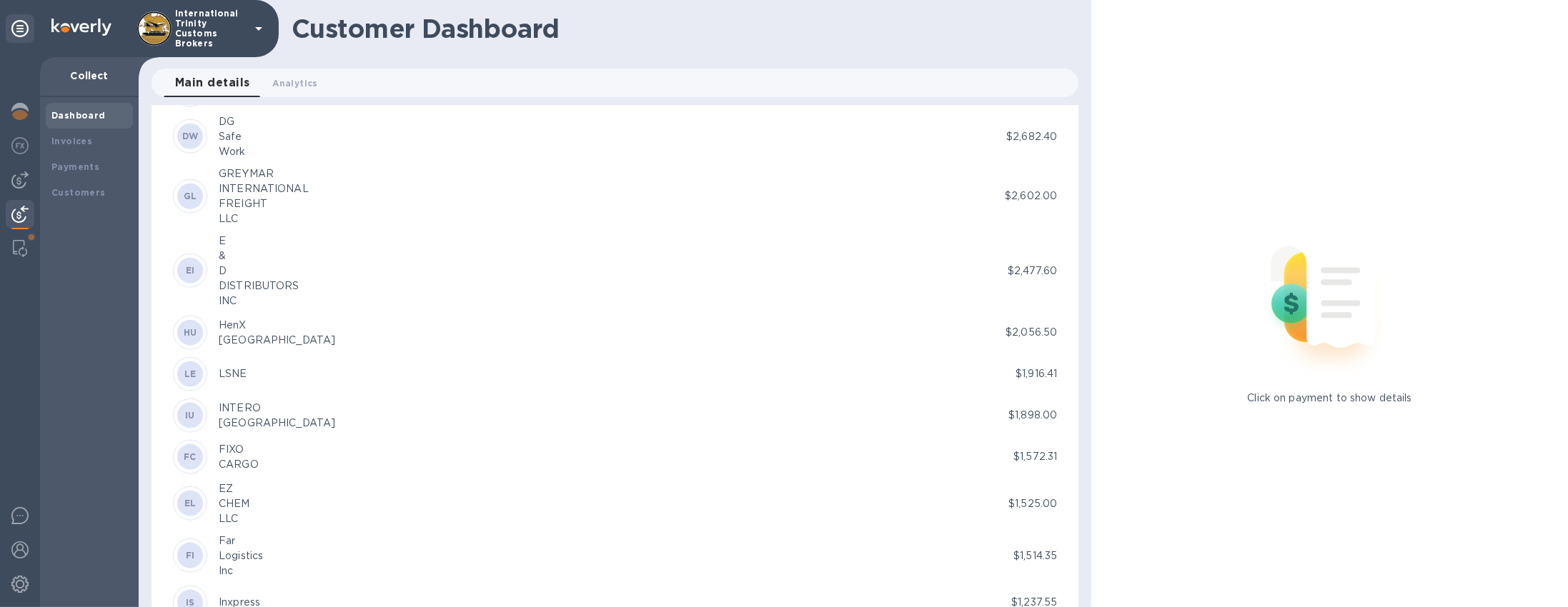
scroll to position [1656, 0]
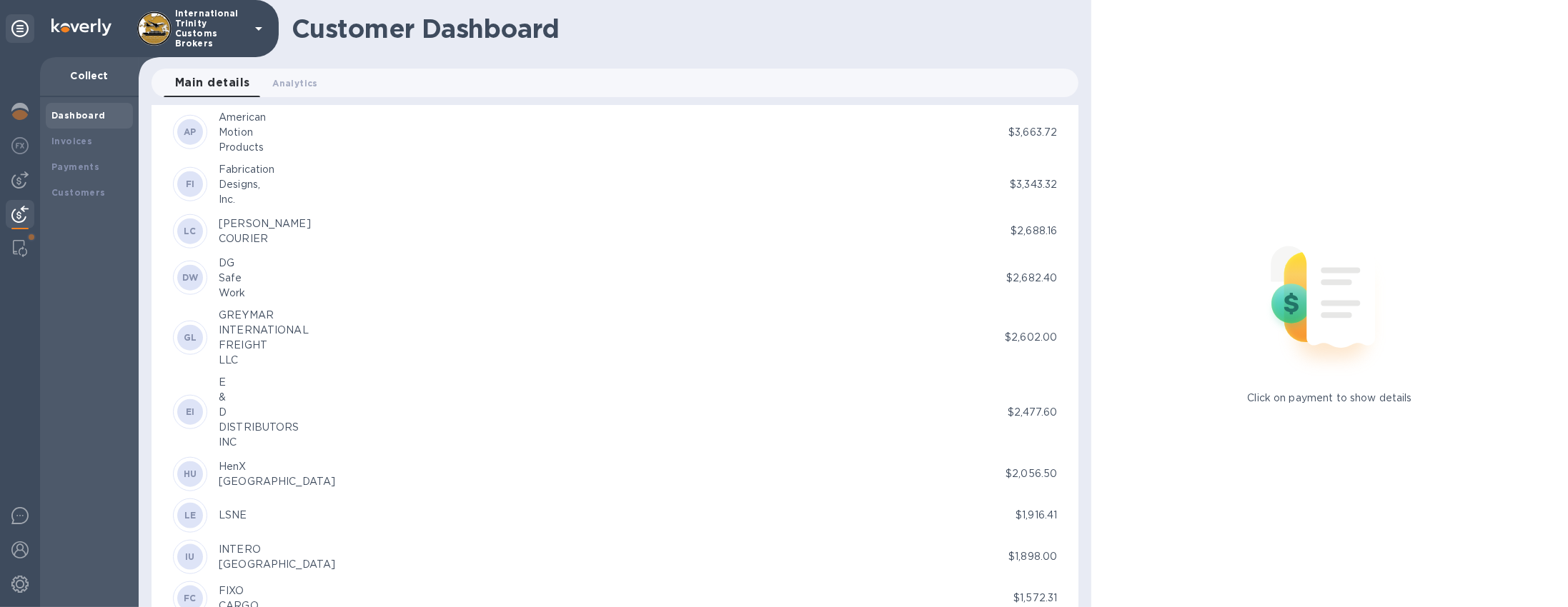
click at [183, 274] on b "DW" at bounding box center [190, 277] width 16 height 11
click at [81, 166] on b "Payments" at bounding box center [75, 167] width 48 height 11
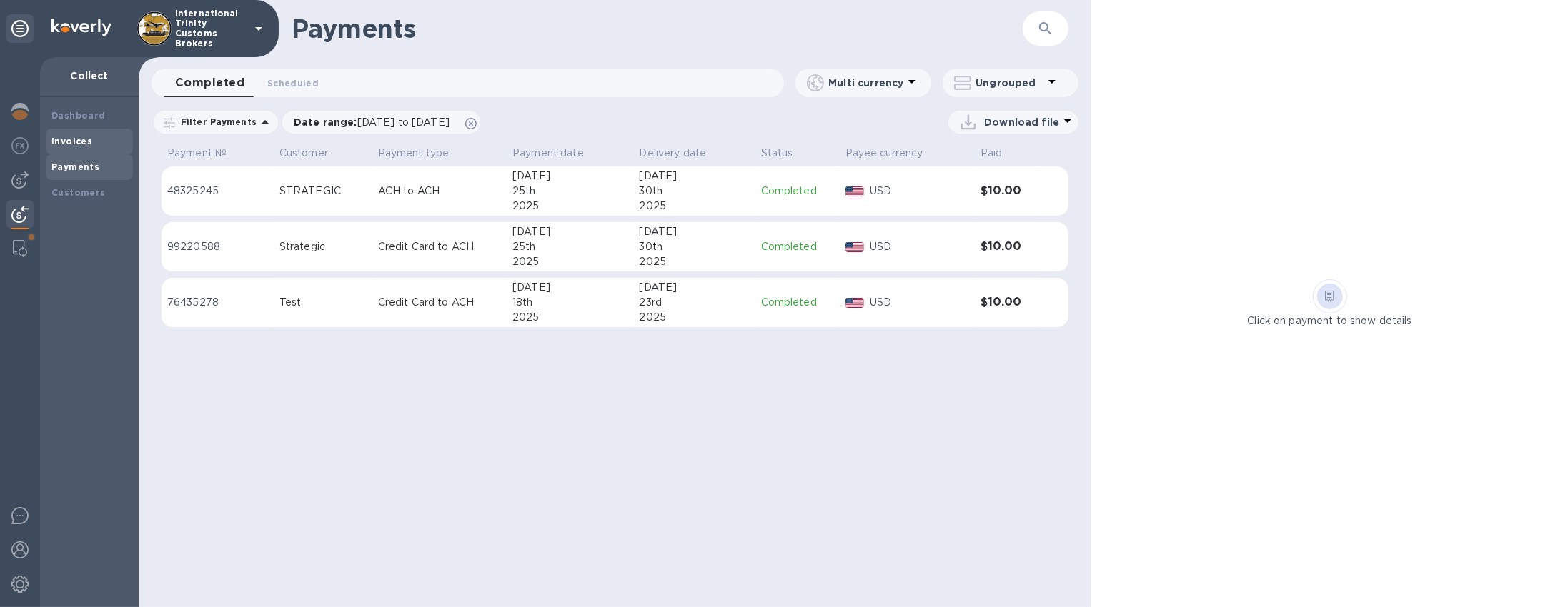
click at [79, 145] on b "Invoices" at bounding box center [72, 141] width 41 height 11
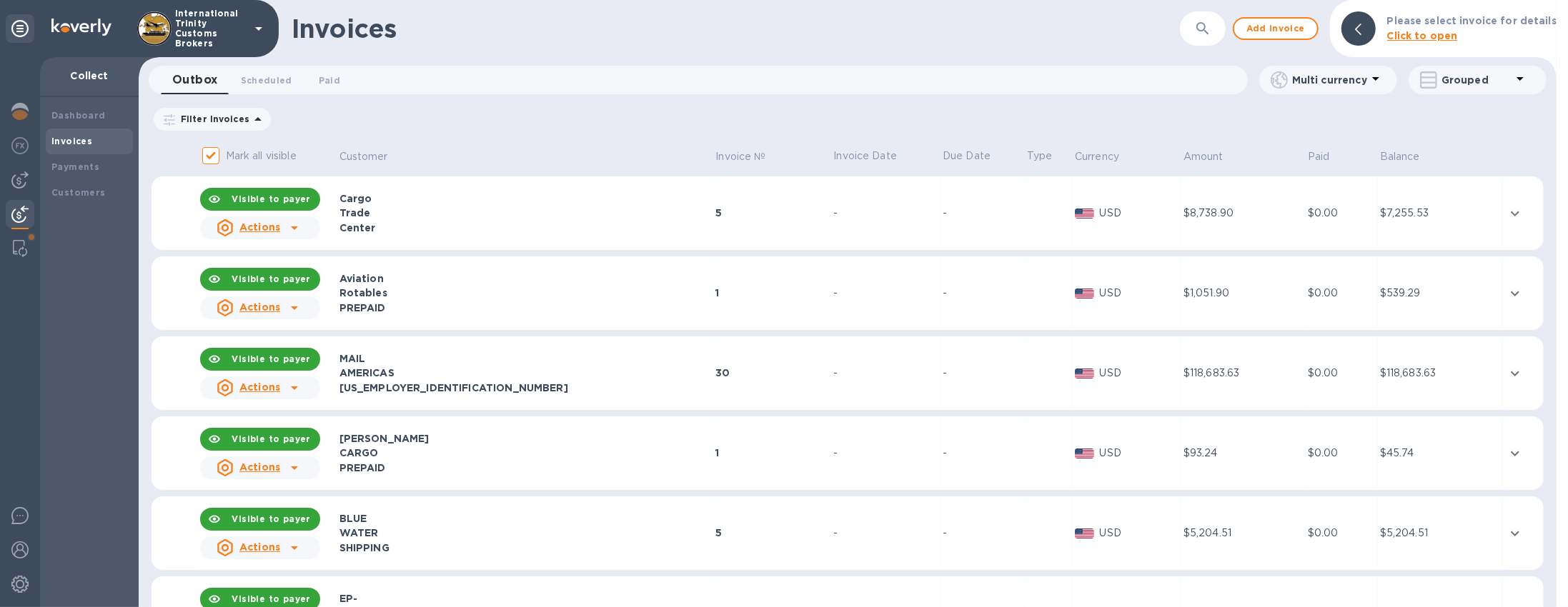
click at [323, 81] on span "Paid 0" at bounding box center [329, 80] width 21 height 15
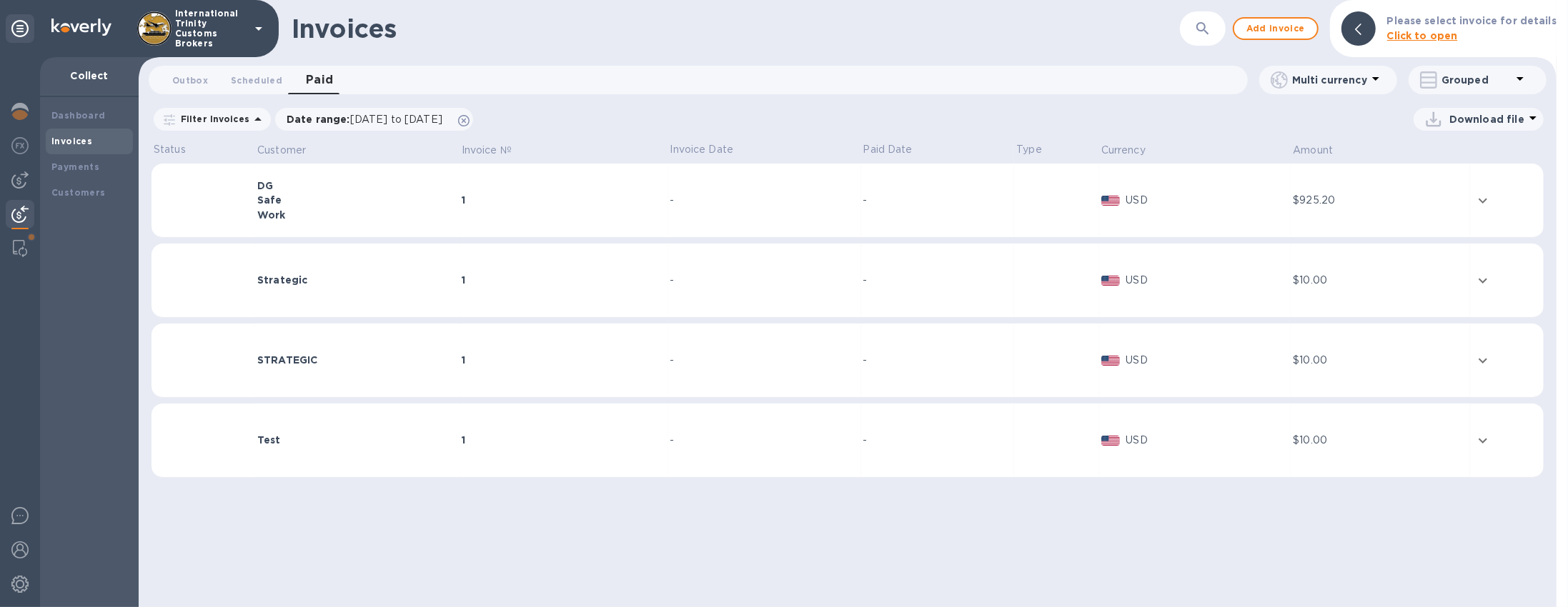
click at [1481, 196] on icon "expand row" at bounding box center [1483, 200] width 17 height 17
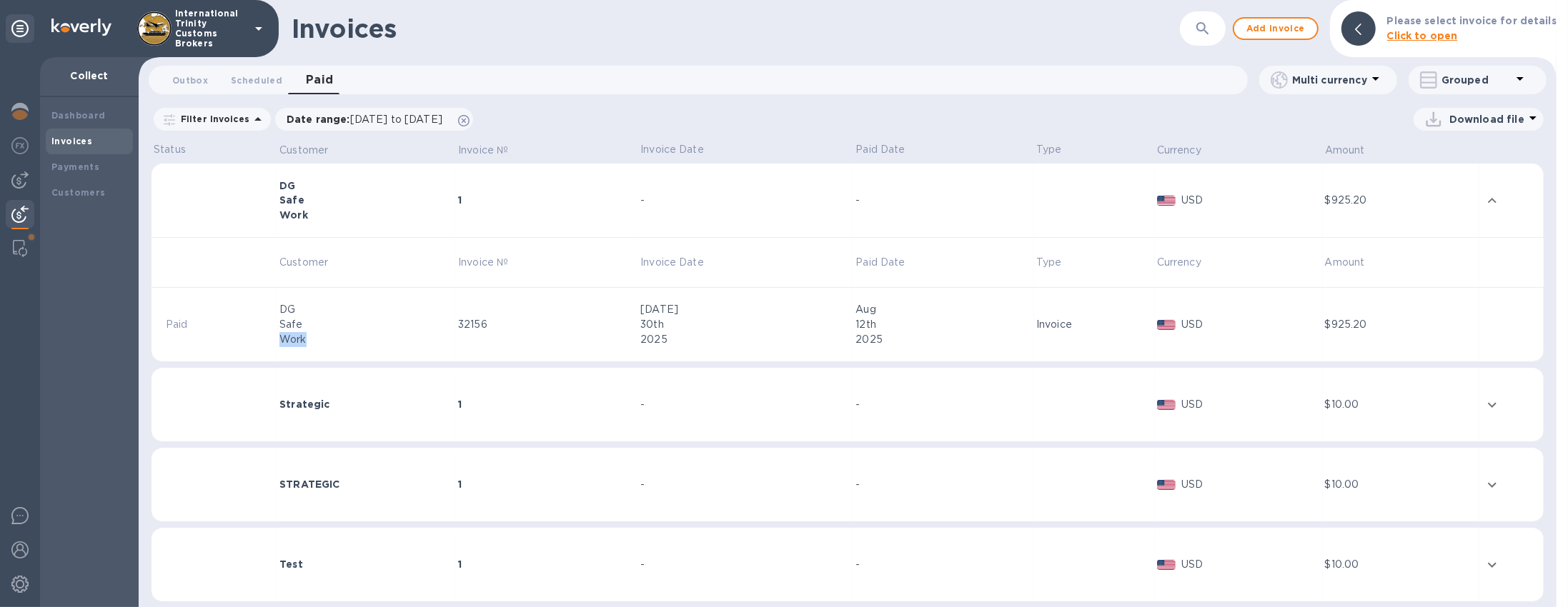
drag, startPoint x: 309, startPoint y: 341, endPoint x: 280, endPoint y: 333, distance: 30.1
click at [281, 333] on div "Work" at bounding box center [366, 340] width 174 height 15
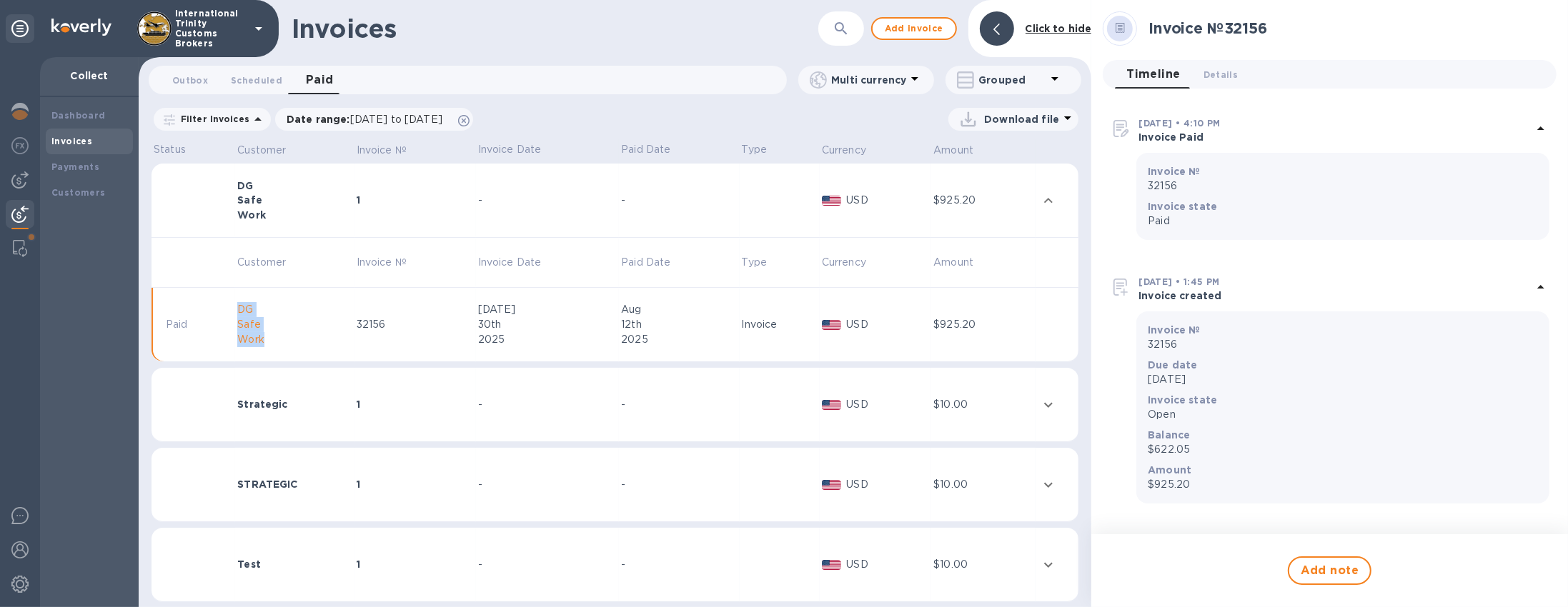
drag, startPoint x: 237, startPoint y: 309, endPoint x: 269, endPoint y: 341, distance: 45.3
click at [269, 341] on td "DG Safe Work" at bounding box center [294, 324] width 119 height 74
copy div "DG Safe Work"
click at [78, 145] on b "Invoices" at bounding box center [72, 141] width 41 height 11
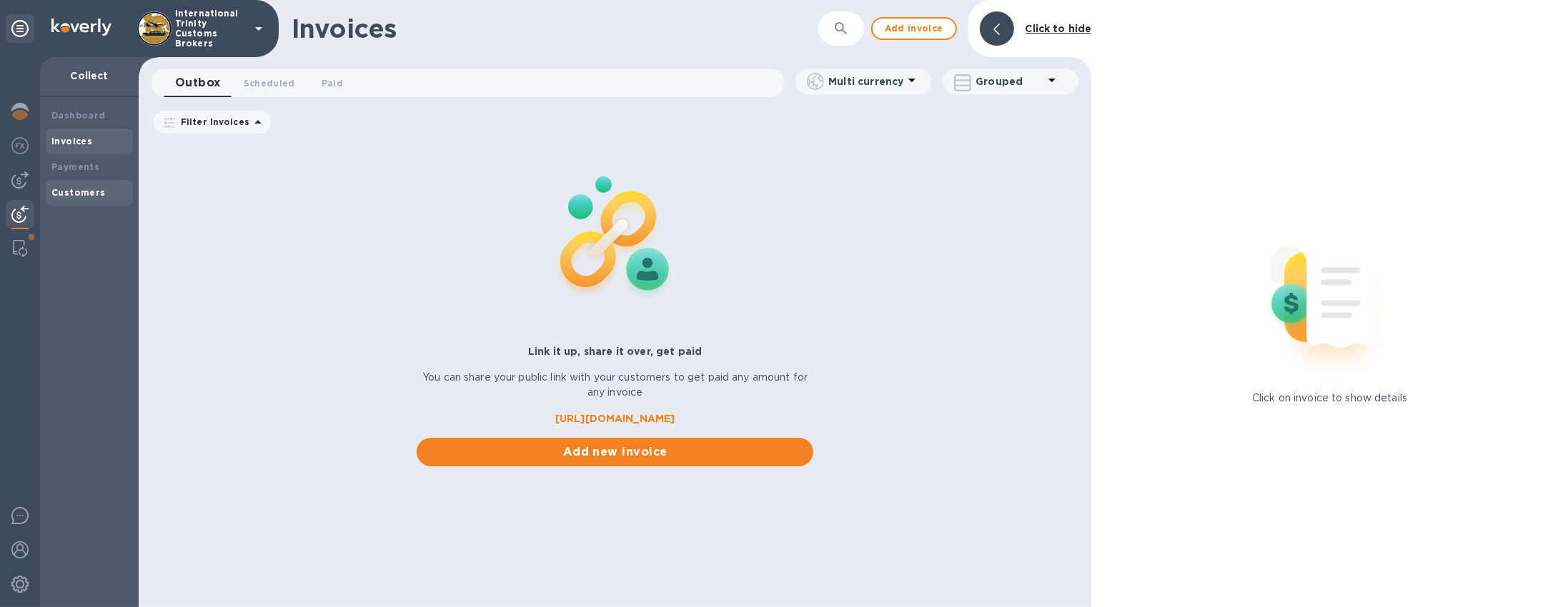
click at [70, 184] on div "Customers" at bounding box center [89, 192] width 87 height 25
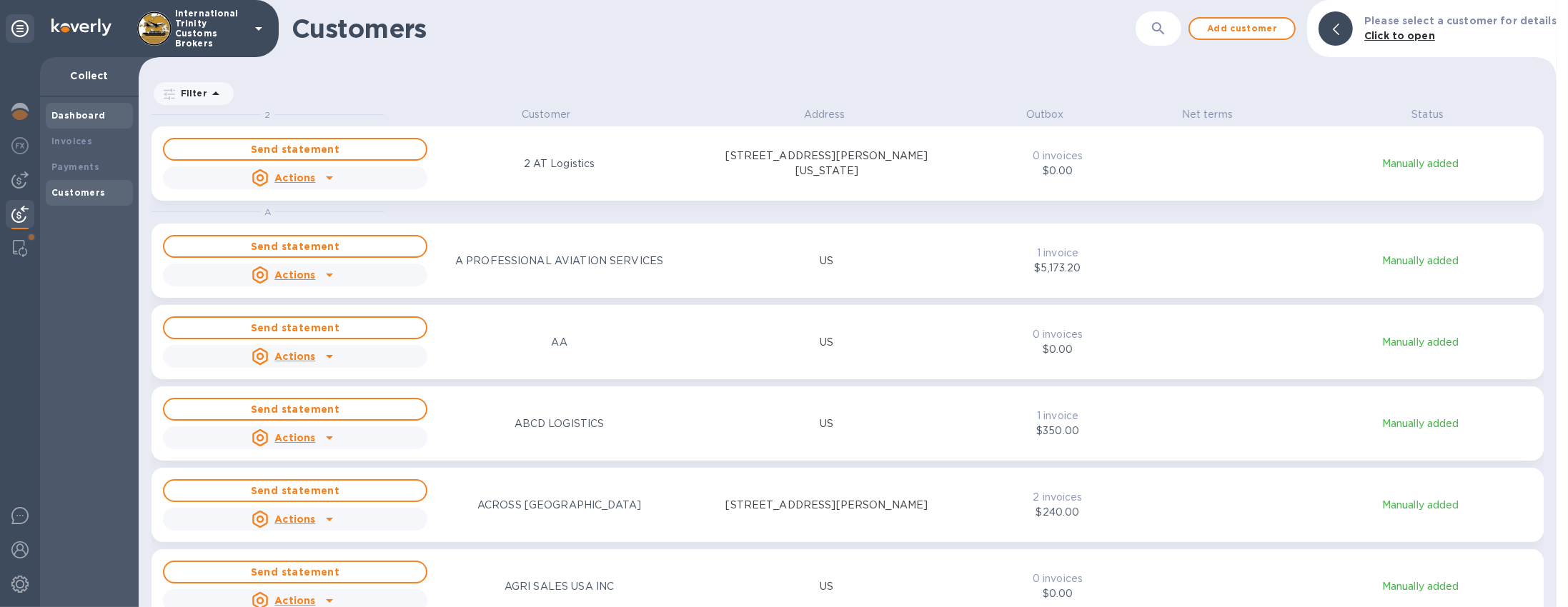
scroll to position [493, 1413]
click at [26, 179] on img at bounding box center [20, 180] width 17 height 17
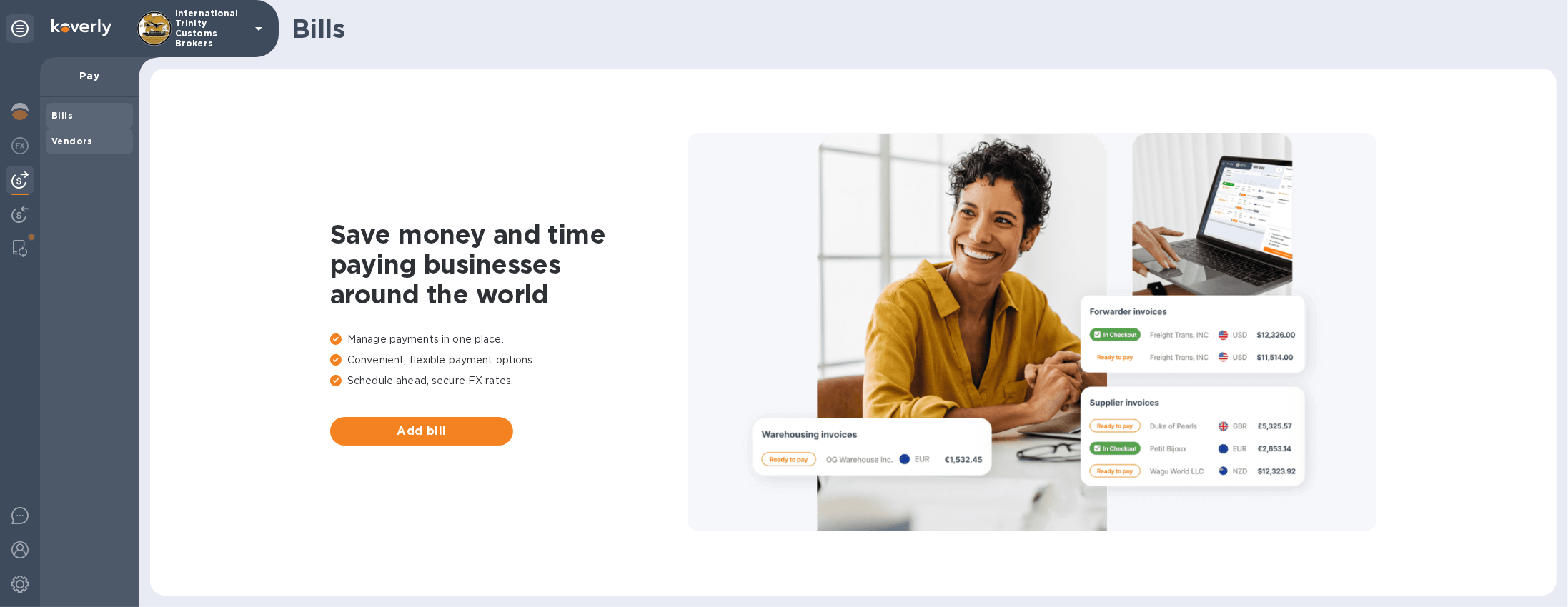
click at [97, 140] on span "Vendors" at bounding box center [89, 141] width 76 height 14
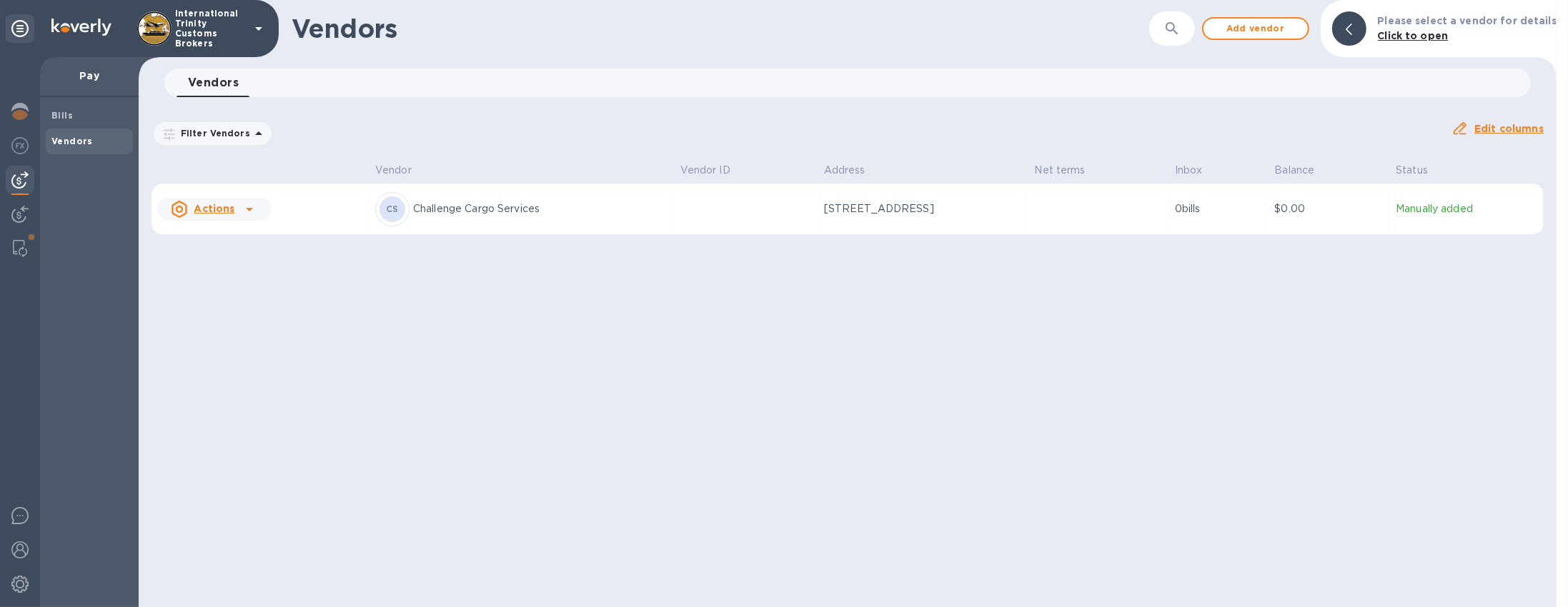
click at [593, 208] on p "Challenge Cargo Services" at bounding box center [540, 209] width 256 height 15
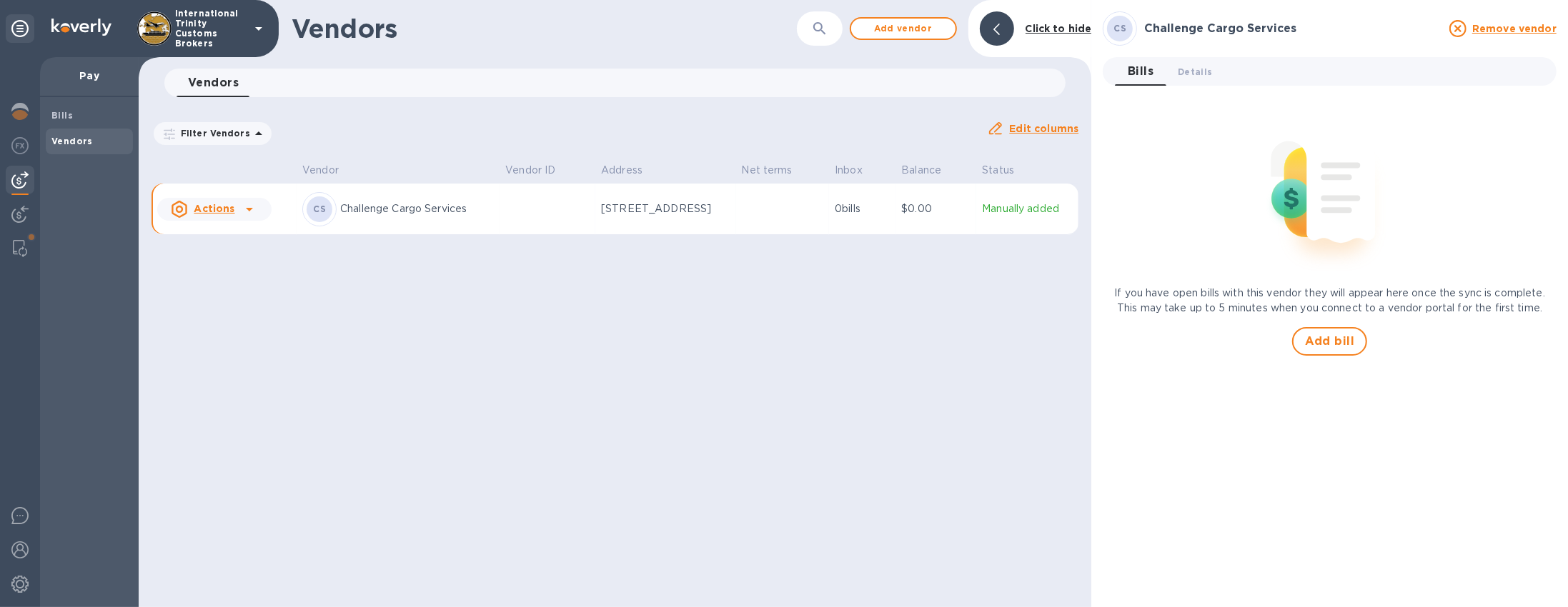
click at [243, 208] on icon at bounding box center [249, 209] width 17 height 17
click at [418, 268] on div at bounding box center [784, 303] width 1568 height 607
click at [1180, 65] on span "Details 0" at bounding box center [1195, 72] width 34 height 15
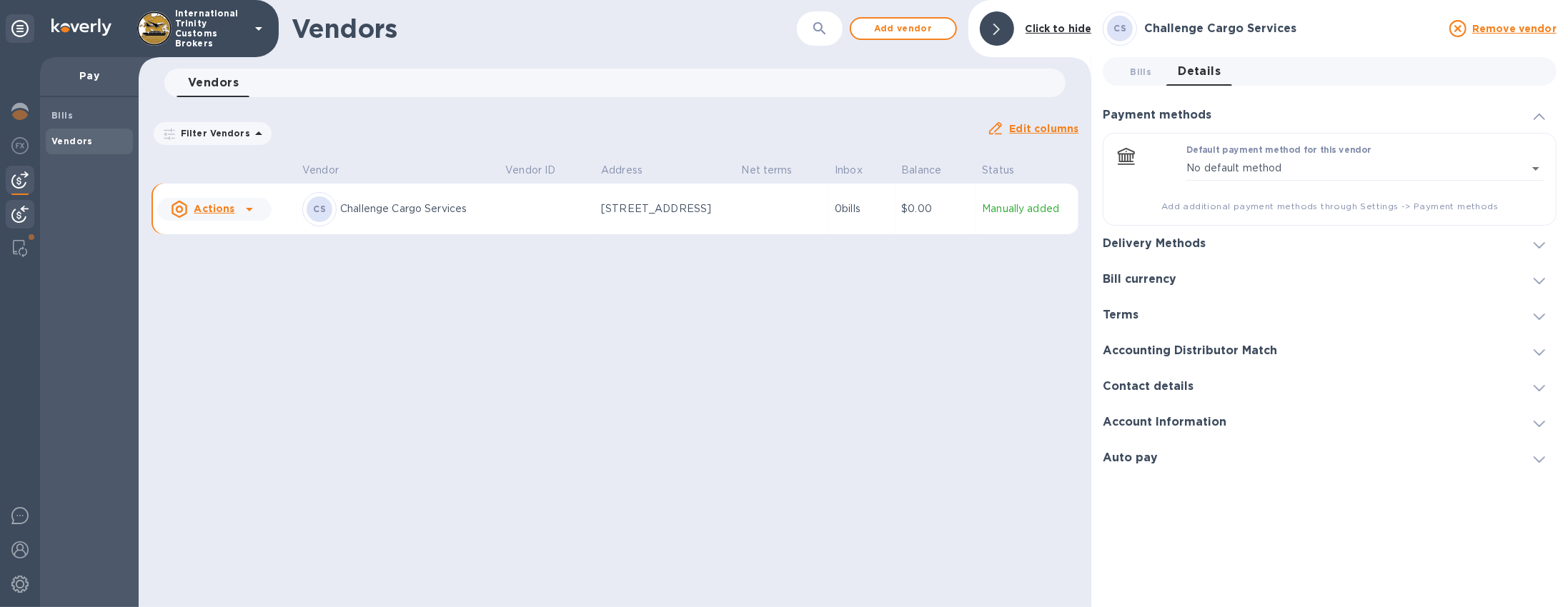
click at [21, 214] on img at bounding box center [20, 214] width 17 height 17
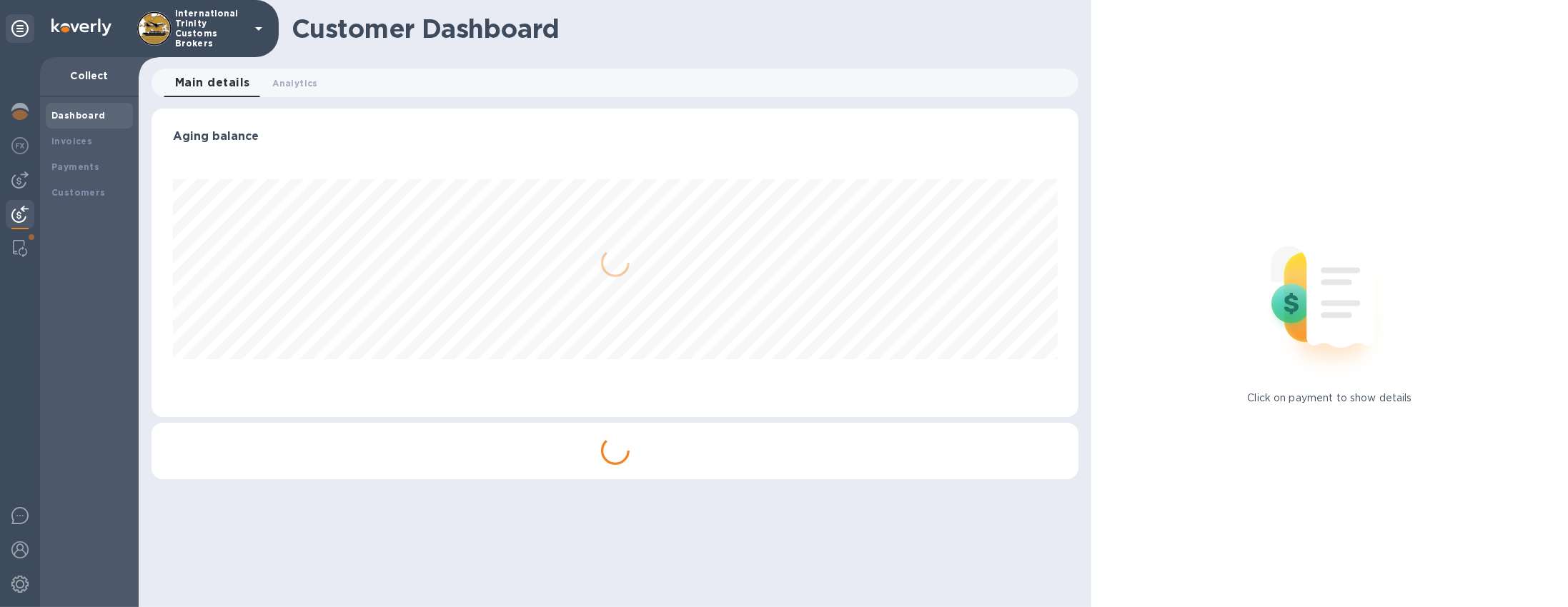
click at [21, 214] on img at bounding box center [20, 214] width 17 height 17
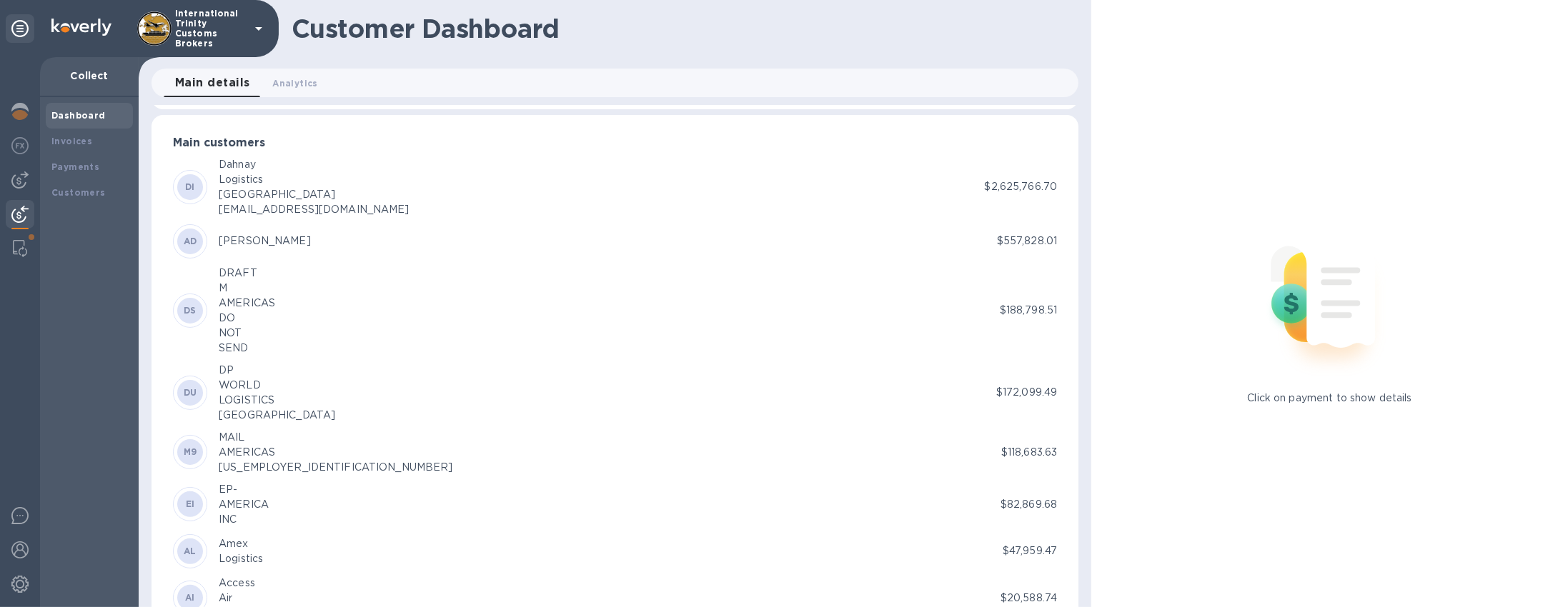
scroll to position [653, 0]
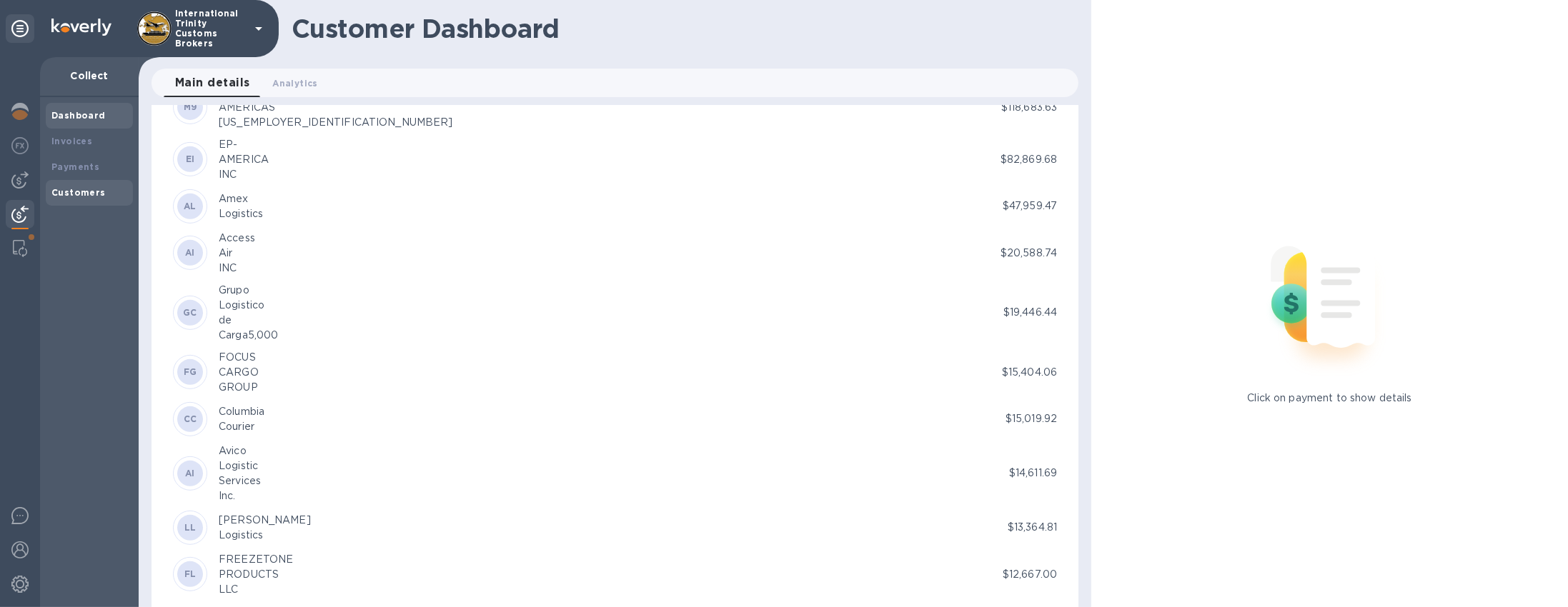
click at [84, 194] on b "Customers" at bounding box center [78, 192] width 54 height 11
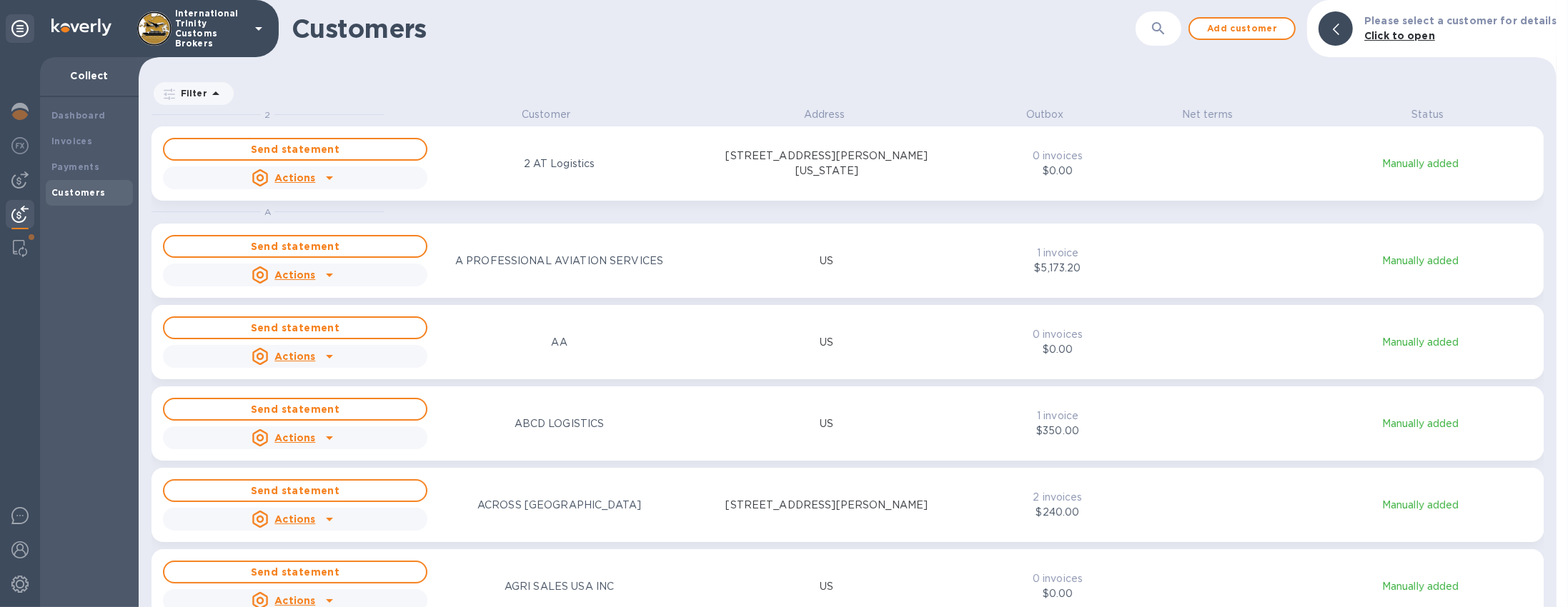
scroll to position [493, 1413]
click at [101, 170] on div "Payments" at bounding box center [89, 167] width 76 height 14
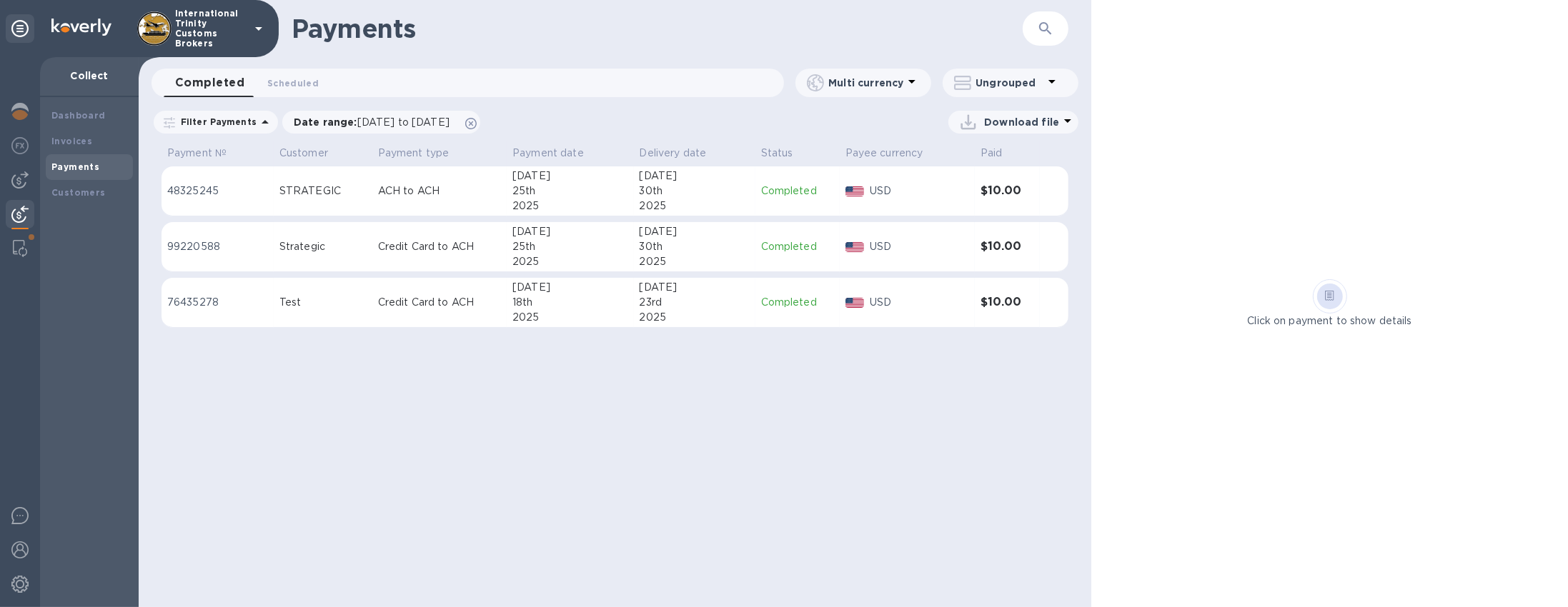
click at [17, 219] on img at bounding box center [20, 214] width 17 height 17
click at [74, 190] on b "Customers" at bounding box center [78, 192] width 54 height 11
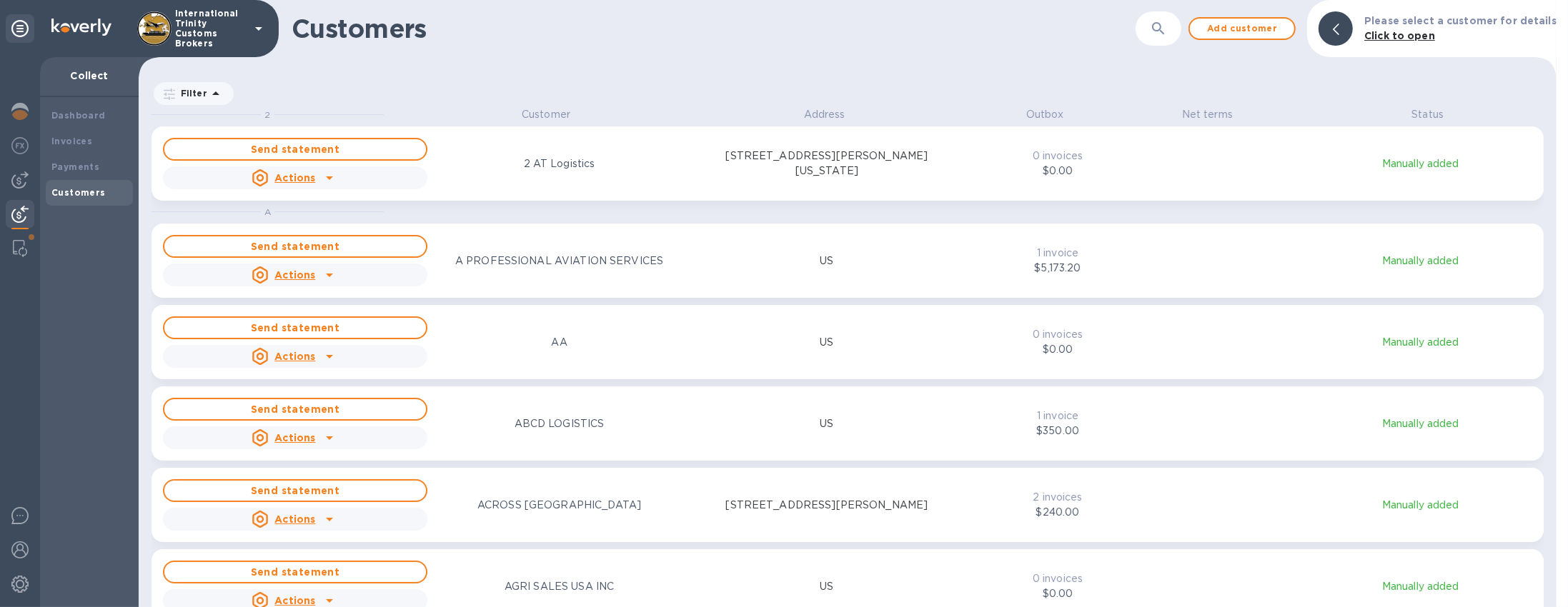
scroll to position [493, 1413]
click at [76, 134] on div "Invoices" at bounding box center [89, 141] width 76 height 14
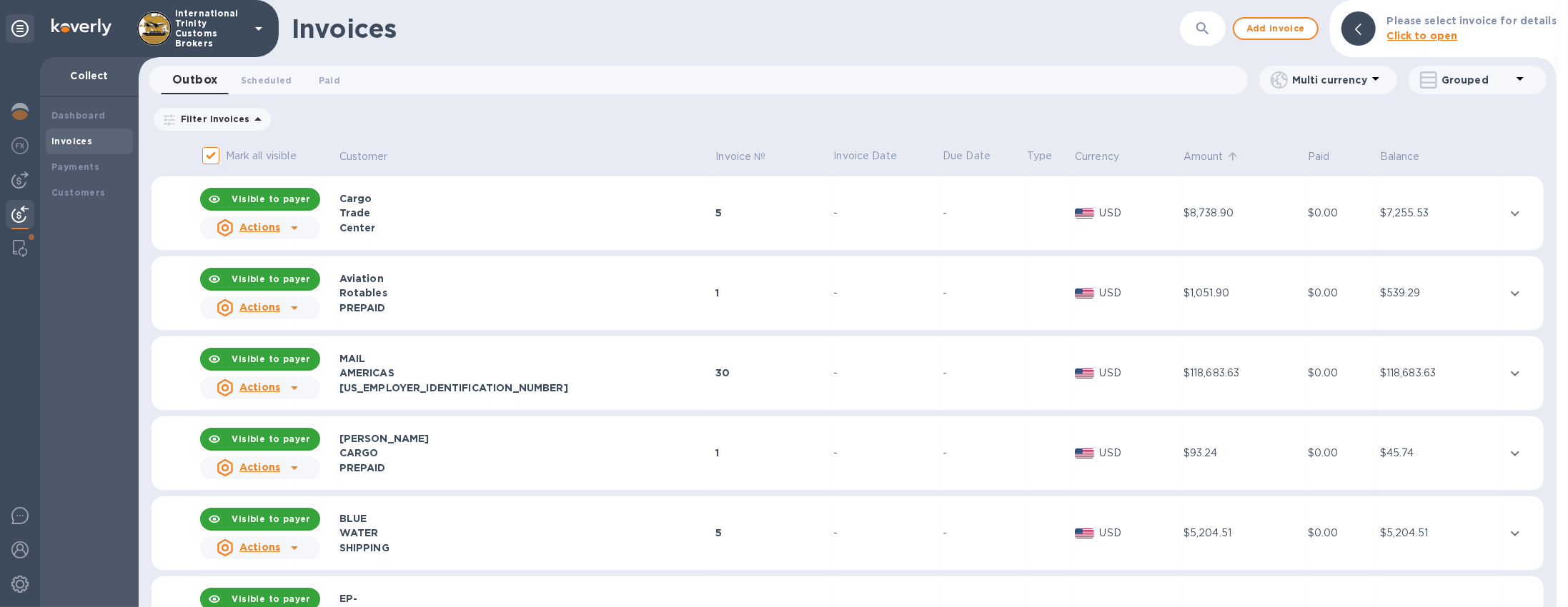
click at [1193, 155] on p "Amount" at bounding box center [1203, 157] width 40 height 15
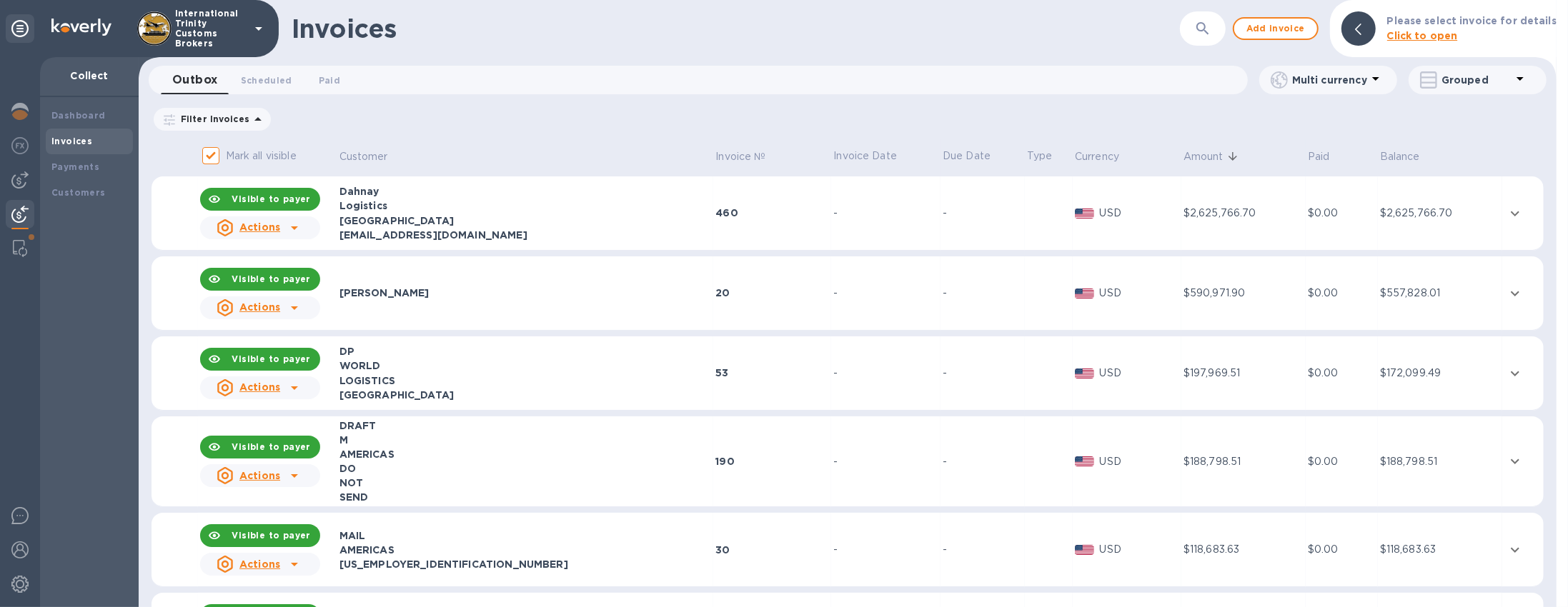
click at [448, 216] on div "USA" at bounding box center [525, 220] width 372 height 14
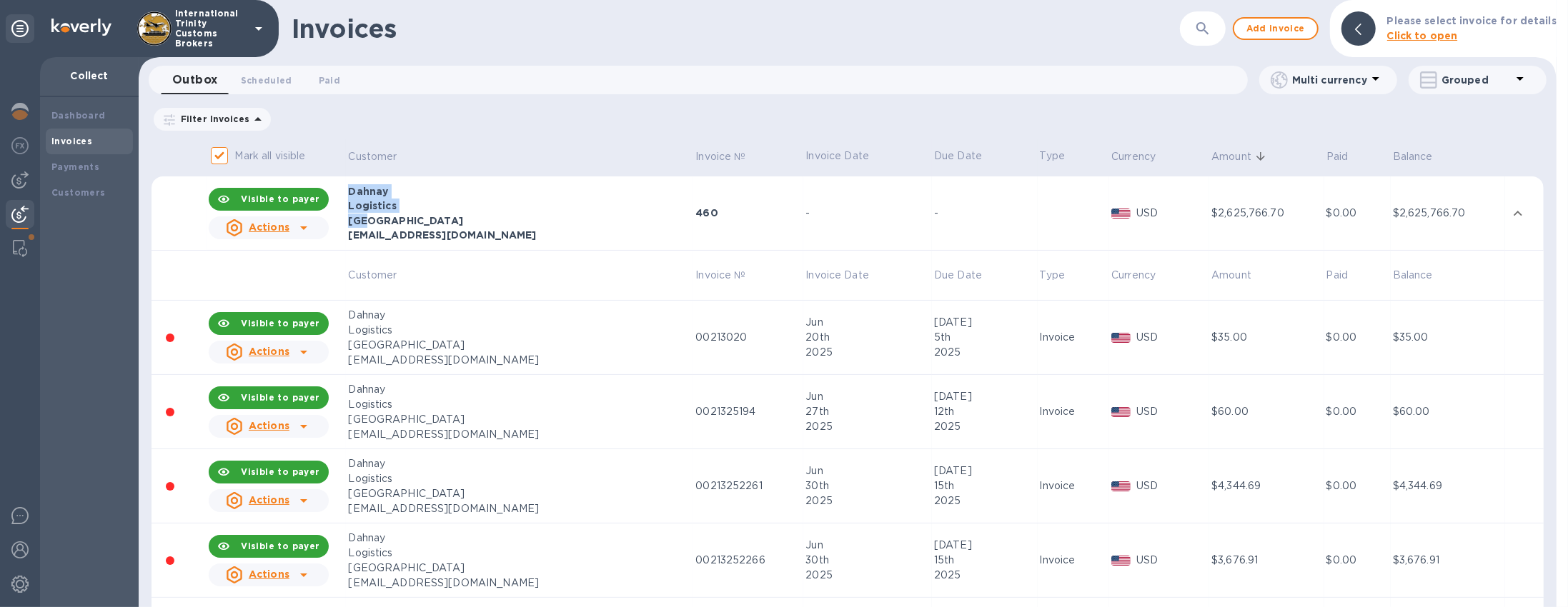
drag, startPoint x: 374, startPoint y: 218, endPoint x: 347, endPoint y: 194, distance: 36.1
click at [347, 194] on tr "Visible to payer Actions Dahnay Logistics USA Inc.usa.accounts@dahnaylogistics.…" at bounding box center [847, 213] width 1392 height 74
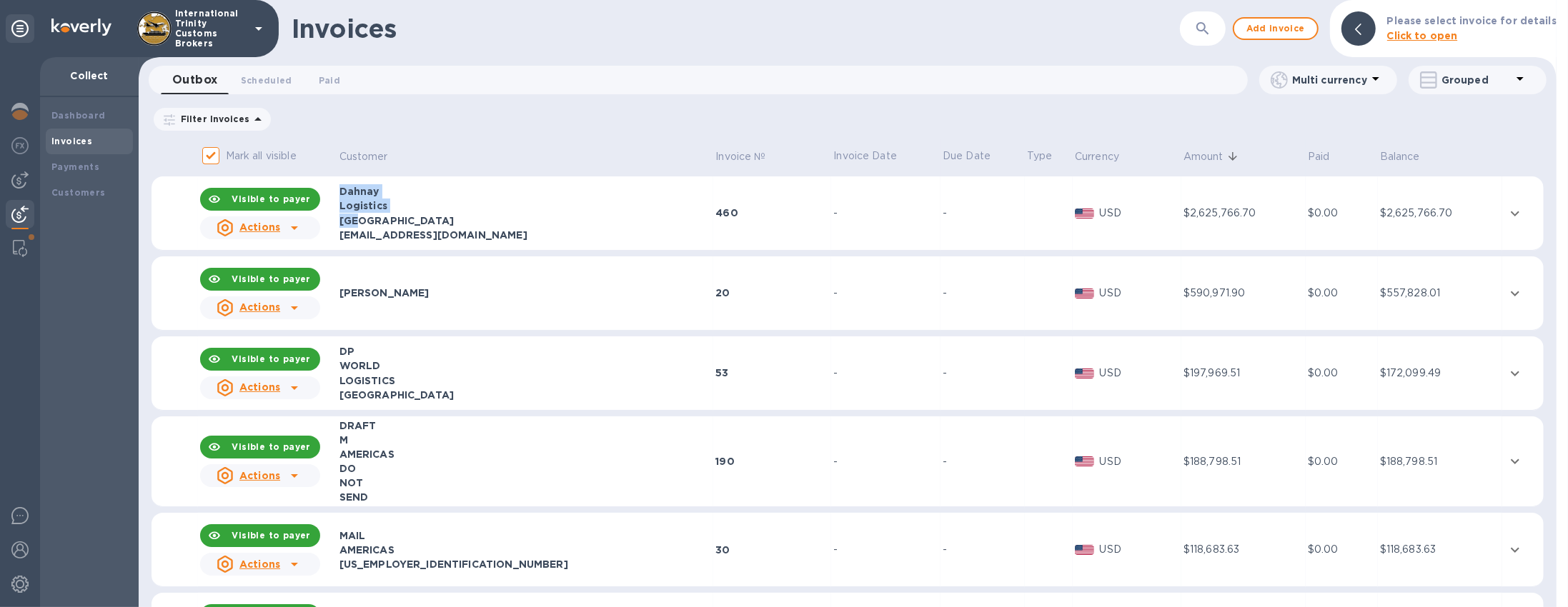
copy tr "Actions Dahnay Logistics USA"
click at [19, 185] on img at bounding box center [20, 180] width 17 height 17
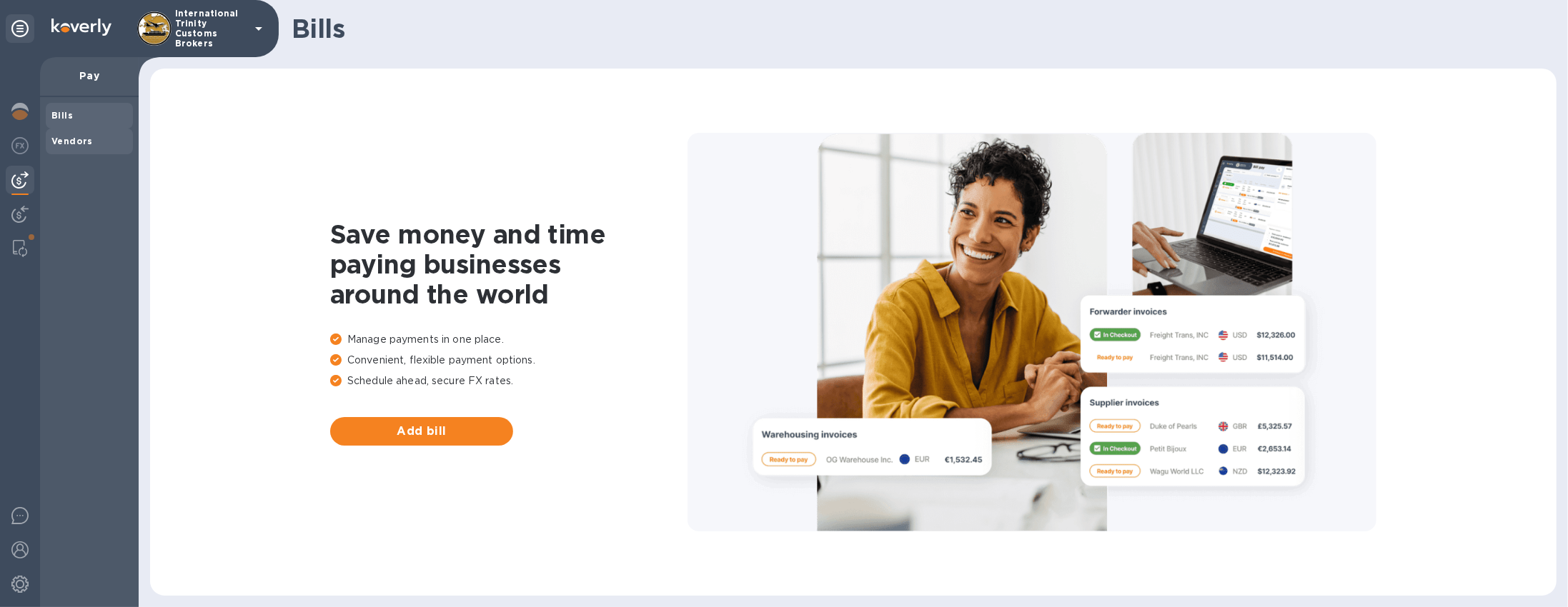
click at [72, 136] on b "Vendors" at bounding box center [72, 141] width 42 height 11
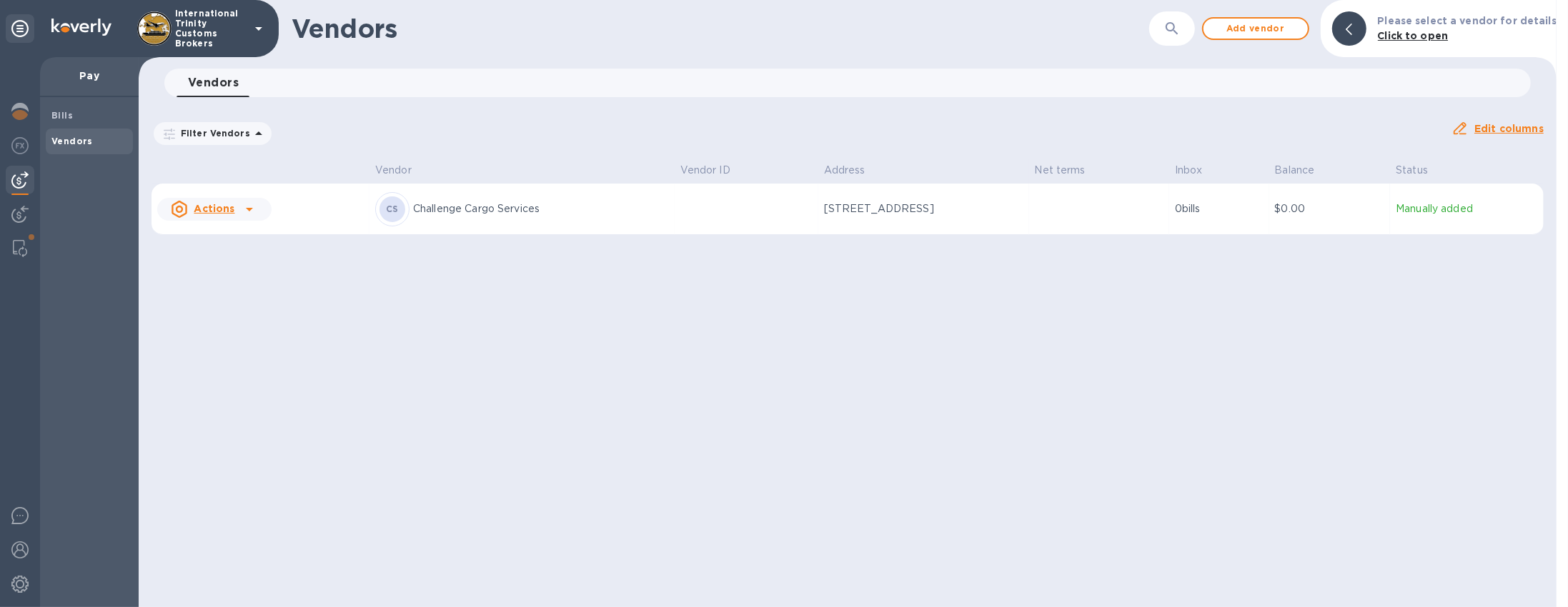
click at [520, 203] on p "Challenge Cargo Services" at bounding box center [540, 209] width 256 height 15
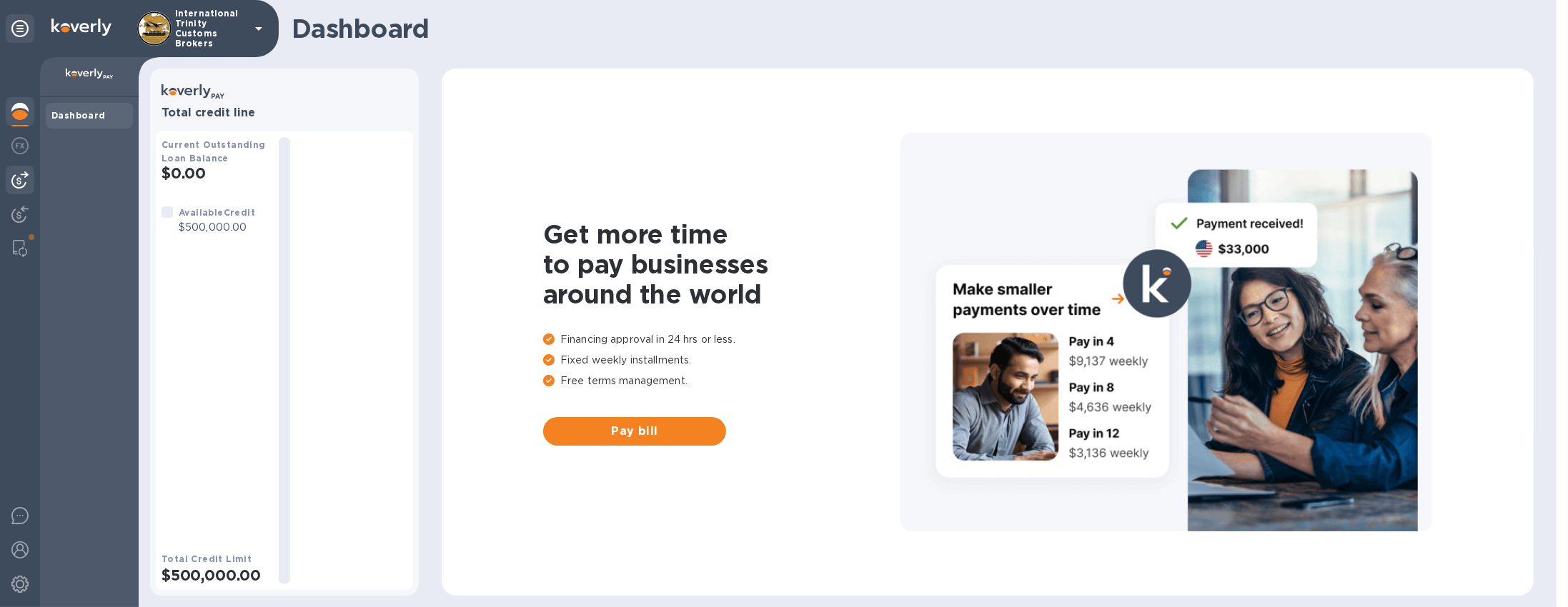
click at [12, 181] on img at bounding box center [20, 180] width 17 height 17
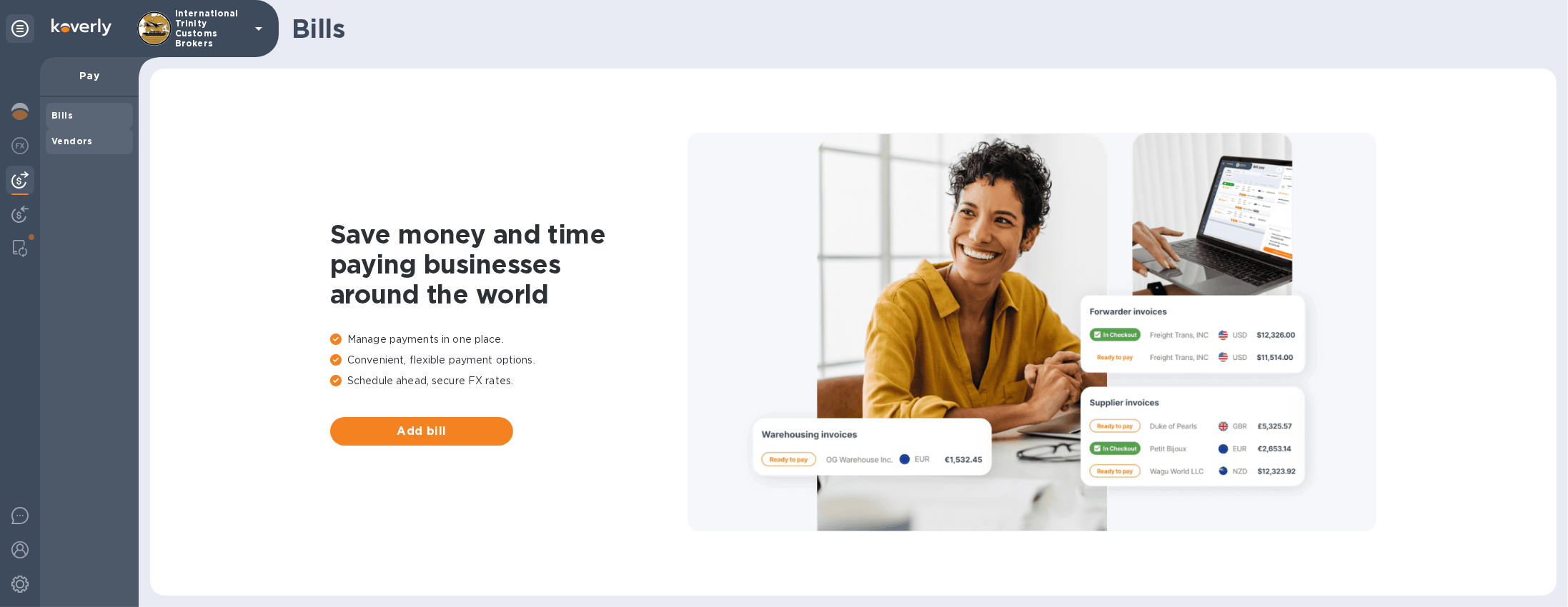
click at [86, 144] on b "Vendors" at bounding box center [72, 141] width 42 height 11
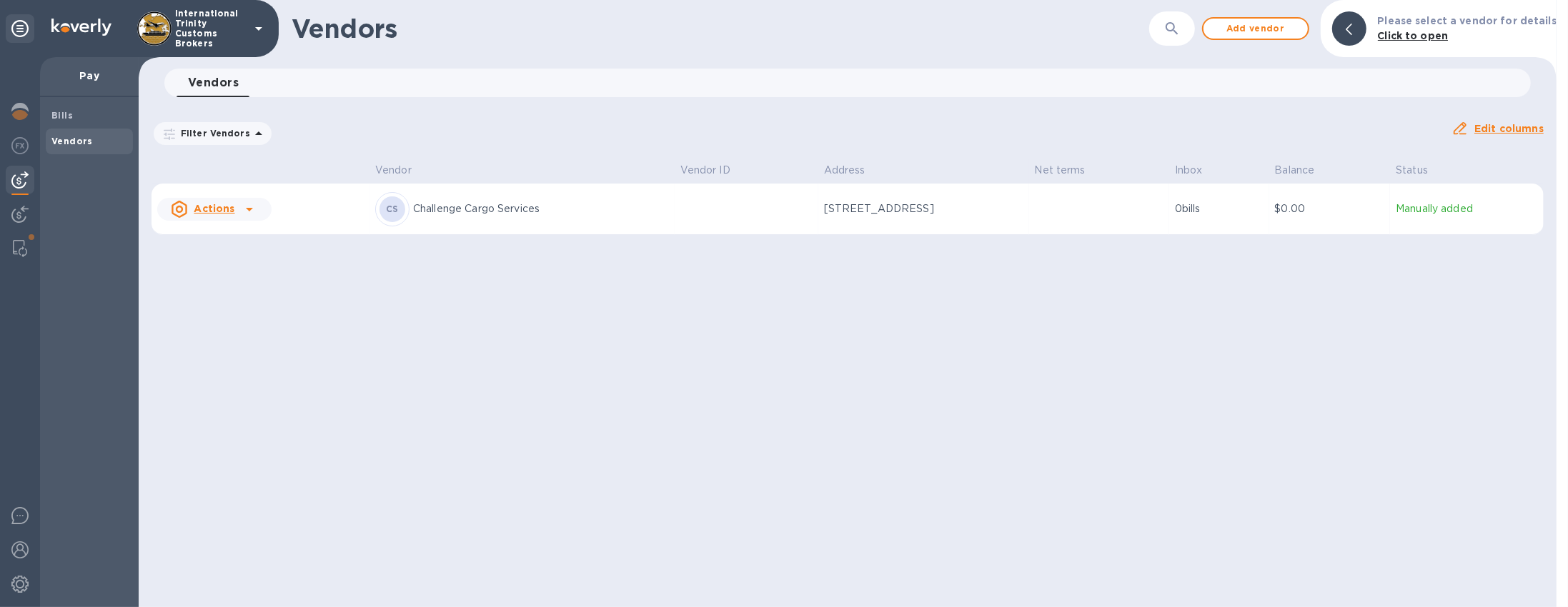
click at [526, 212] on p "Challenge Cargo Services" at bounding box center [540, 209] width 256 height 15
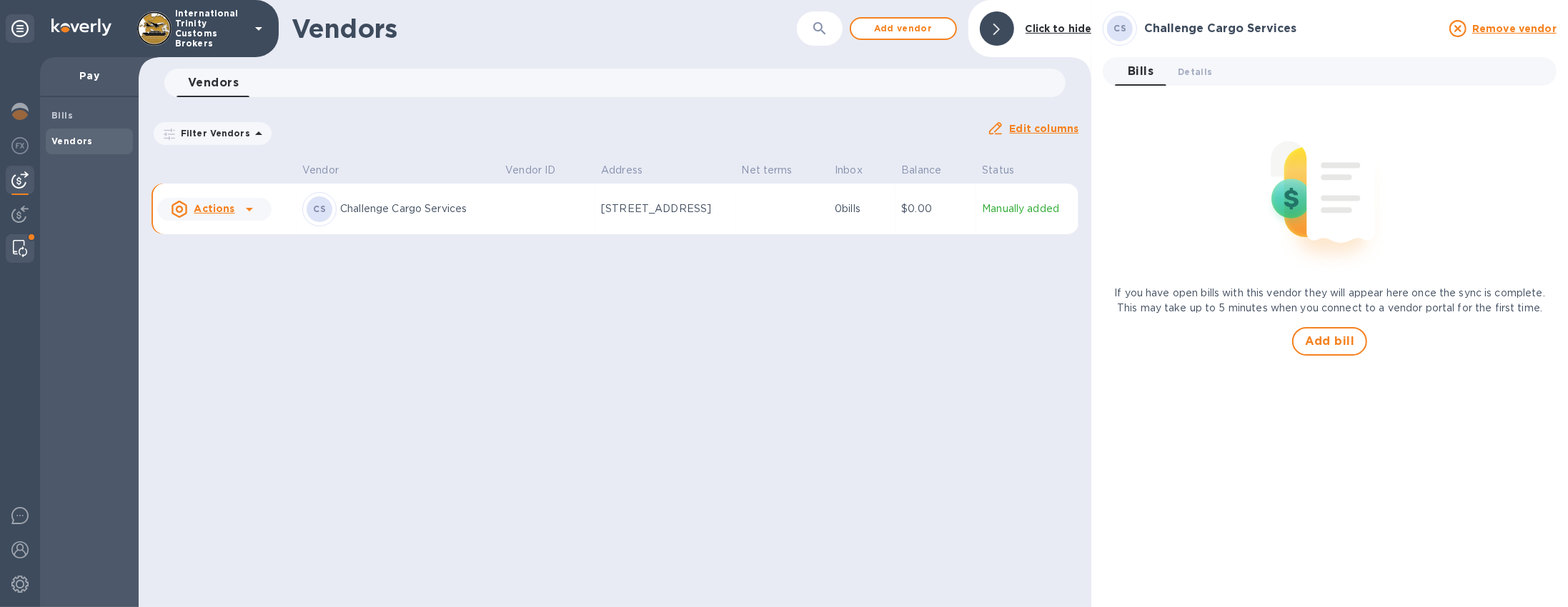
click at [26, 247] on div at bounding box center [20, 248] width 25 height 29
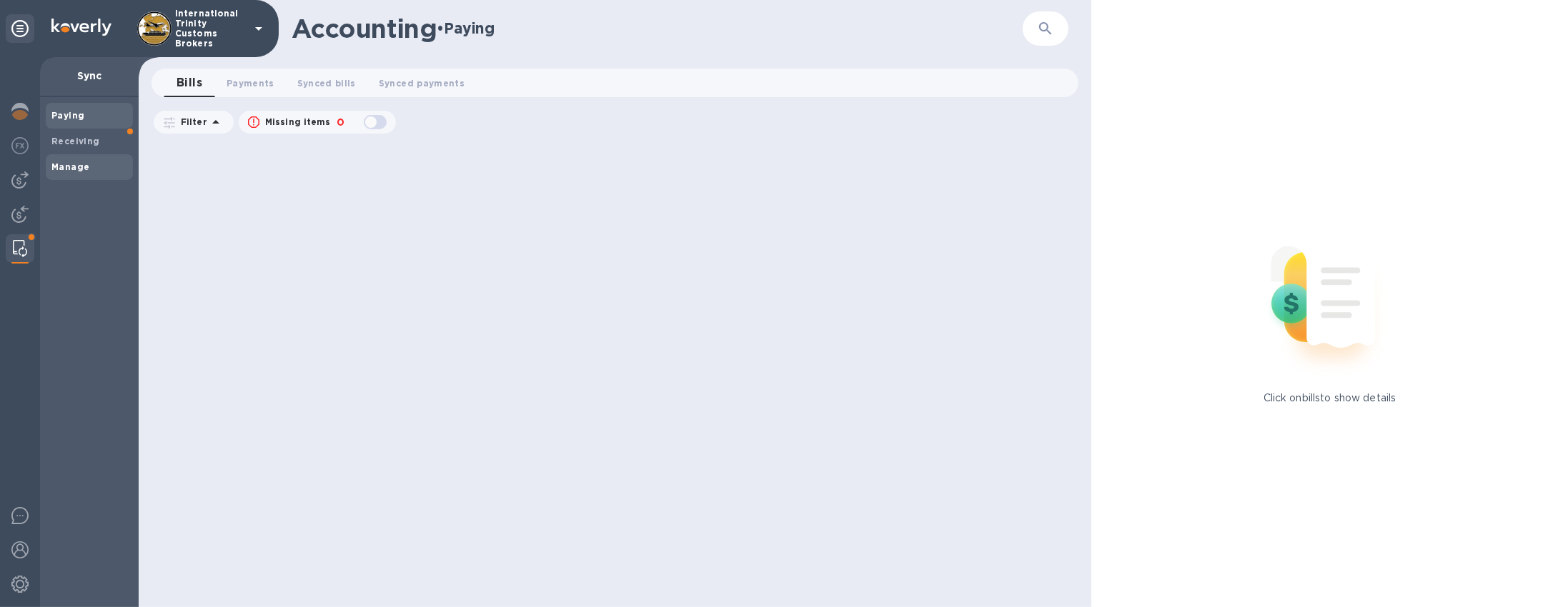
click at [86, 160] on span "Manage" at bounding box center [70, 167] width 38 height 14
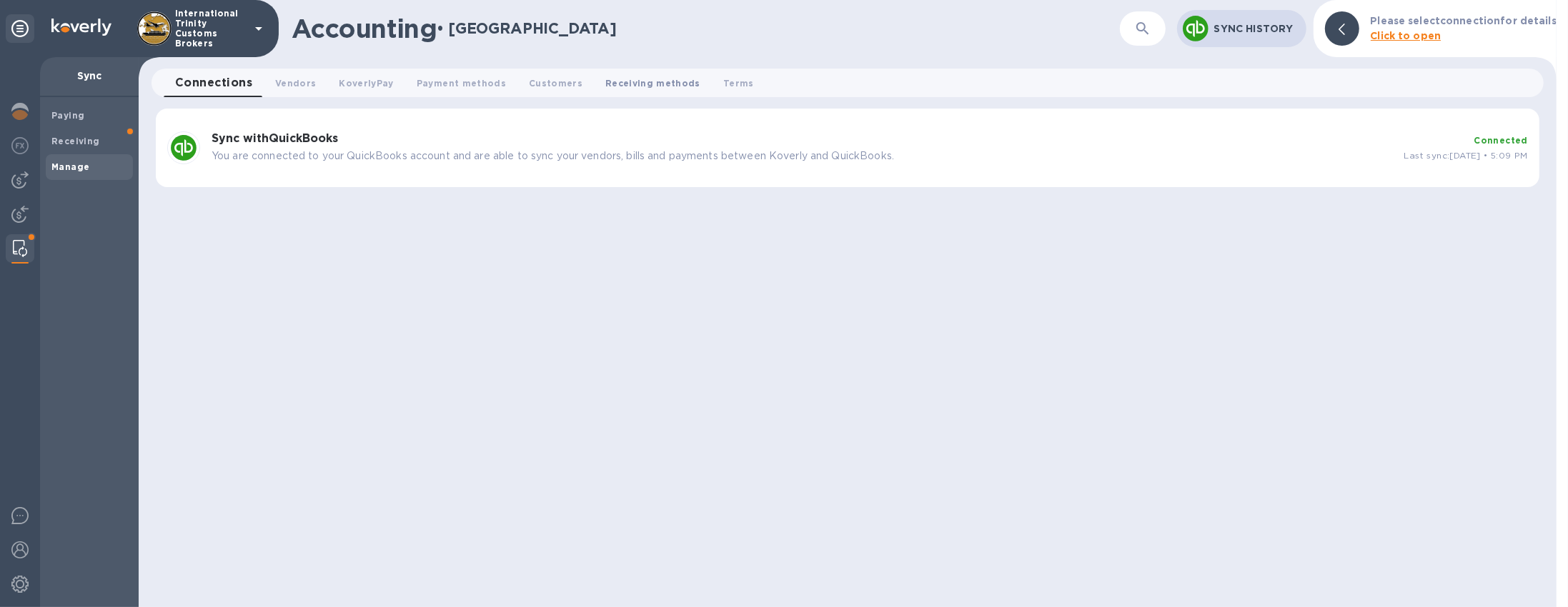
click at [641, 84] on span "Receiving methods 0" at bounding box center [652, 83] width 95 height 15
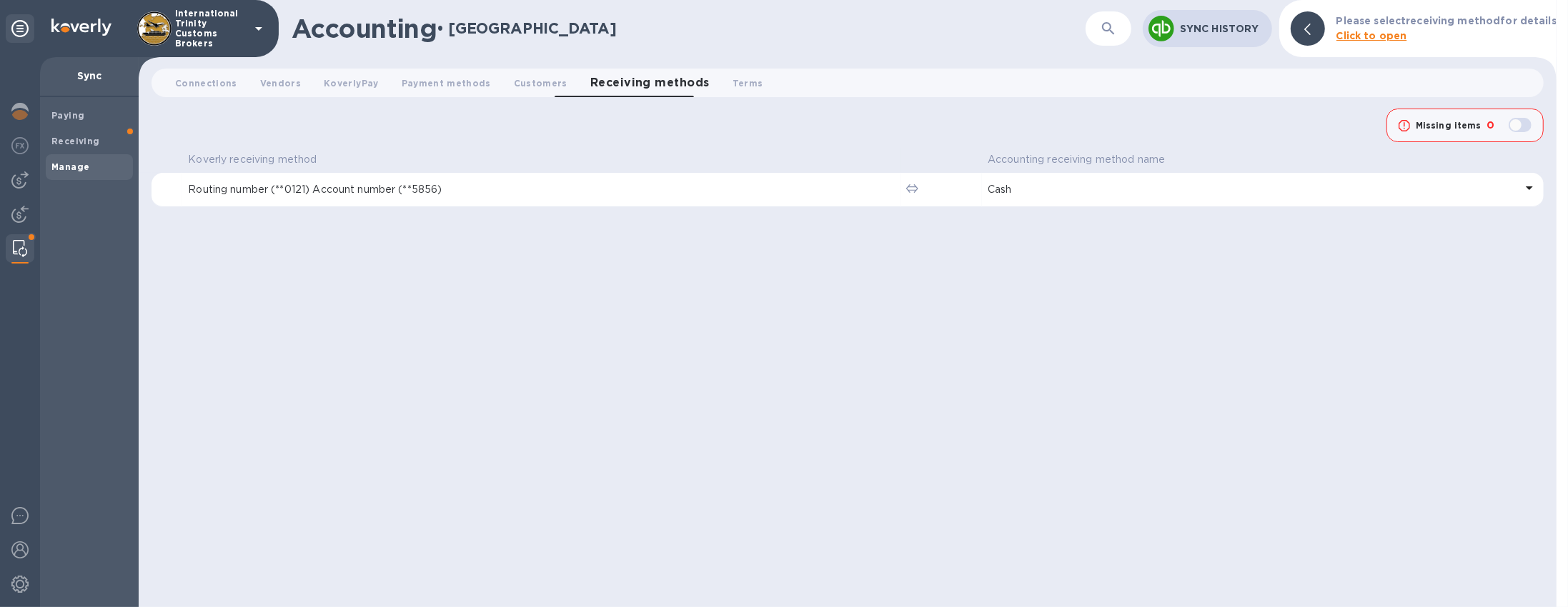
click at [1521, 194] on icon at bounding box center [1529, 187] width 17 height 17
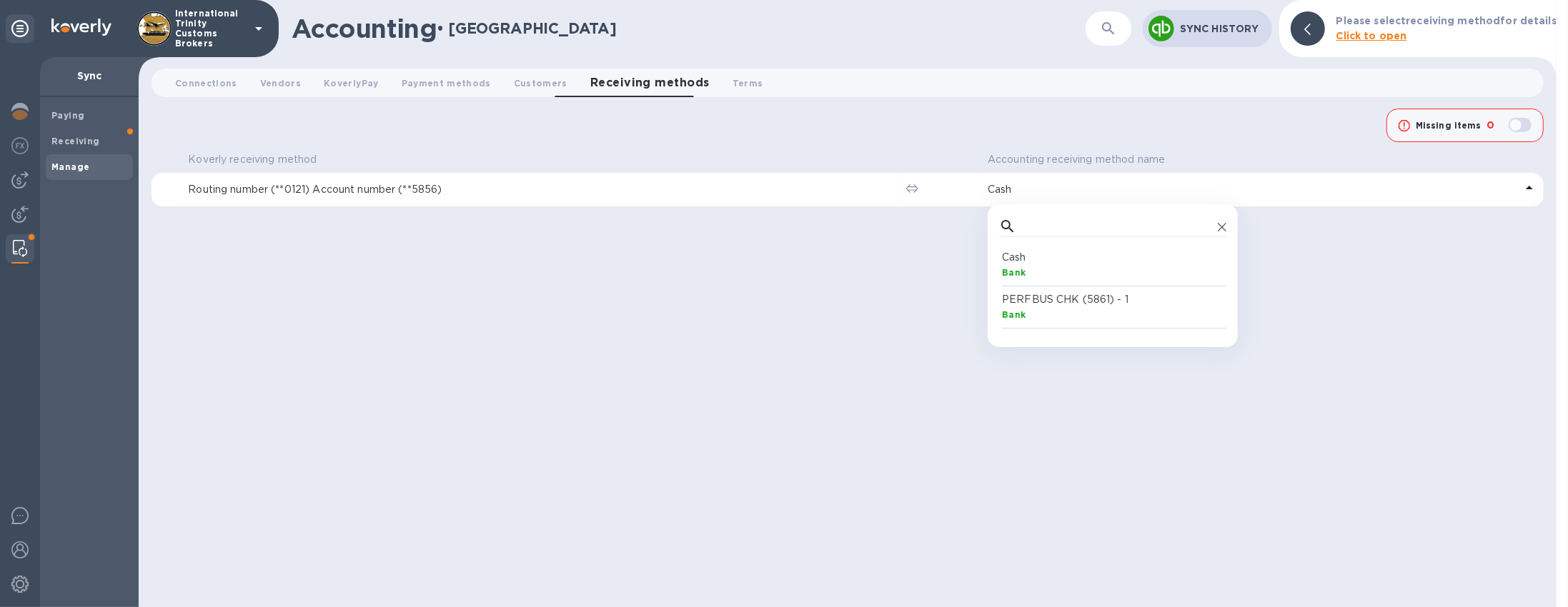
scroll to position [79, 221]
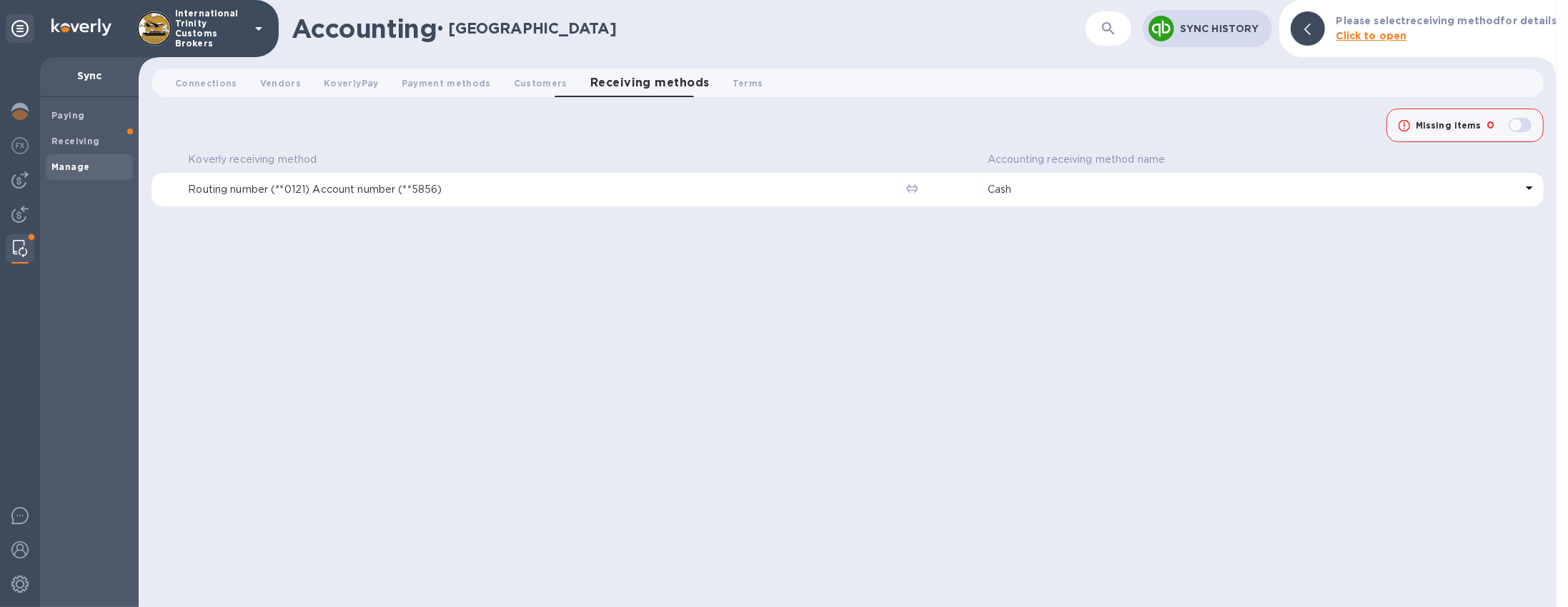
click at [505, 185] on p "Routing number (**0121) Account number (**5856)" at bounding box center [541, 190] width 707 height 15
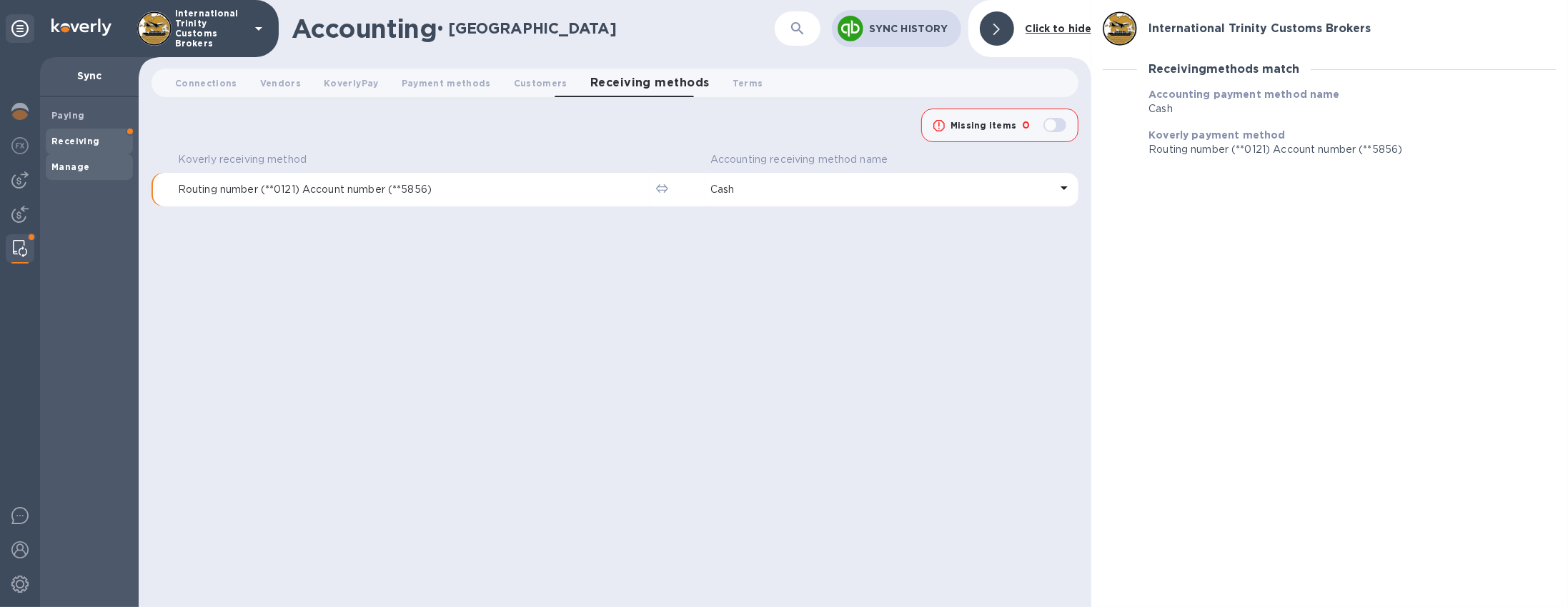
click at [88, 135] on span "Receiving" at bounding box center [75, 141] width 48 height 14
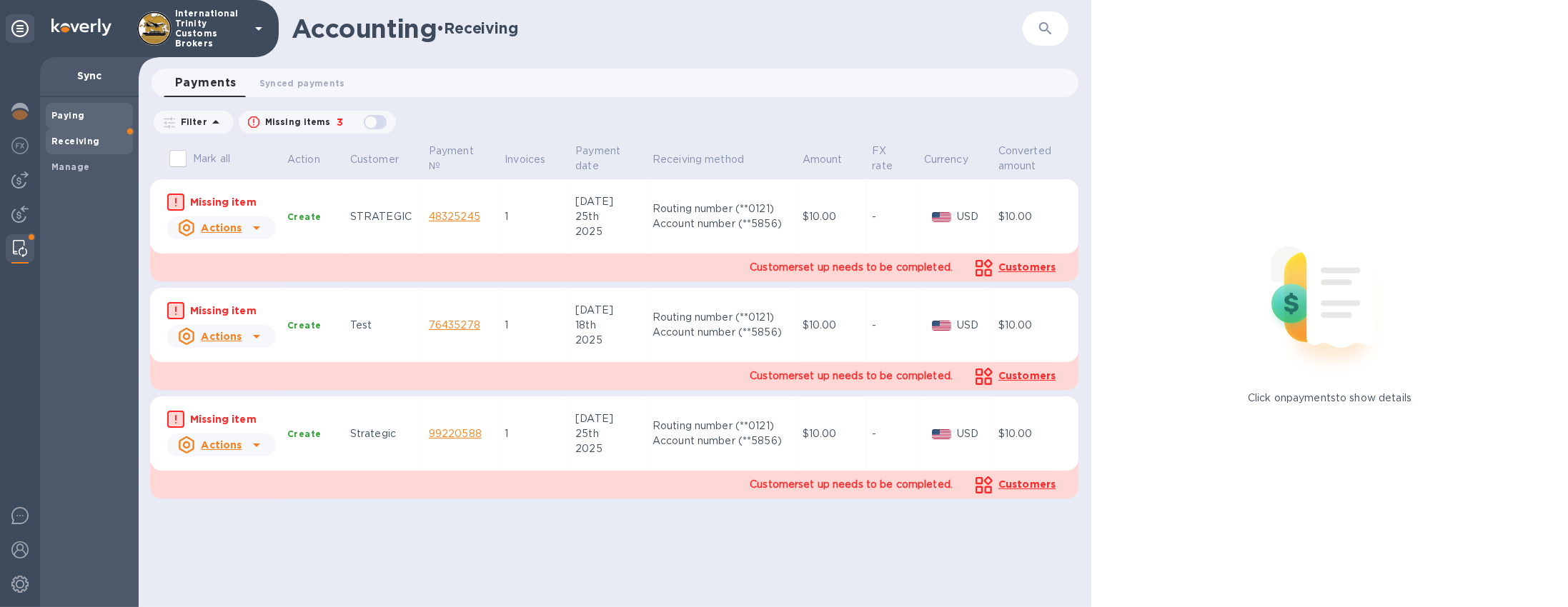
click at [75, 123] on div "Paying" at bounding box center [89, 115] width 87 height 25
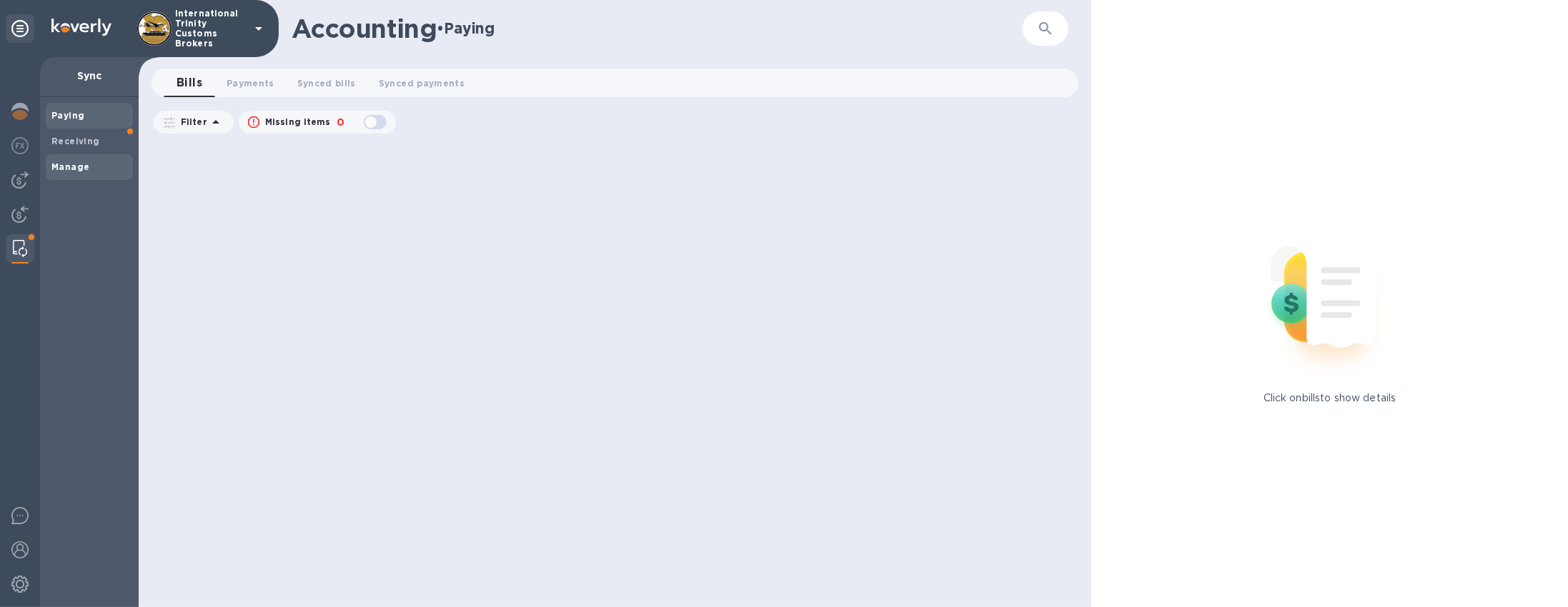
click at [61, 175] on div "Manage" at bounding box center [89, 167] width 87 height 25
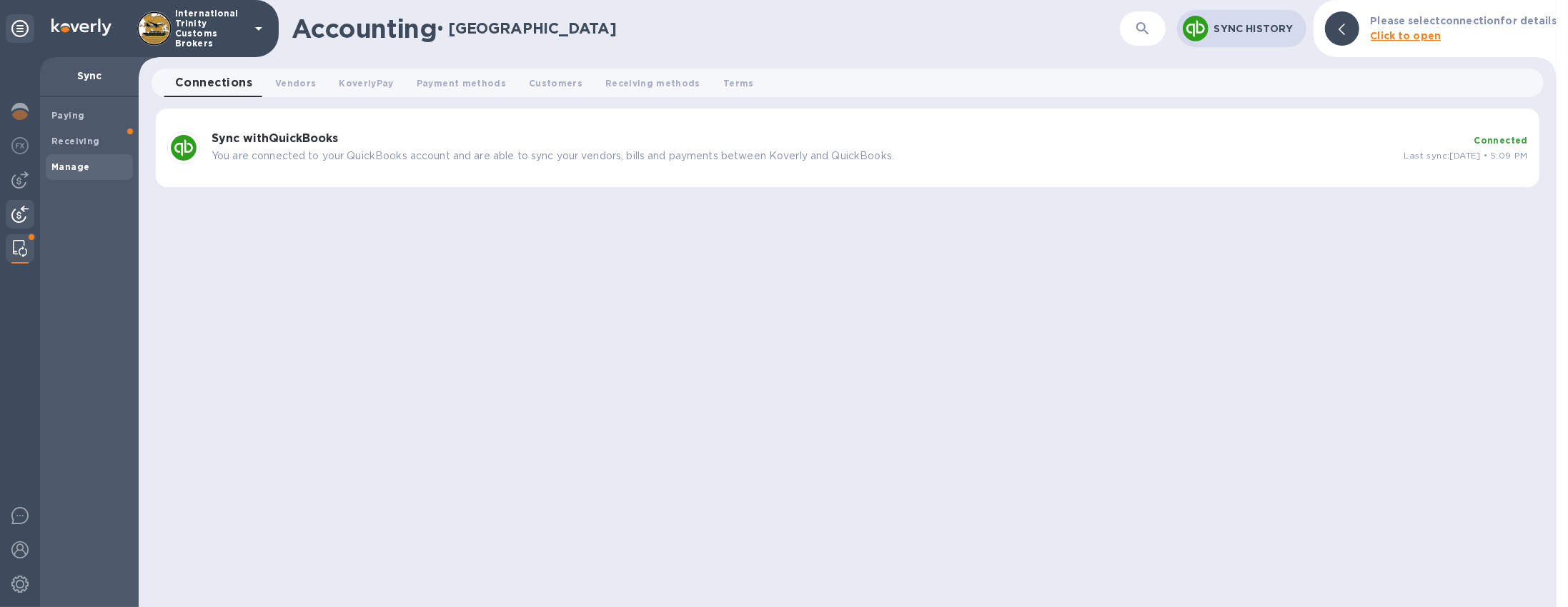
click at [25, 218] on img at bounding box center [20, 214] width 17 height 17
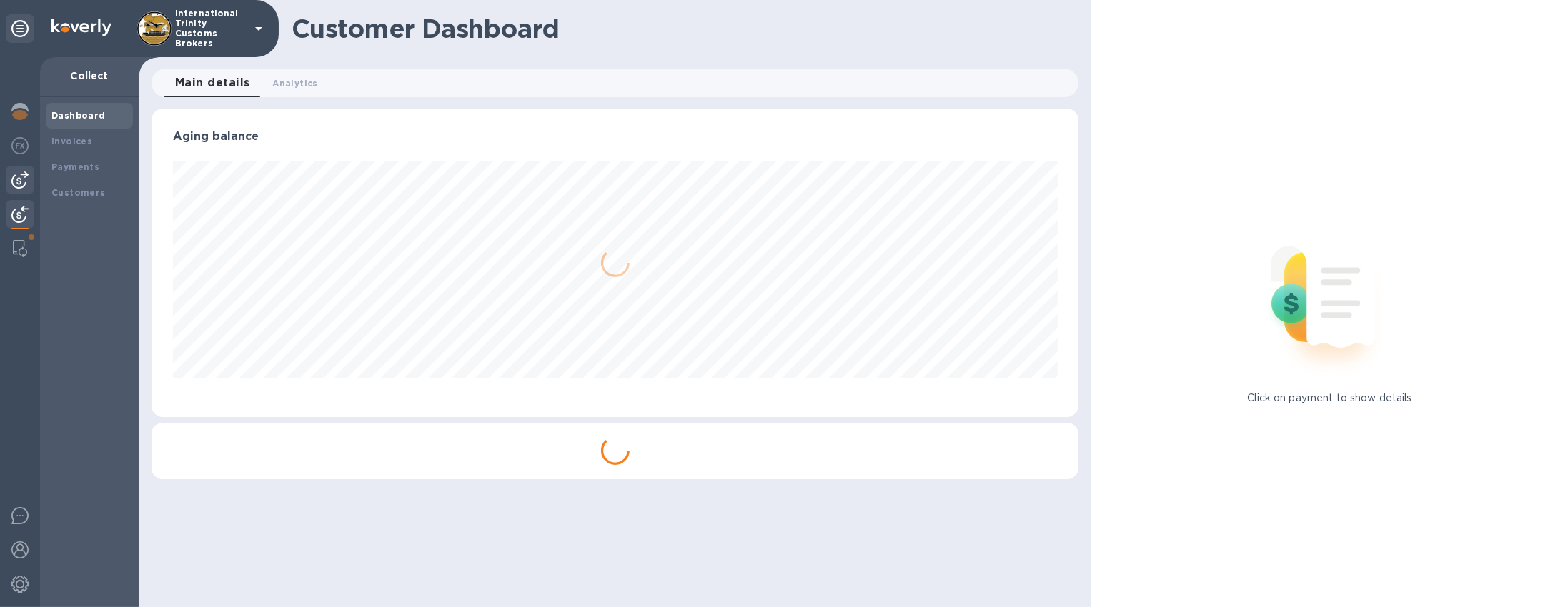
scroll to position [309, 927]
click at [24, 182] on img at bounding box center [20, 180] width 17 height 17
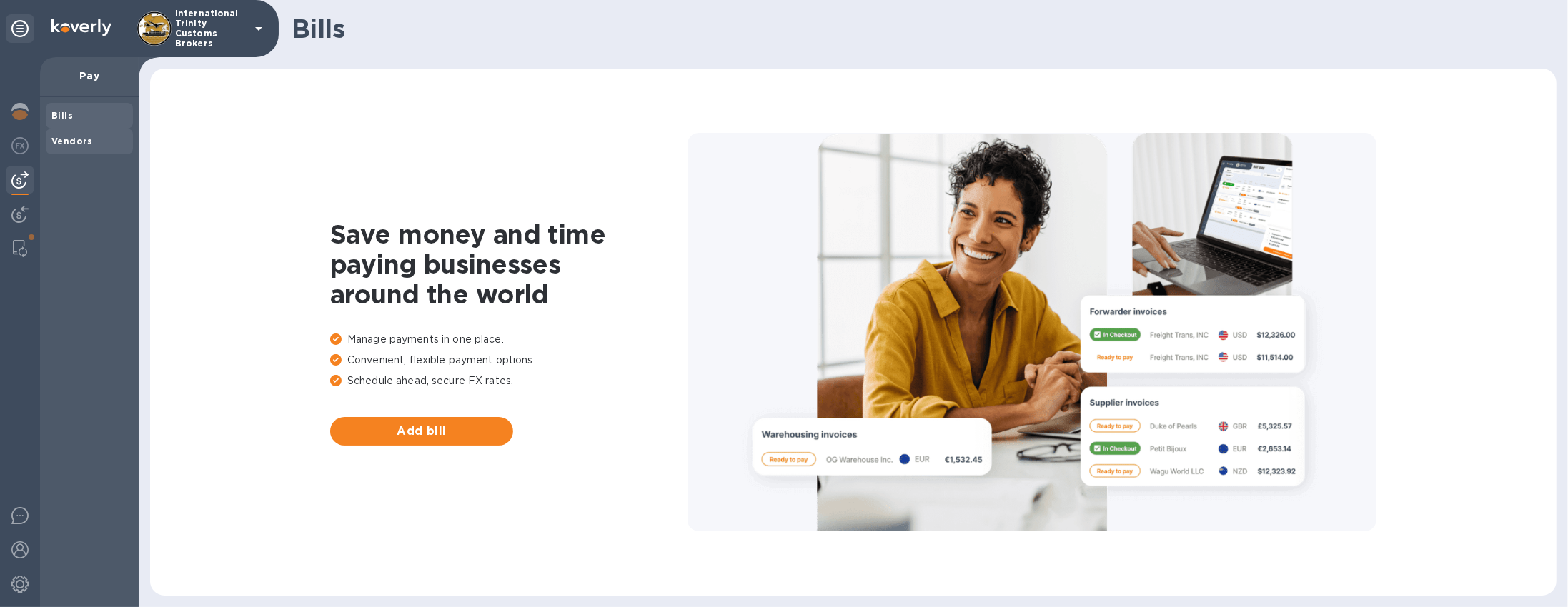
click at [87, 139] on b "Vendors" at bounding box center [72, 141] width 42 height 11
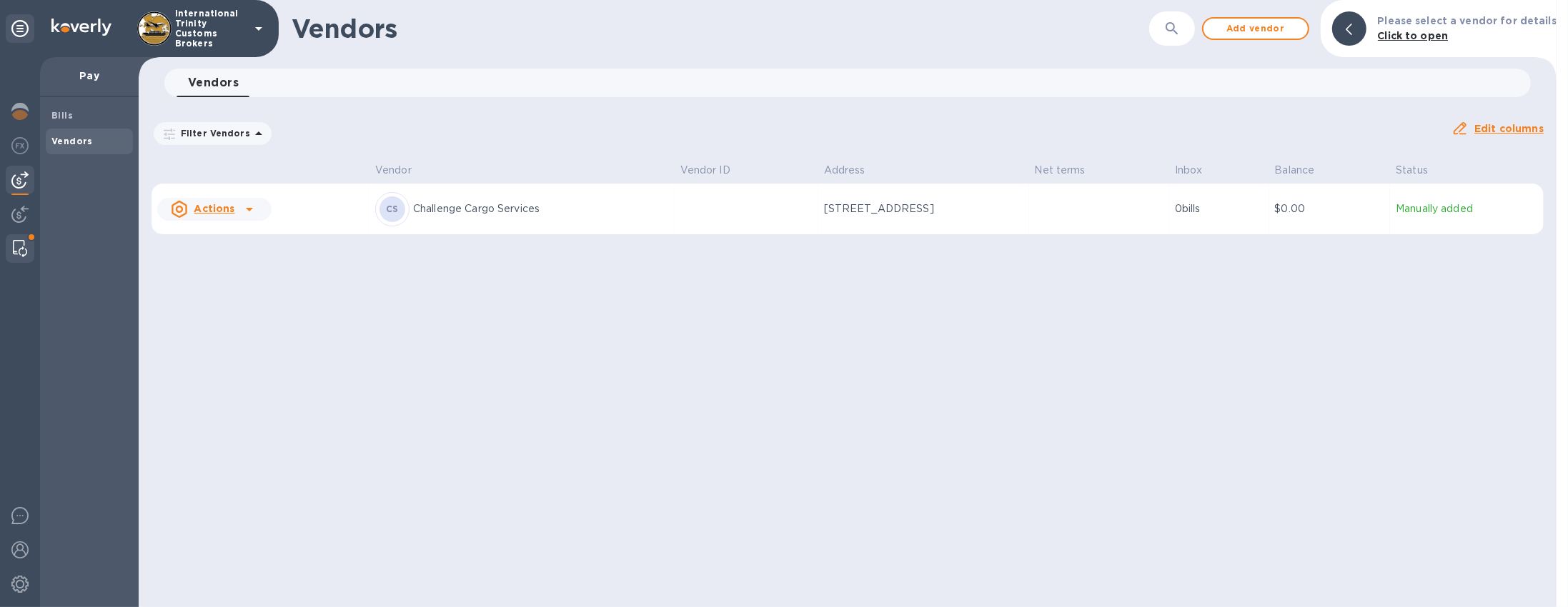
click at [20, 245] on img at bounding box center [20, 248] width 14 height 17
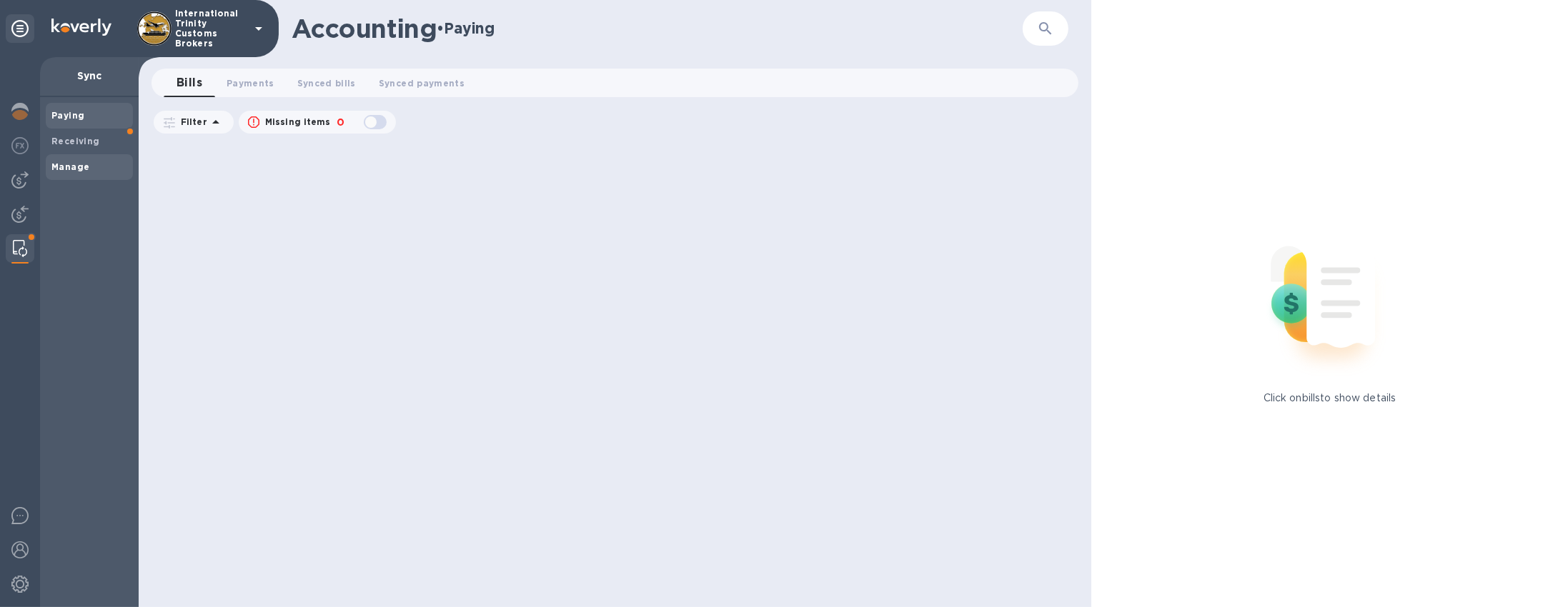
click at [65, 167] on b "Manage" at bounding box center [70, 167] width 38 height 11
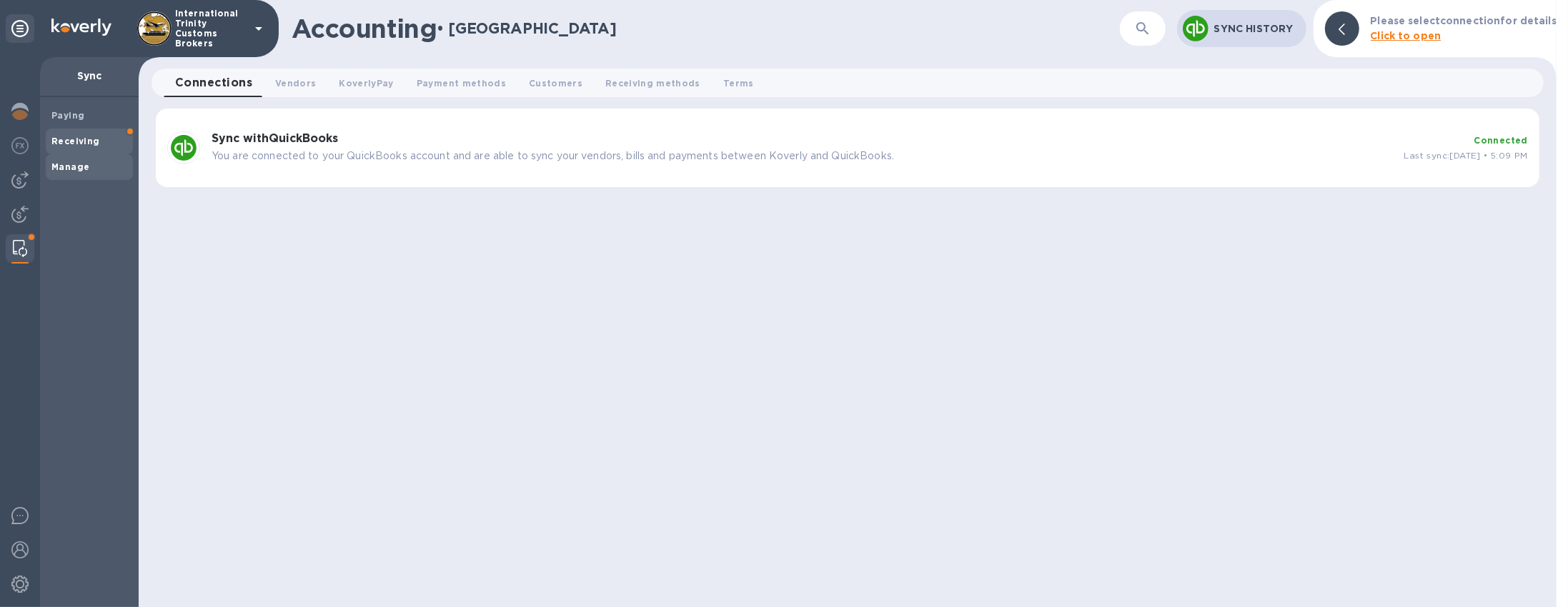
click at [85, 138] on b "Receiving" at bounding box center [75, 141] width 48 height 11
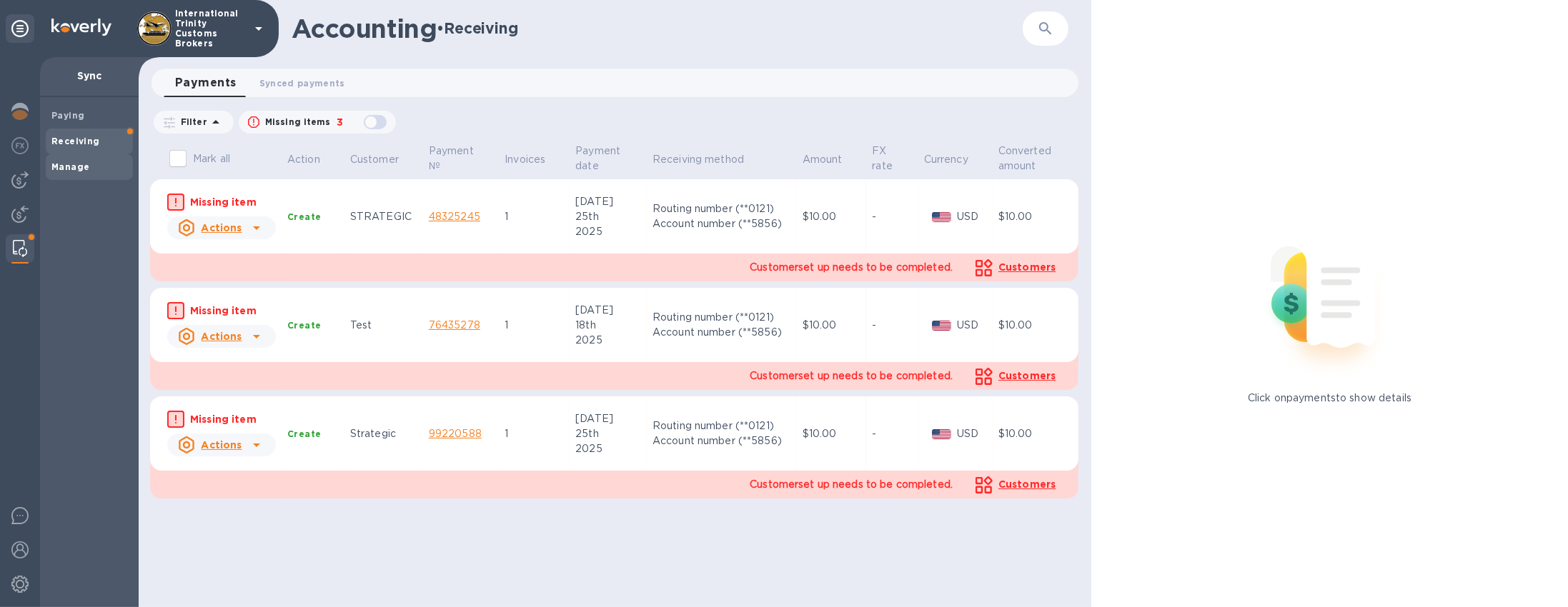
click at [88, 163] on span "Manage" at bounding box center [89, 167] width 76 height 14
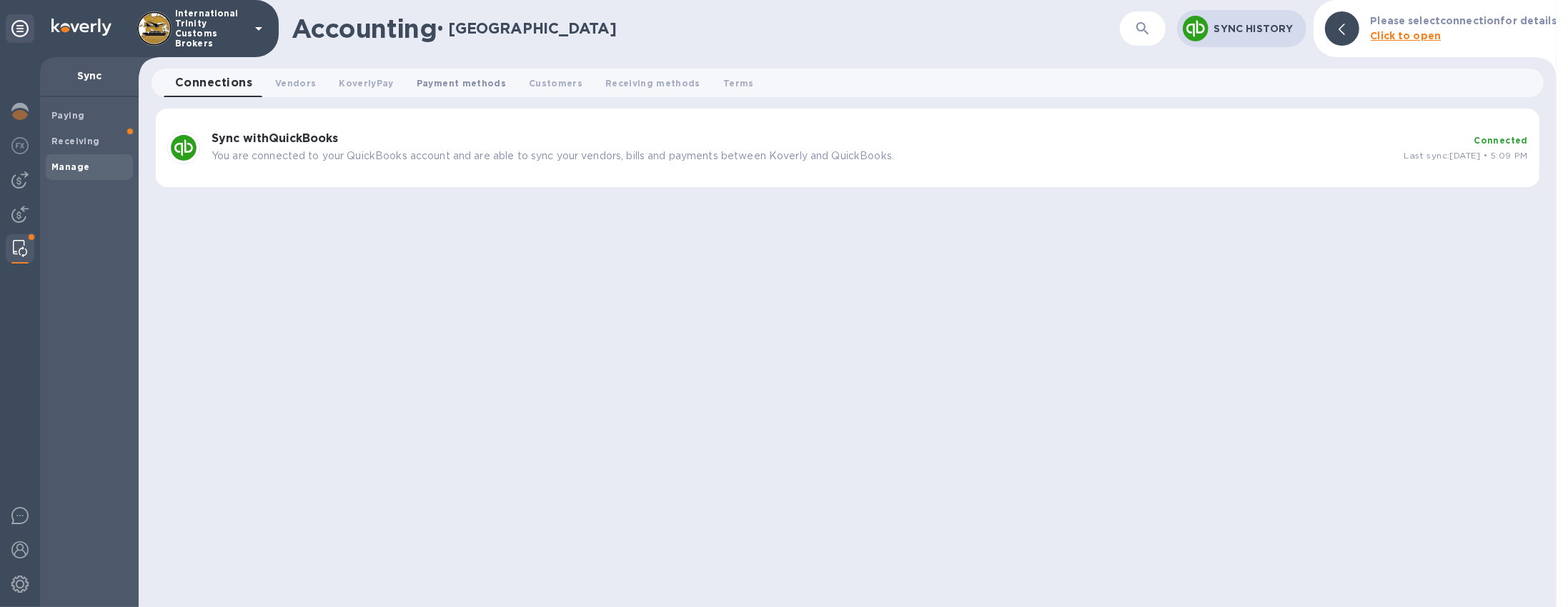
click at [429, 76] on span "Payment methods 0" at bounding box center [461, 83] width 89 height 15
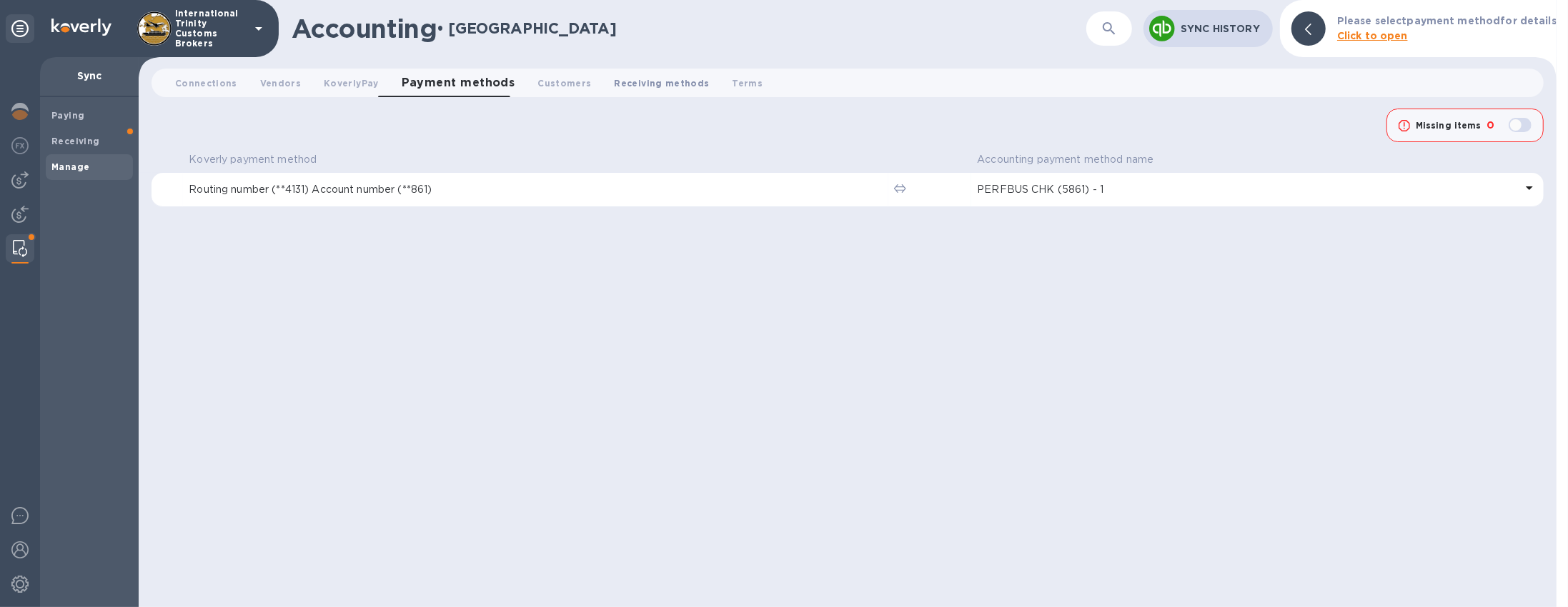
click at [624, 77] on span "Receiving methods 0" at bounding box center [662, 83] width 95 height 15
